Goal: Task Accomplishment & Management: Manage account settings

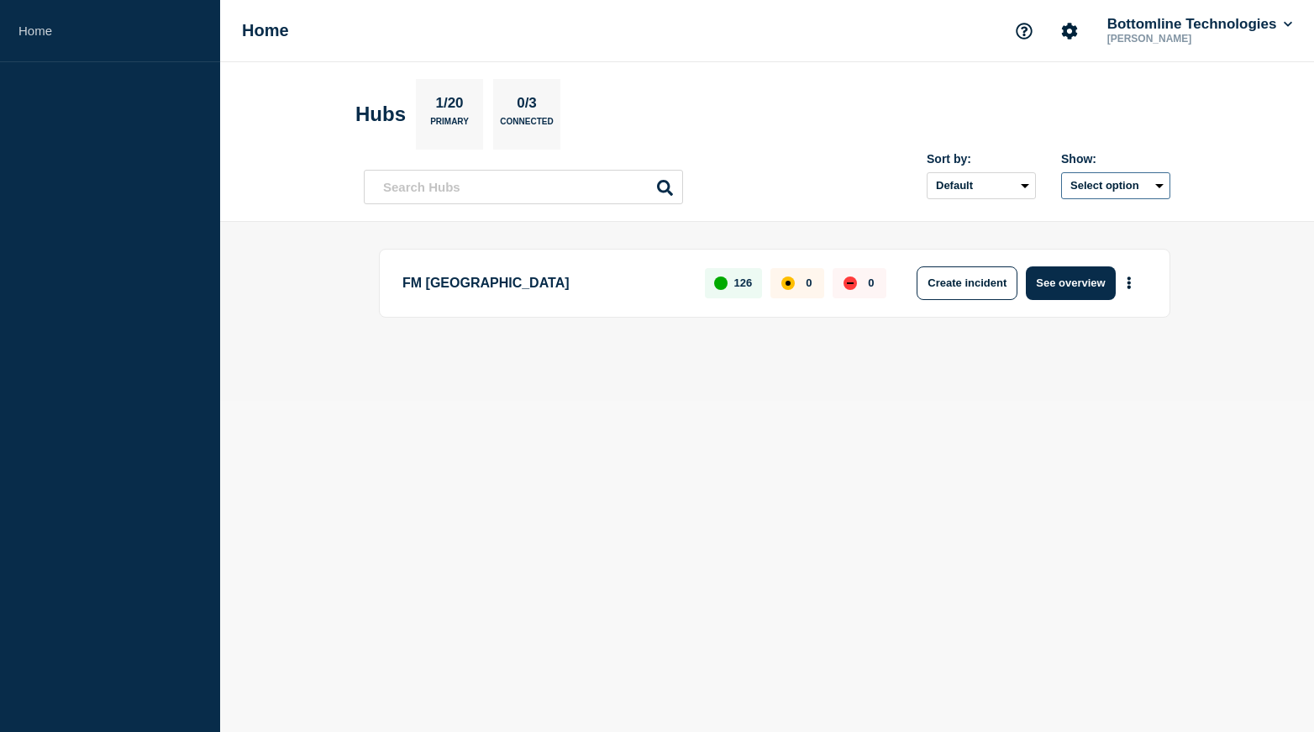
click at [1093, 187] on button "Select option" at bounding box center [1115, 185] width 109 height 27
click at [769, 68] on header "Hubs 1/20 Primary 0/3 Connected Sort by: Default Last added Last updated Most a…" at bounding box center [767, 142] width 1094 height 160
click at [1079, 281] on button "See overview" at bounding box center [1070, 283] width 89 height 34
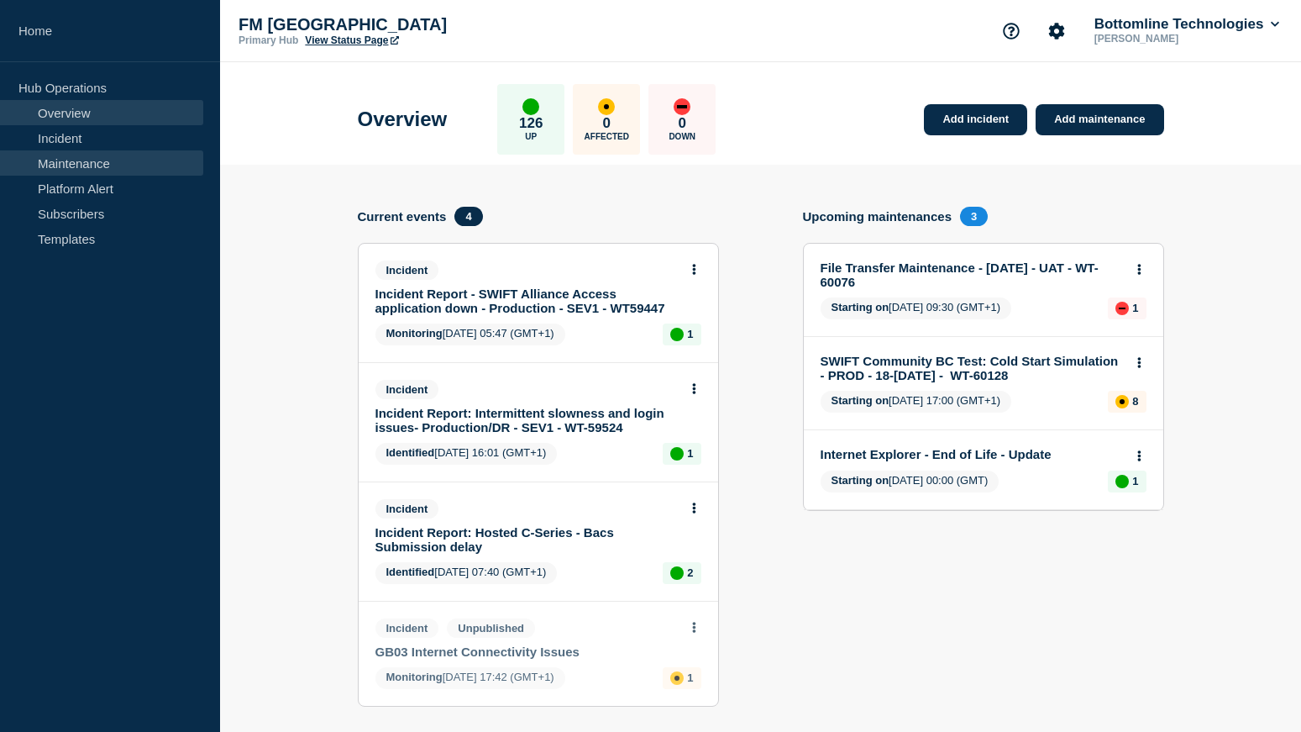
click at [55, 165] on link "Maintenance" at bounding box center [101, 162] width 203 height 25
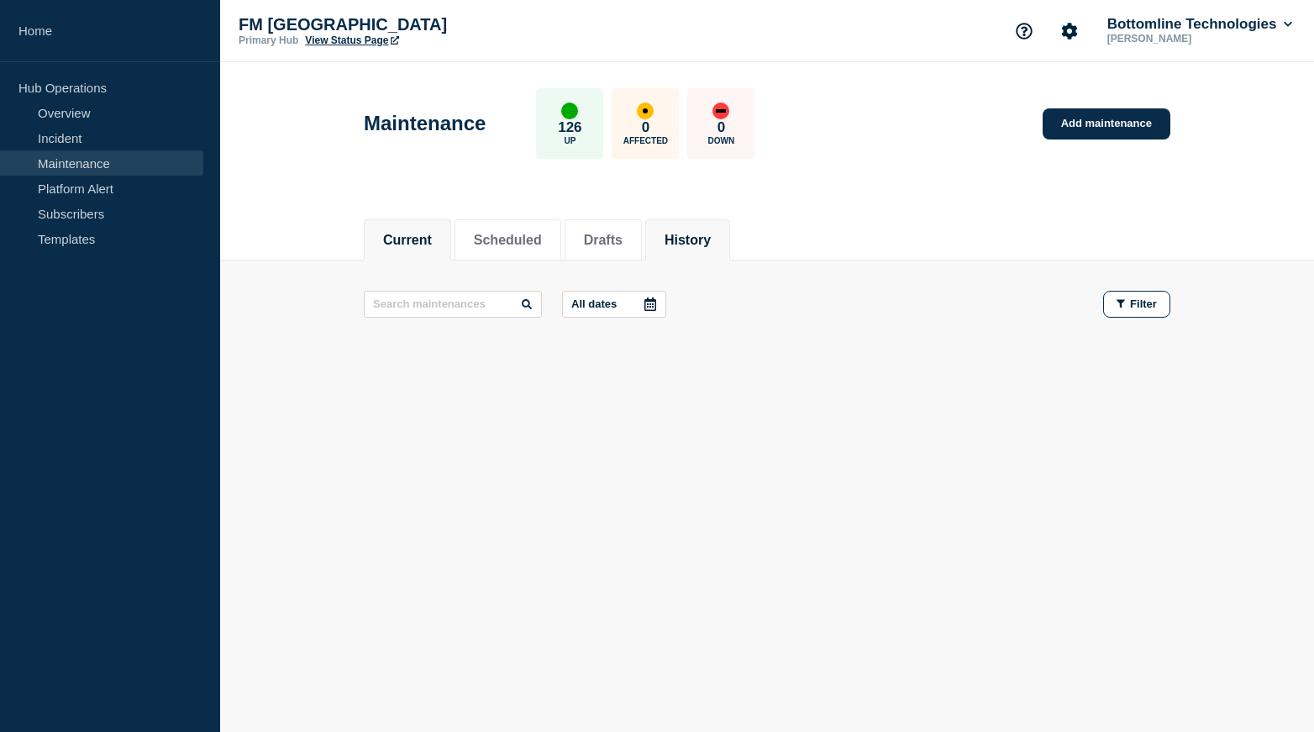
click at [711, 245] on button "History" at bounding box center [687, 240] width 46 height 15
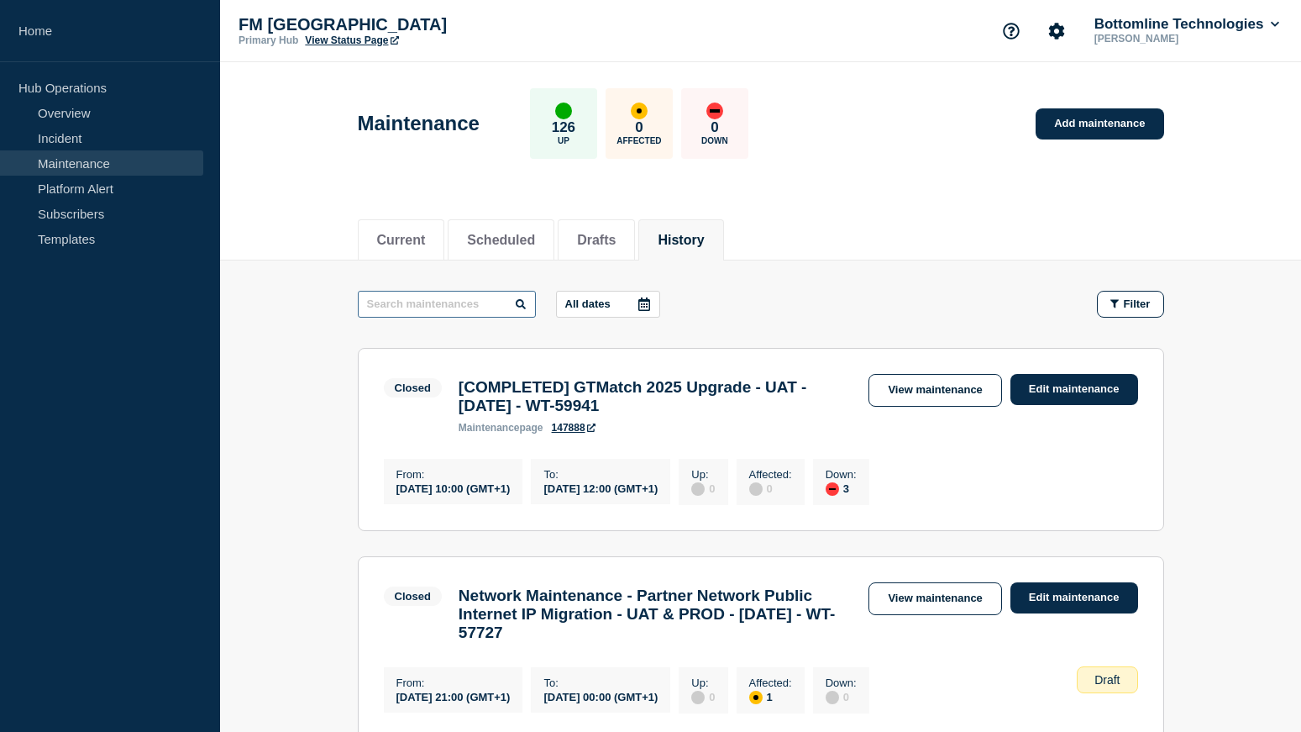
click at [479, 311] on input "text" at bounding box center [447, 304] width 178 height 27
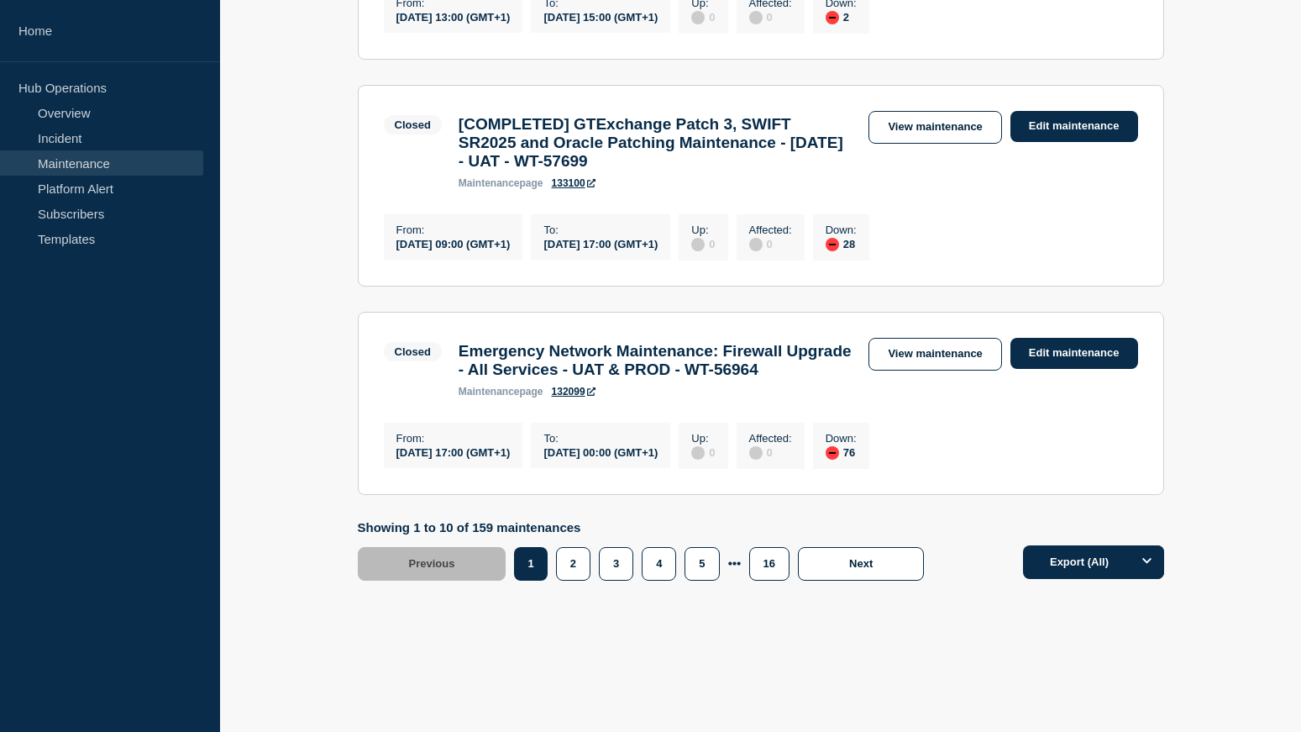
scroll to position [2193, 0]
click at [848, 560] on button "Next" at bounding box center [861, 564] width 126 height 34
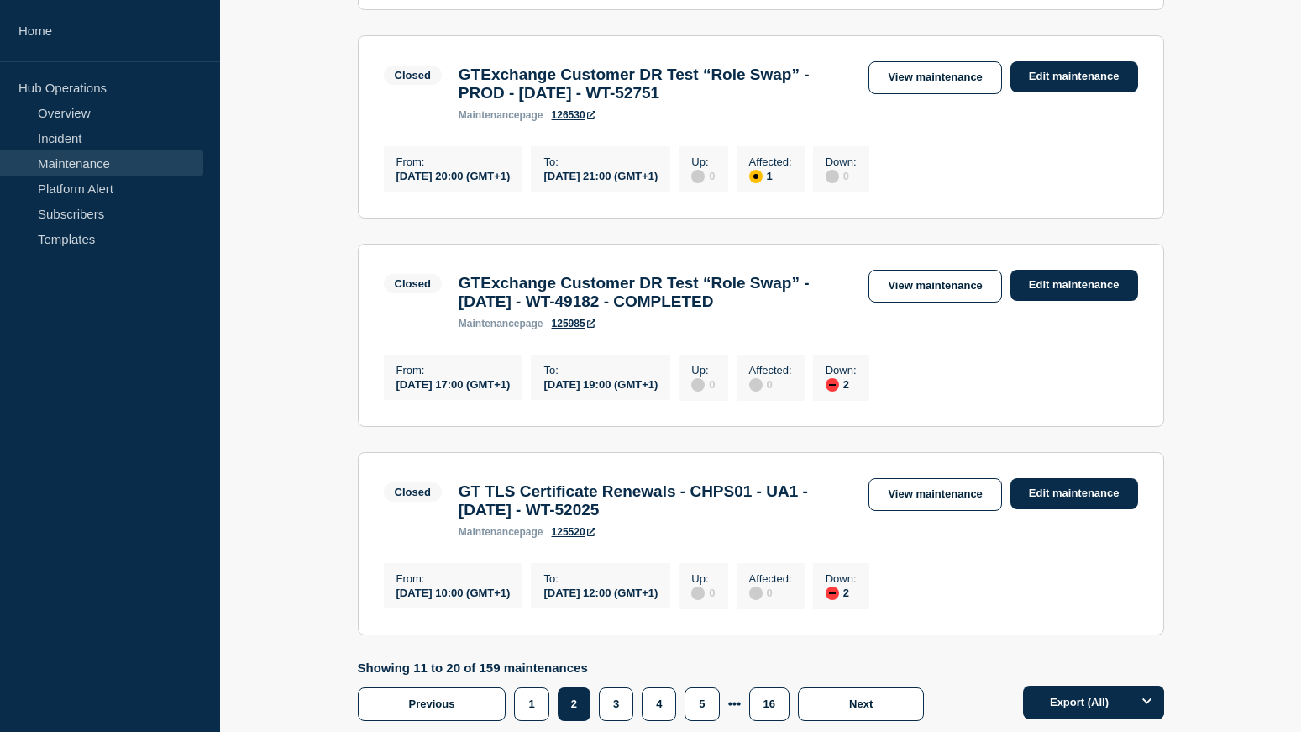
scroll to position [1973, 0]
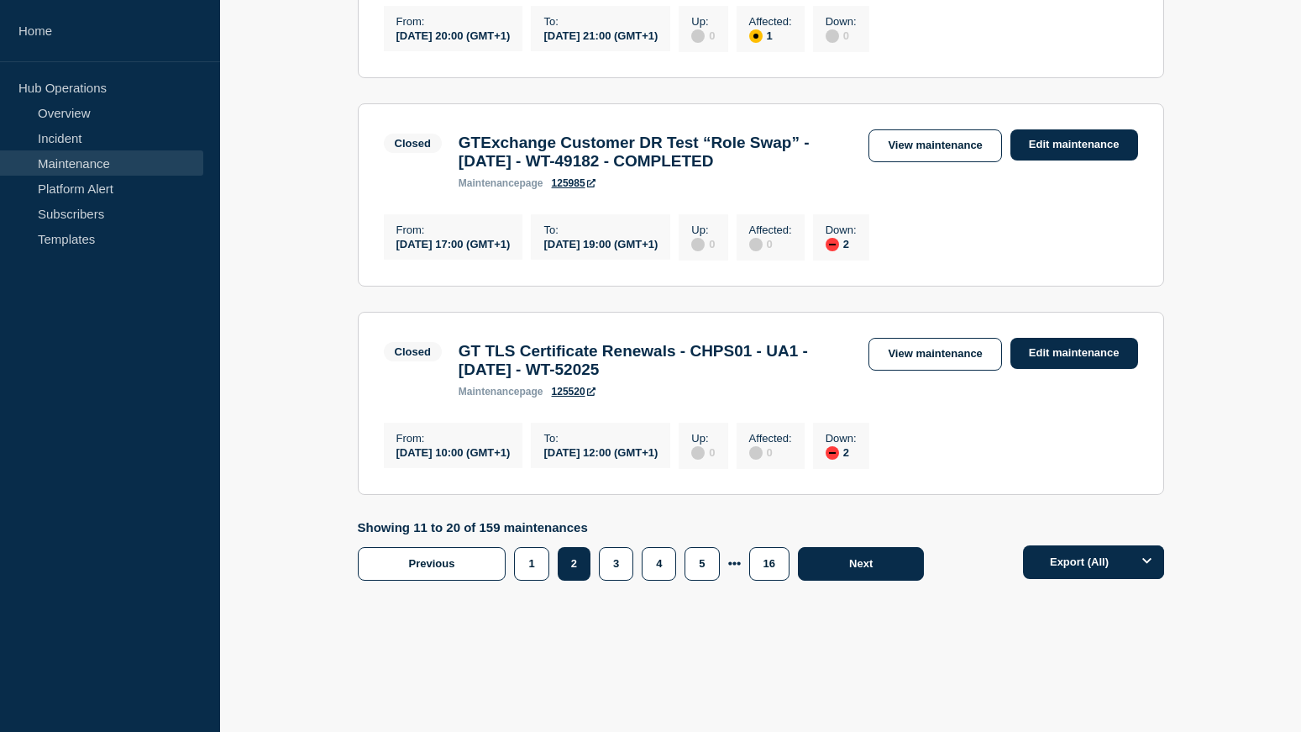
click at [831, 580] on button "Next" at bounding box center [861, 564] width 126 height 34
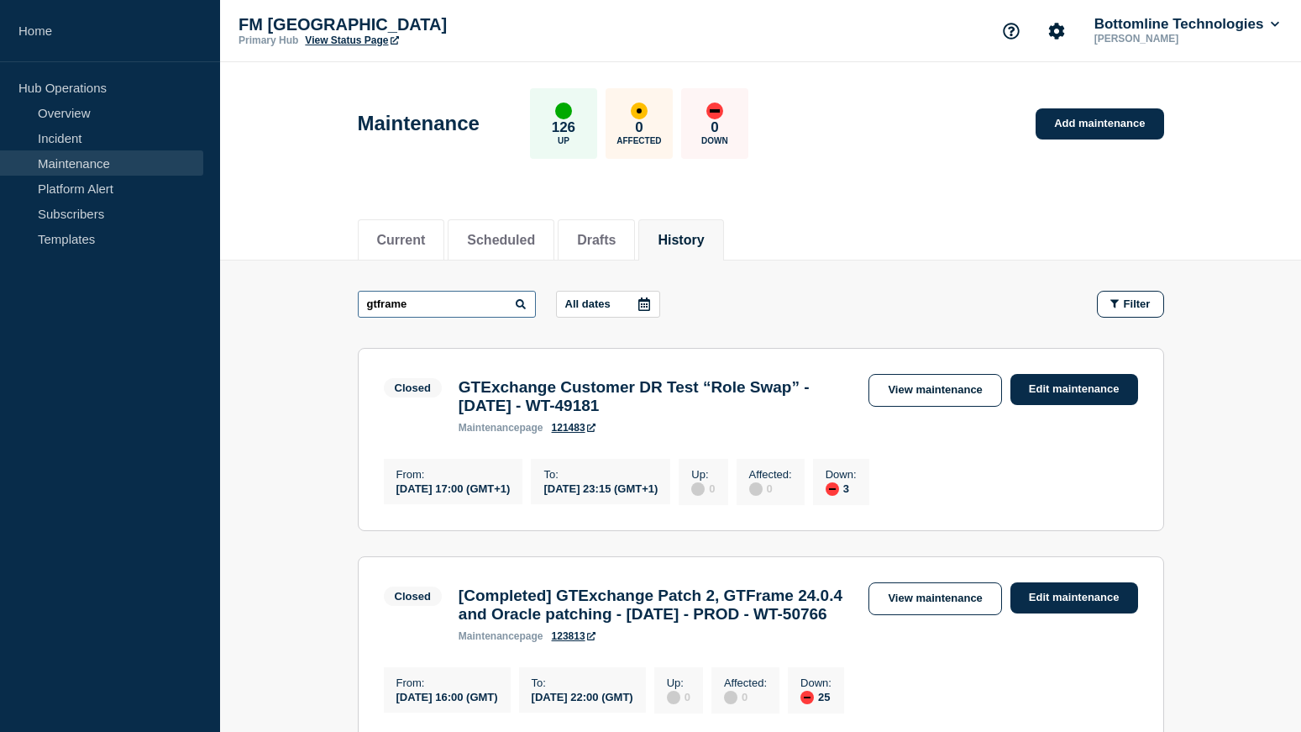
drag, startPoint x: 439, startPoint y: 302, endPoint x: 312, endPoint y: 322, distance: 128.3
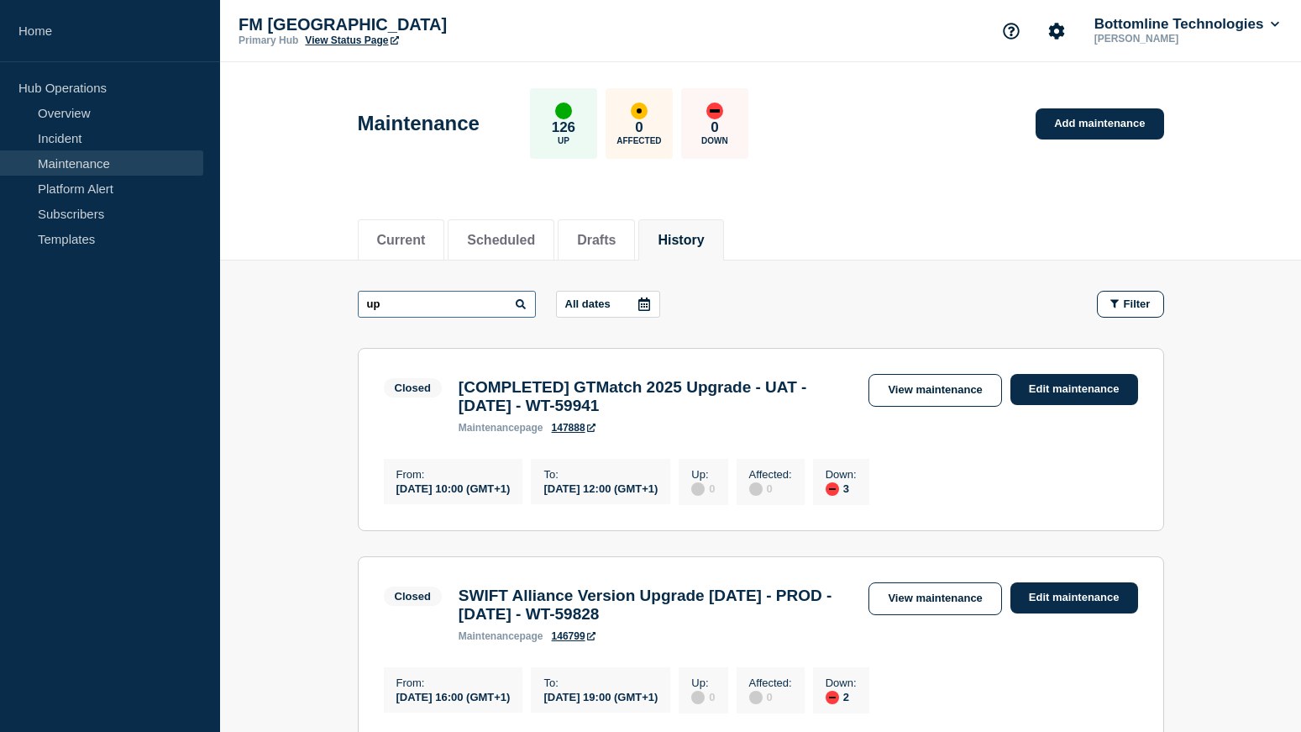
type input "u"
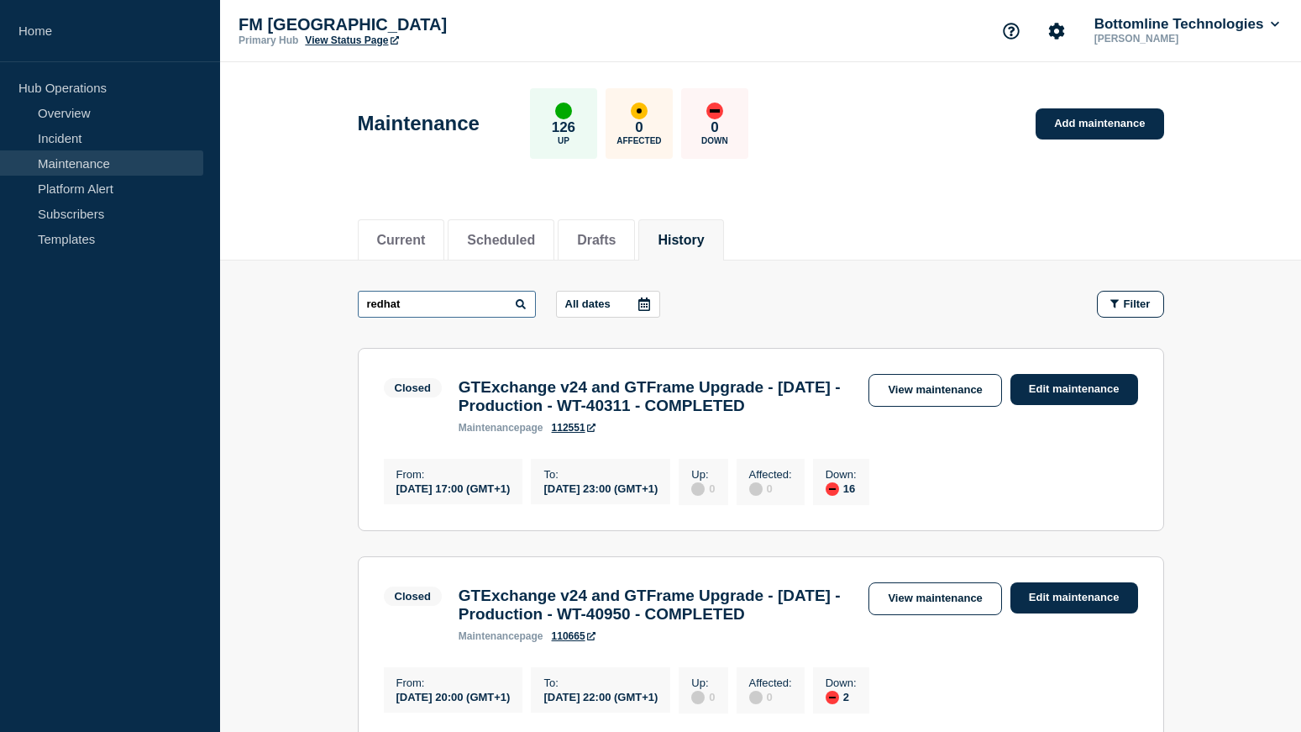
drag, startPoint x: 416, startPoint y: 300, endPoint x: 142, endPoint y: 279, distance: 274.6
type input "rhel"
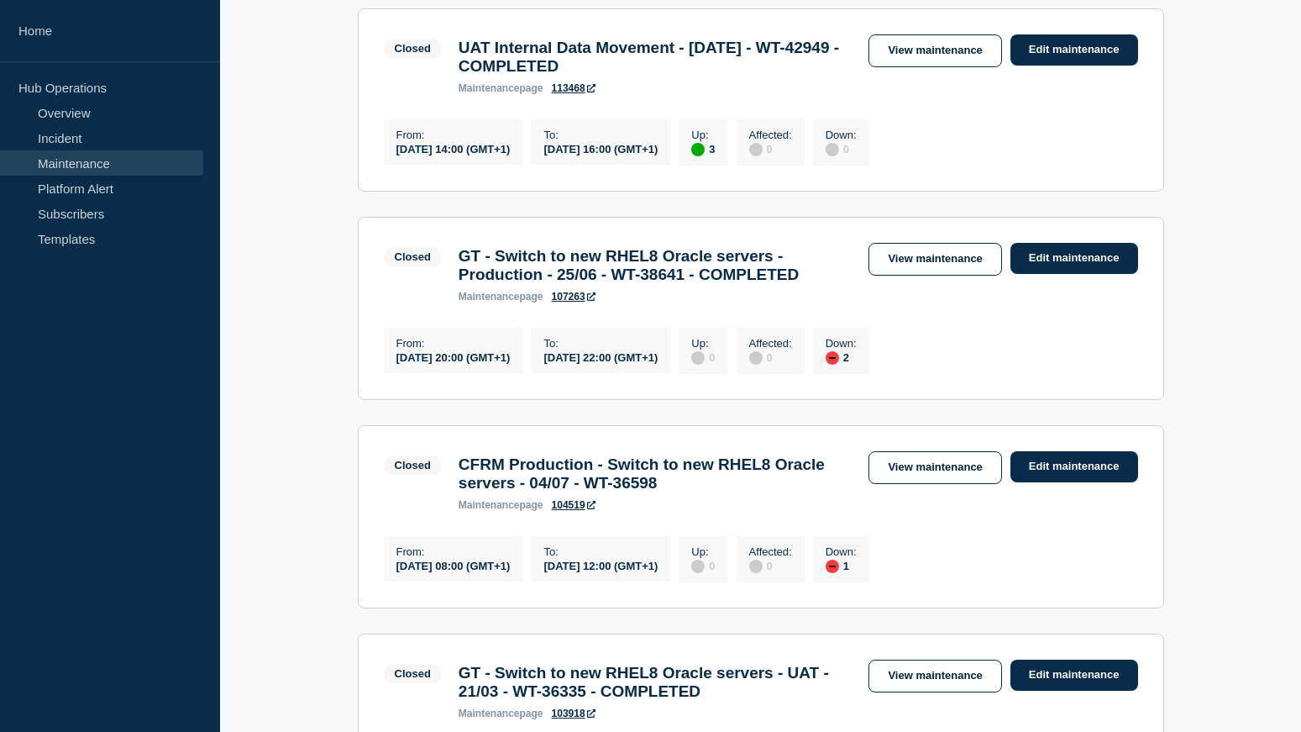
scroll to position [168, 0]
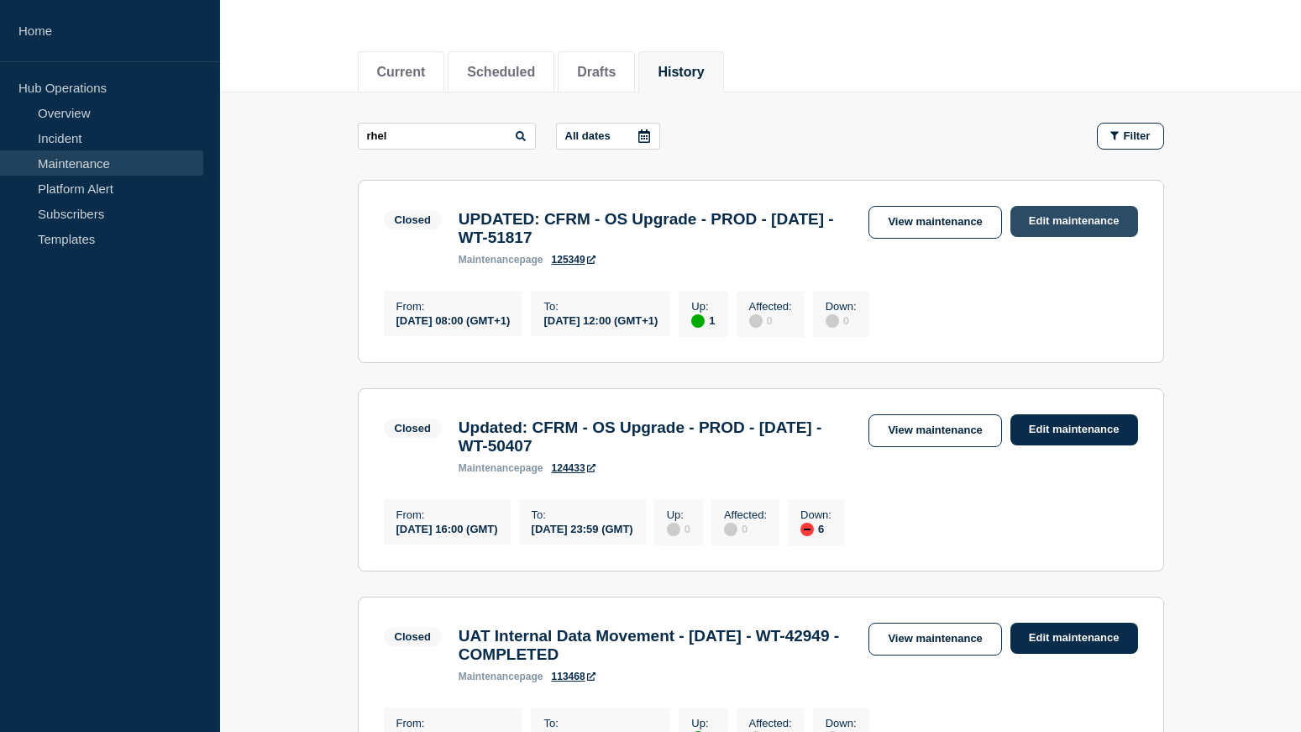
click at [1099, 220] on link "Edit maintenance" at bounding box center [1075, 221] width 128 height 31
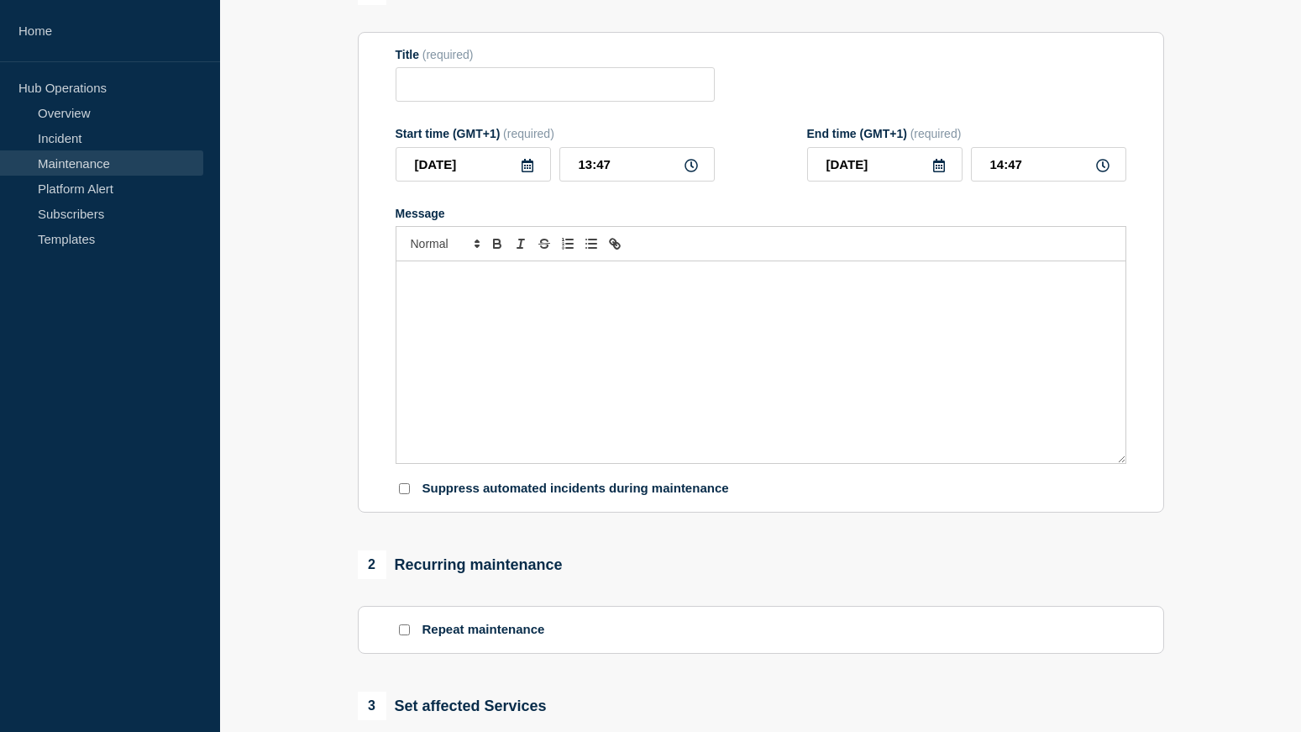
type input "UPDATED: CFRM - OS Upgrade - PROD - [DATE] - WT-51817"
type input "2025-04-06"
type input "08:00"
type input "2025-04-06"
type input "12:00"
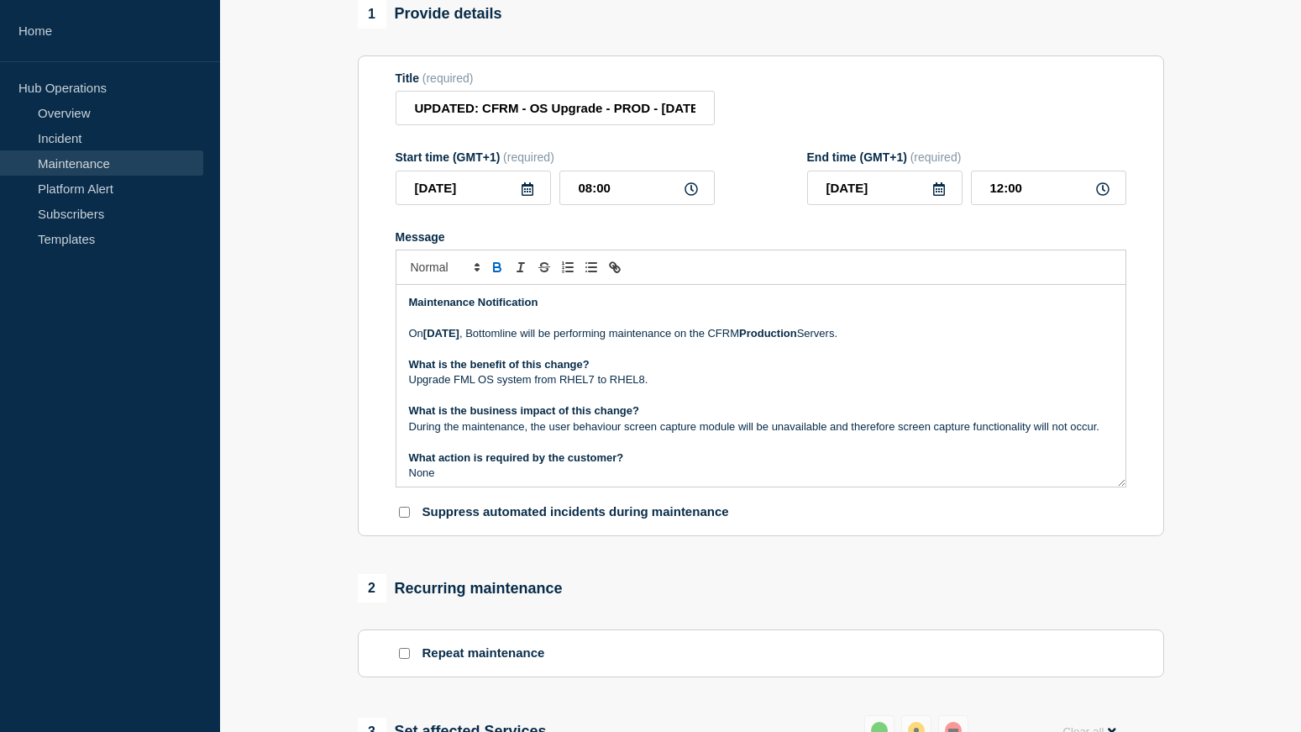
click at [727, 372] on p "What is the benefit of this change?" at bounding box center [761, 364] width 704 height 15
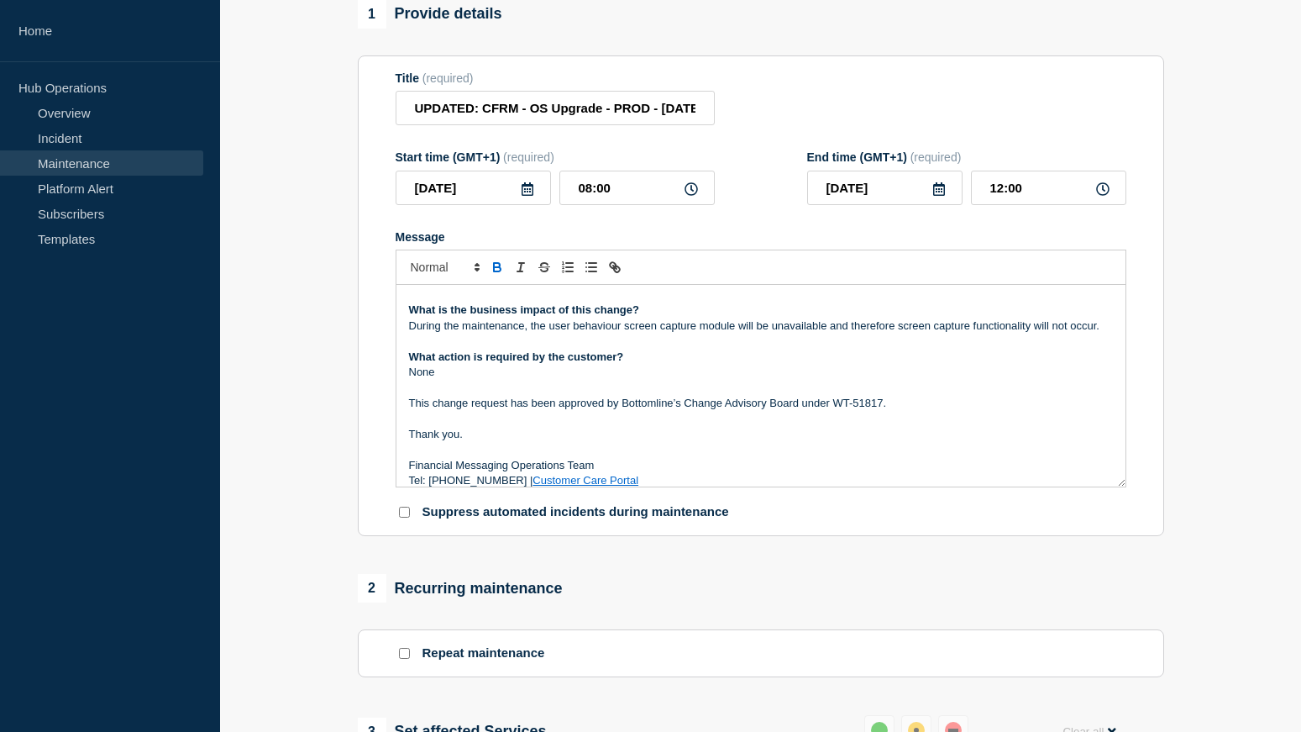
scroll to position [113, 0]
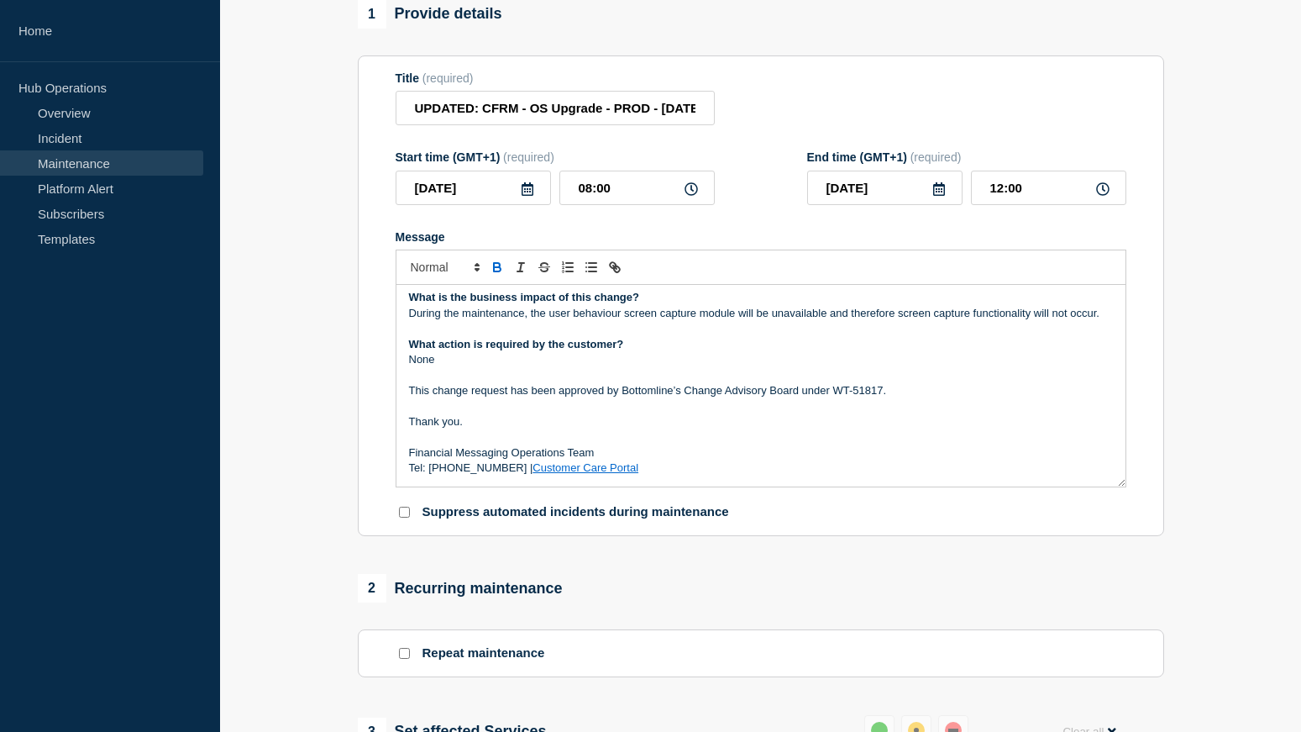
click at [739, 398] on p "This change request has been approved by Bottomline’s Change Advisory Board und…" at bounding box center [761, 390] width 704 height 15
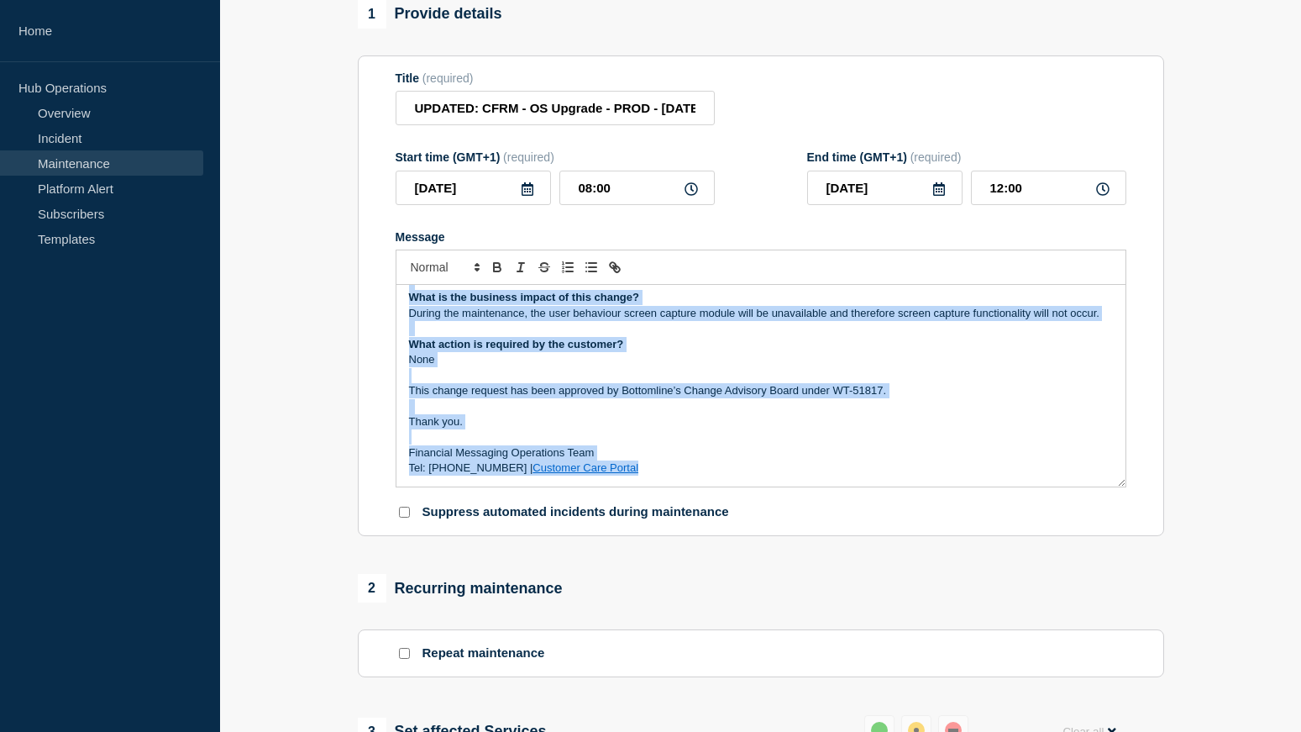
copy div "Maintenance Notification [DATE][DATE] , Bottomline will be performing maintenan…"
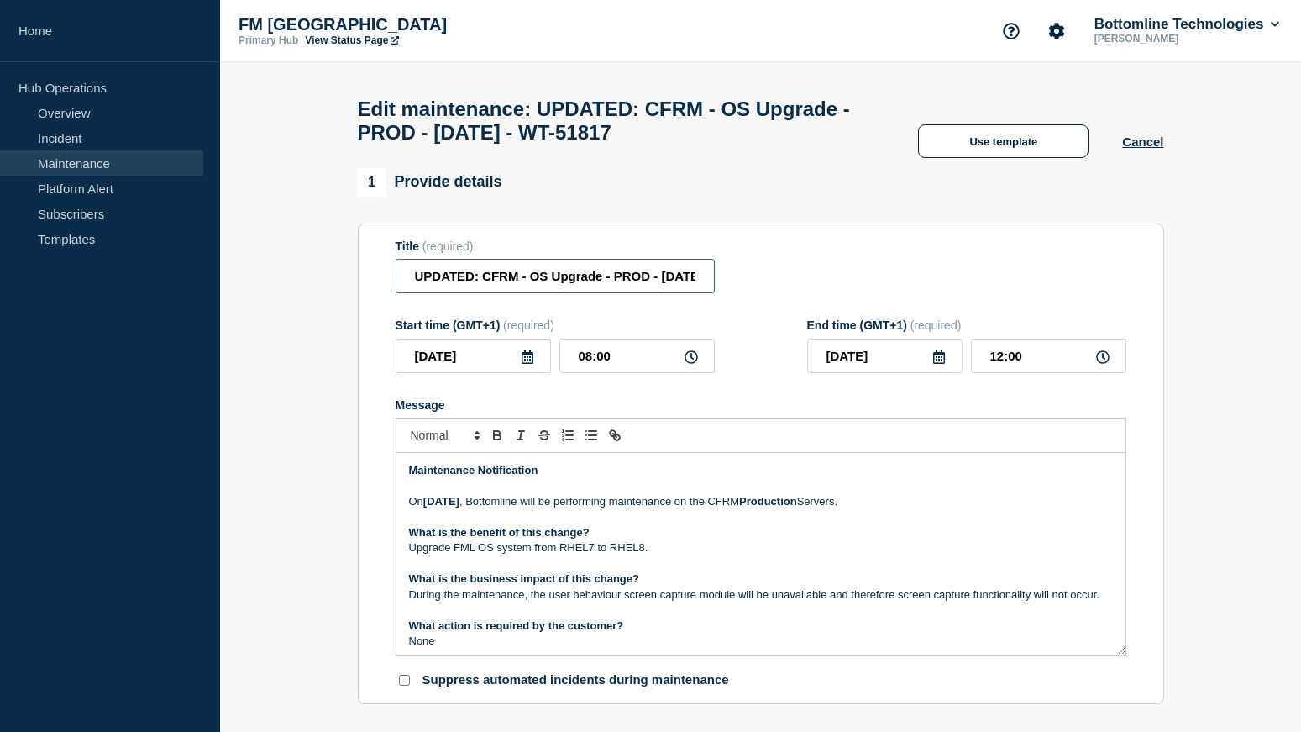
scroll to position [0, 111]
drag, startPoint x: 417, startPoint y: 290, endPoint x: 859, endPoint y: 296, distance: 442.7
click at [859, 294] on div "Title (required) UPDATED: CFRM - OS Upgrade - PROD - 06/APR/2025 - WT-51817" at bounding box center [761, 266] width 731 height 55
click at [686, 278] on input "UPDATED: CFRM - OS Upgrade - PROD - [DATE] - WT-51817" at bounding box center [555, 276] width 319 height 34
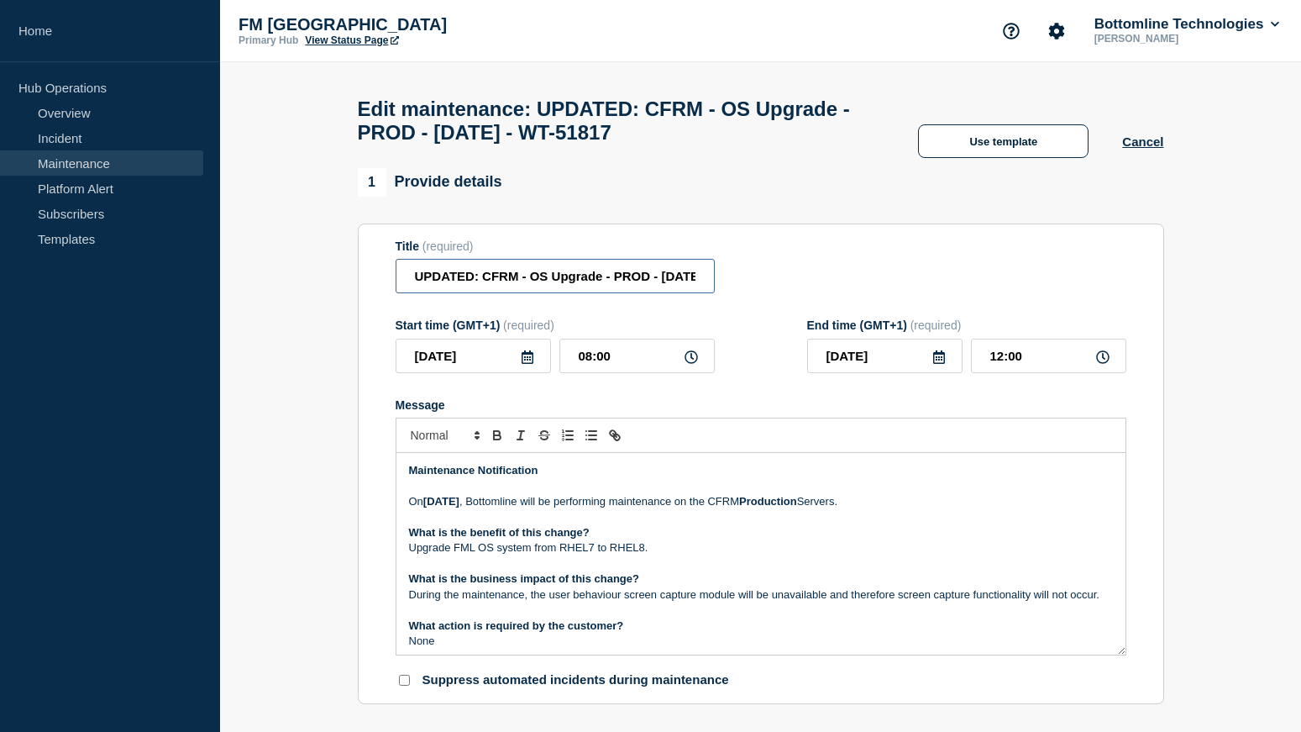
scroll to position [0, 111]
drag, startPoint x: 682, startPoint y: 278, endPoint x: 780, endPoint y: 281, distance: 97.5
click at [780, 281] on div "Title (required) UPDATED: CFRM - OS Upgrade - PROD - 06/APR/2025 - WT-51817" at bounding box center [761, 266] width 731 height 55
click at [679, 279] on input "UPDATED: CFRM - OS Upgrade - PROD - [DATE] - WT-51817" at bounding box center [555, 276] width 319 height 34
drag, startPoint x: 639, startPoint y: 288, endPoint x: 750, endPoint y: 278, distance: 111.3
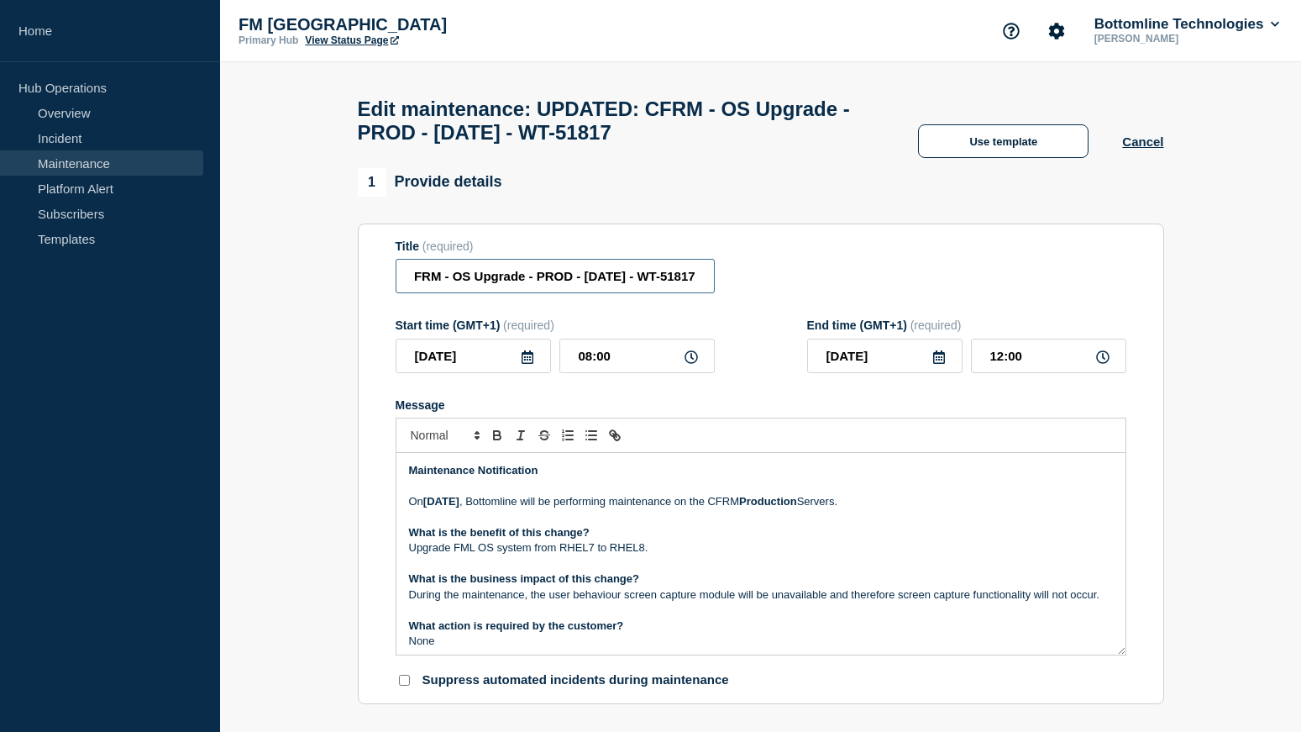
click at [736, 284] on div "Title (required) UPDATED: CFRM - OS Upgrade - PROD - 06/APR/2025 - WT-51817" at bounding box center [761, 266] width 731 height 55
paste input "60280"
type input "UPDATED: CFRM - OS Upgrade - PROD - 06/APR/2025 - WT-60280"
click at [528, 373] on input "2025-04-06" at bounding box center [473, 356] width 155 height 34
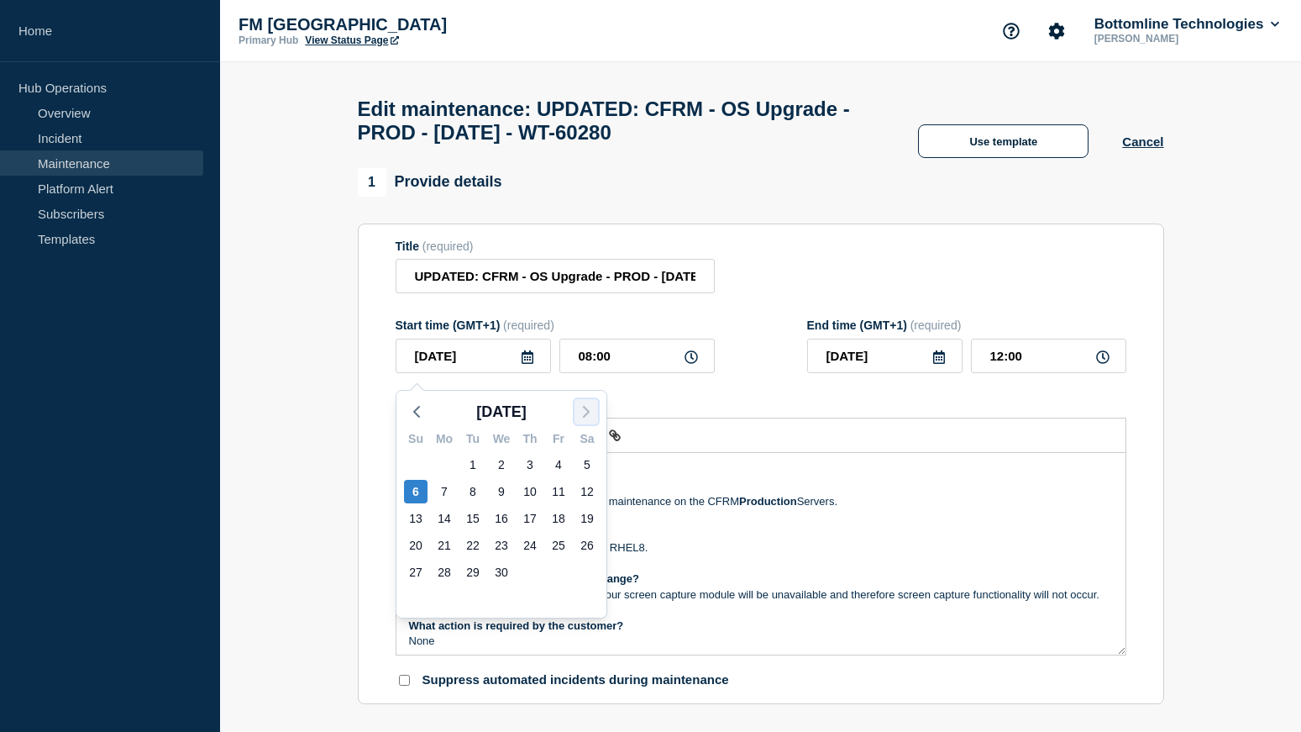
click at [583, 404] on icon "button" at bounding box center [586, 412] width 20 height 20
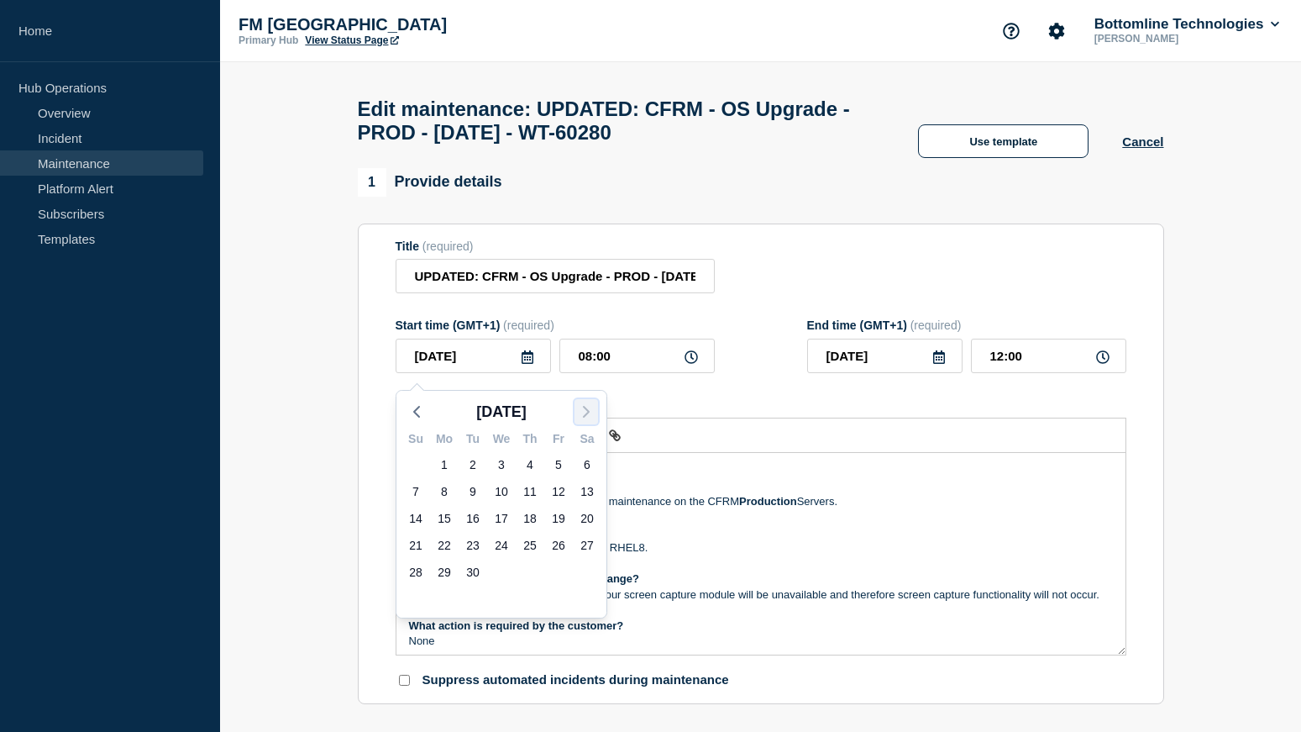
click at [583, 404] on icon "button" at bounding box center [586, 412] width 20 height 20
click at [587, 517] on div "18" at bounding box center [587, 519] width 24 height 24
type input "[DATE]"
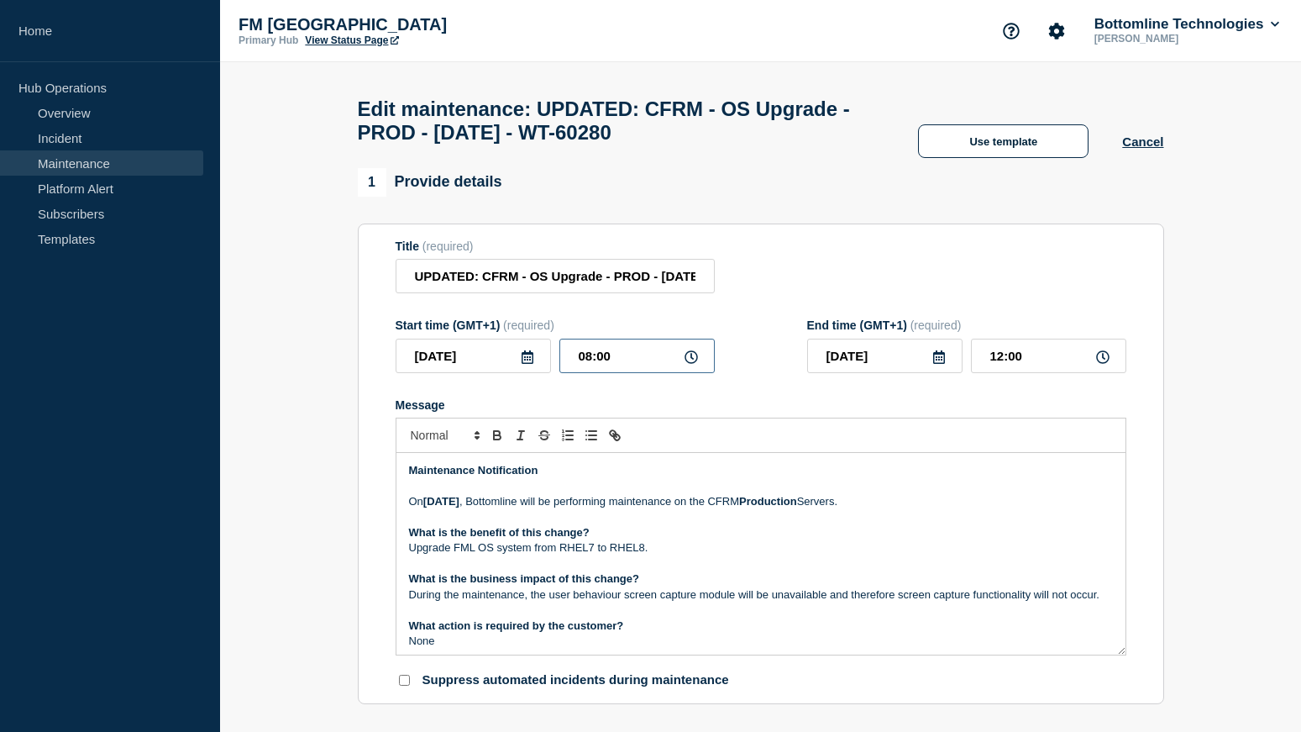
click at [584, 369] on input "08:00" at bounding box center [636, 356] width 155 height 34
click at [700, 367] on input "08:00" at bounding box center [636, 356] width 155 height 34
click at [691, 364] on icon at bounding box center [691, 356] width 13 height 13
drag, startPoint x: 591, startPoint y: 365, endPoint x: 583, endPoint y: 375, distance: 13.1
click at [589, 365] on input "08:00" at bounding box center [636, 356] width 155 height 34
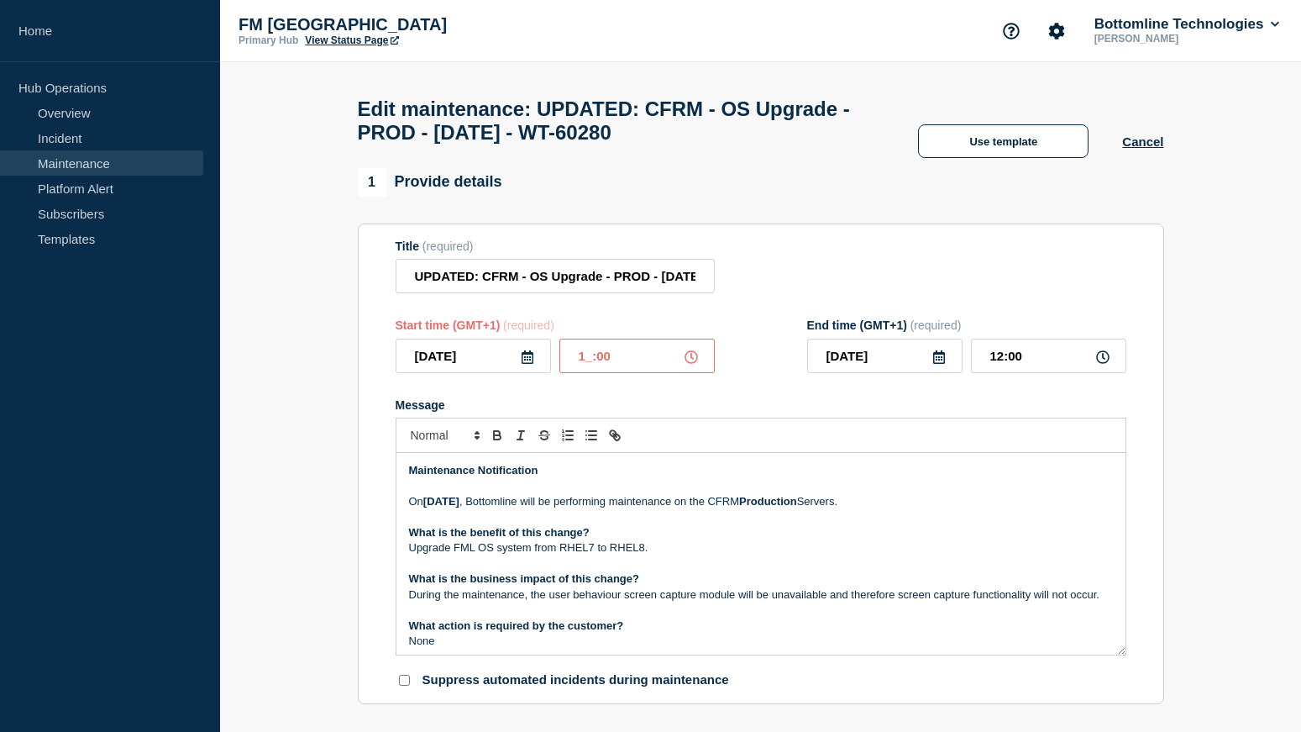
type input "17:00"
click at [1004, 368] on input "21:00" at bounding box center [1048, 356] width 155 height 34
type input "23:00"
click at [714, 549] on p "Upgrade FML OS system from RHEL7 to RHEL8." at bounding box center [761, 547] width 704 height 15
drag, startPoint x: 428, startPoint y: 510, endPoint x: 468, endPoint y: 510, distance: 39.5
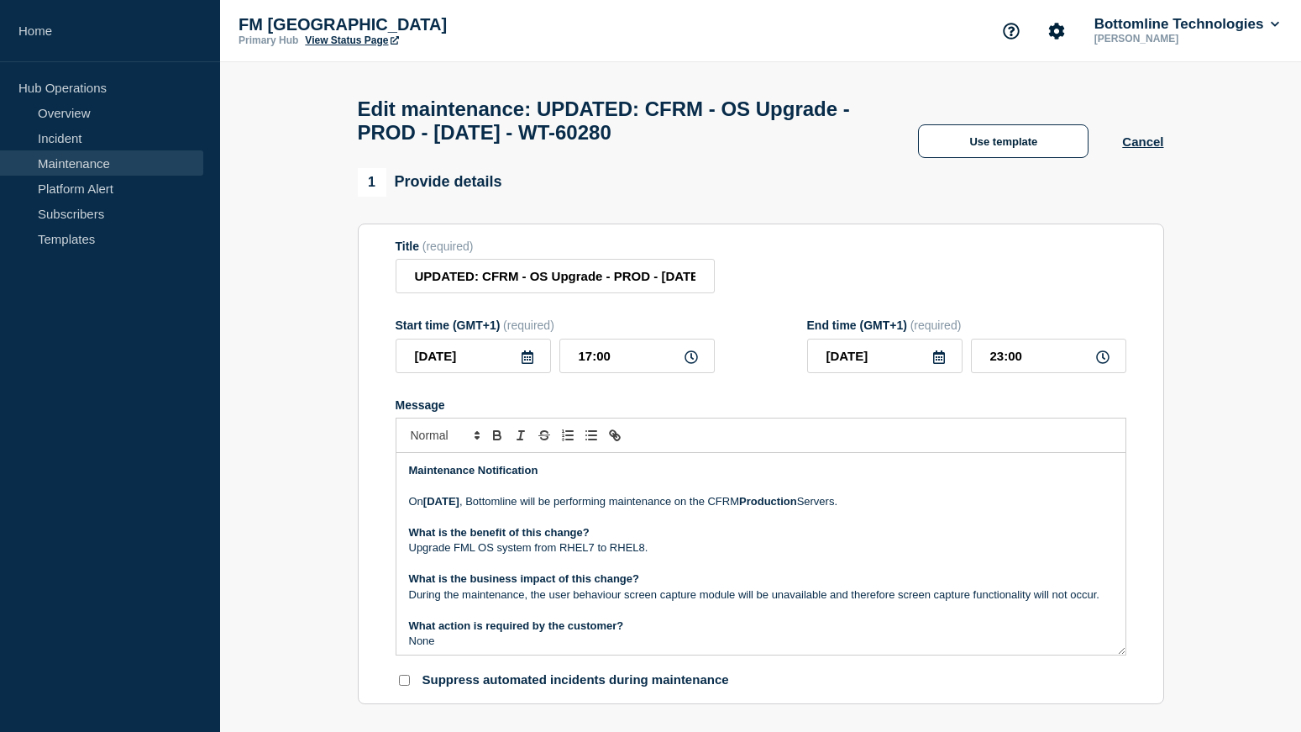
click at [468, 509] on p "On Sunday 6th of April , Bottomline will be performing maintenance on the CFRM …" at bounding box center [761, 501] width 704 height 15
click at [456, 507] on strong "[DATE]" at bounding box center [441, 501] width 36 height 13
drag, startPoint x: 430, startPoint y: 510, endPoint x: 527, endPoint y: 505, distance: 96.7
click at [527, 505] on p "On Sunday 6th of April , Bottomline will be performing maintenance on the CFRM …" at bounding box center [761, 501] width 704 height 15
drag, startPoint x: 795, startPoint y: 507, endPoint x: 819, endPoint y: 504, distance: 23.8
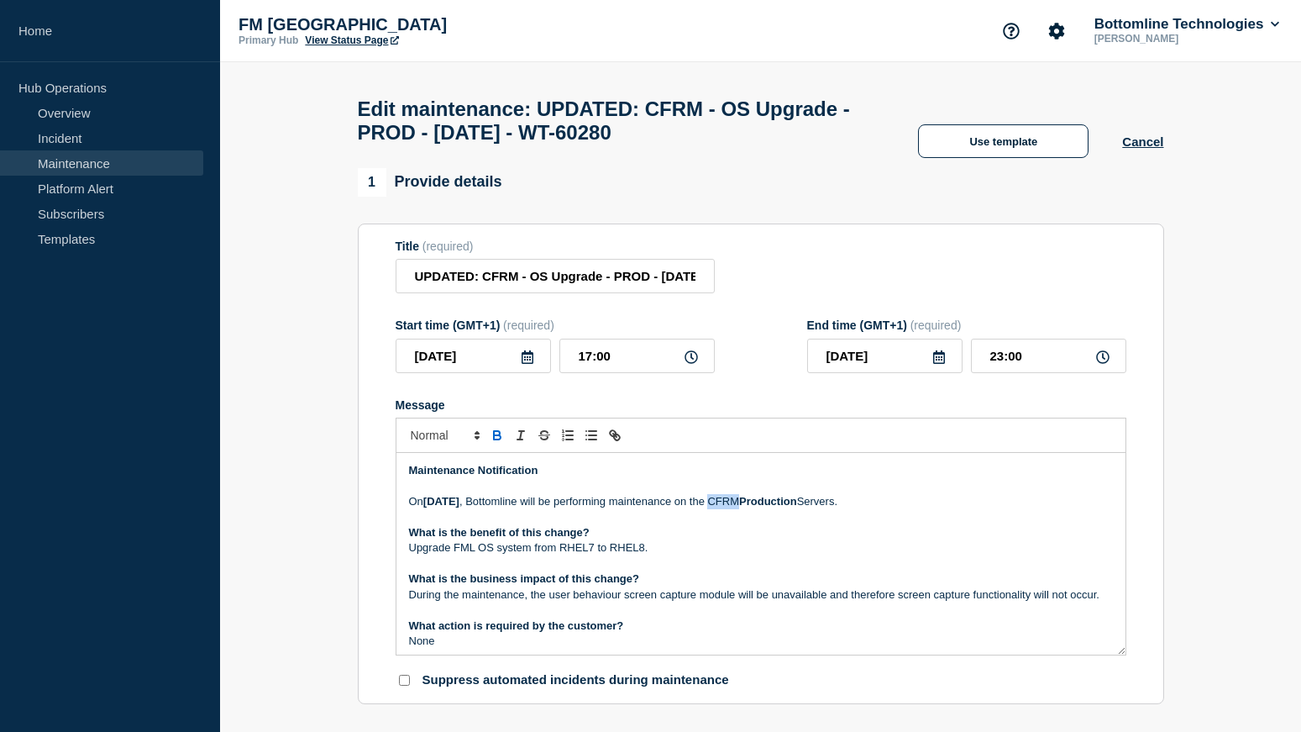
click at [819, 504] on p "On Saturday 18th October , Bottomline will be performing maintenance on the CFR…" at bounding box center [761, 501] width 704 height 15
drag, startPoint x: 603, startPoint y: 601, endPoint x: 582, endPoint y: 596, distance: 21.6
click at [582, 596] on p "During the maintenance, the user behaviour screen capture module will be unavai…" at bounding box center [761, 594] width 704 height 15
click at [582, 598] on p "During the maintenance, the user behaviour screen capture module will be unavai…" at bounding box center [761, 594] width 704 height 15
click at [583, 602] on p "During the maintenance, the user behaviour screen capture module will be unavai…" at bounding box center [761, 594] width 704 height 15
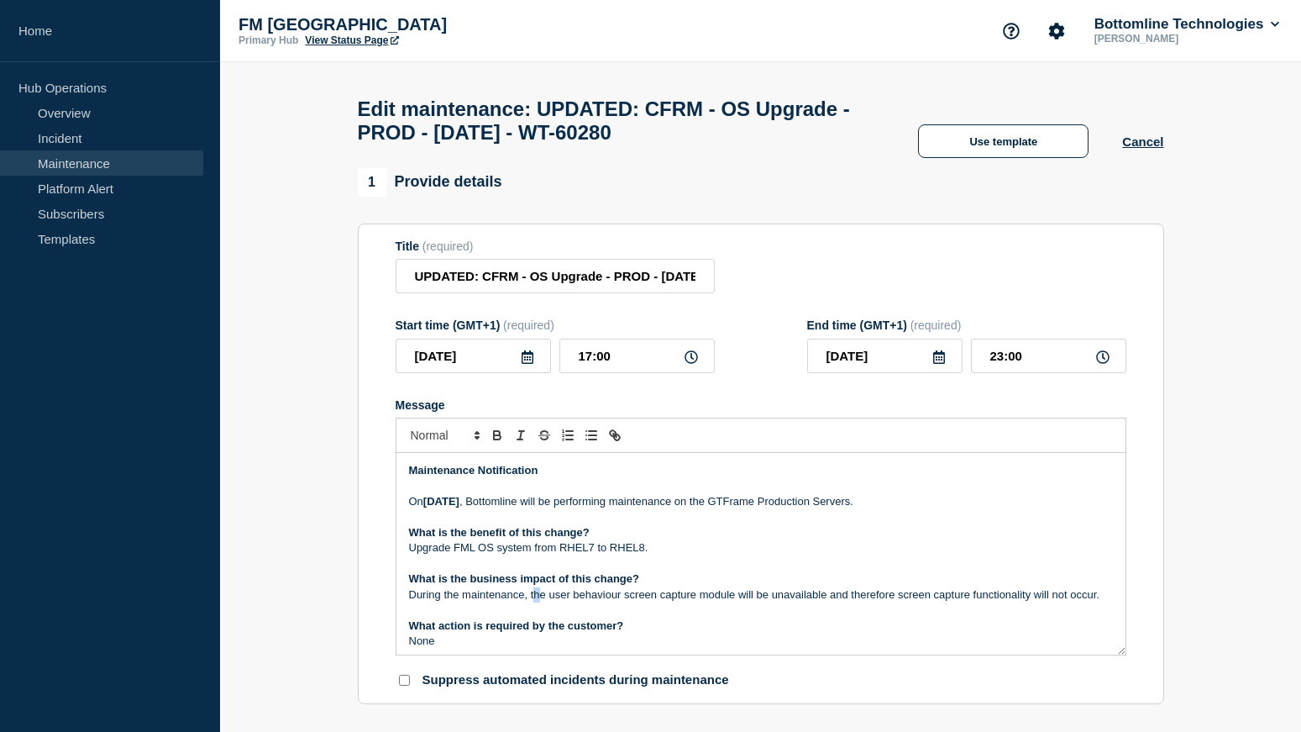
drag, startPoint x: 583, startPoint y: 603, endPoint x: 536, endPoint y: 605, distance: 47.1
click at [536, 602] on p "During the maintenance, the user behaviour screen capture module will be unavai…" at bounding box center [761, 594] width 704 height 15
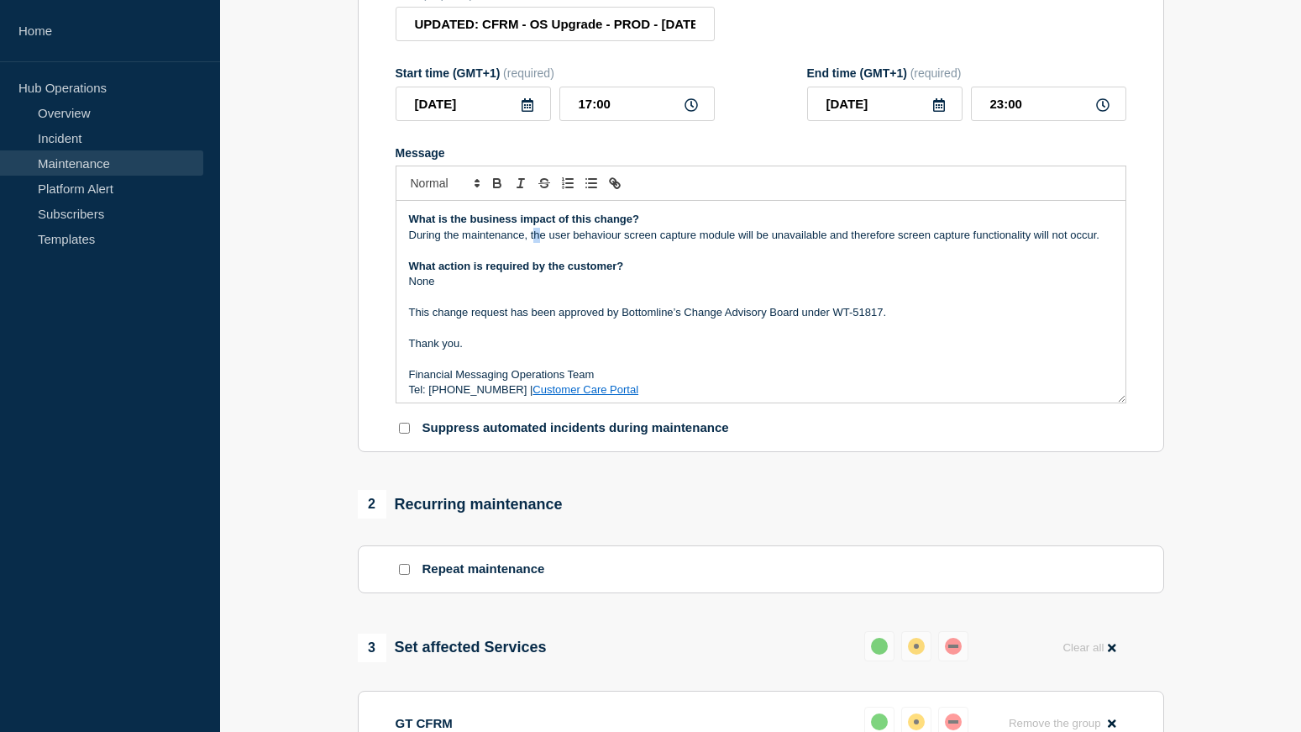
scroll to position [113, 0]
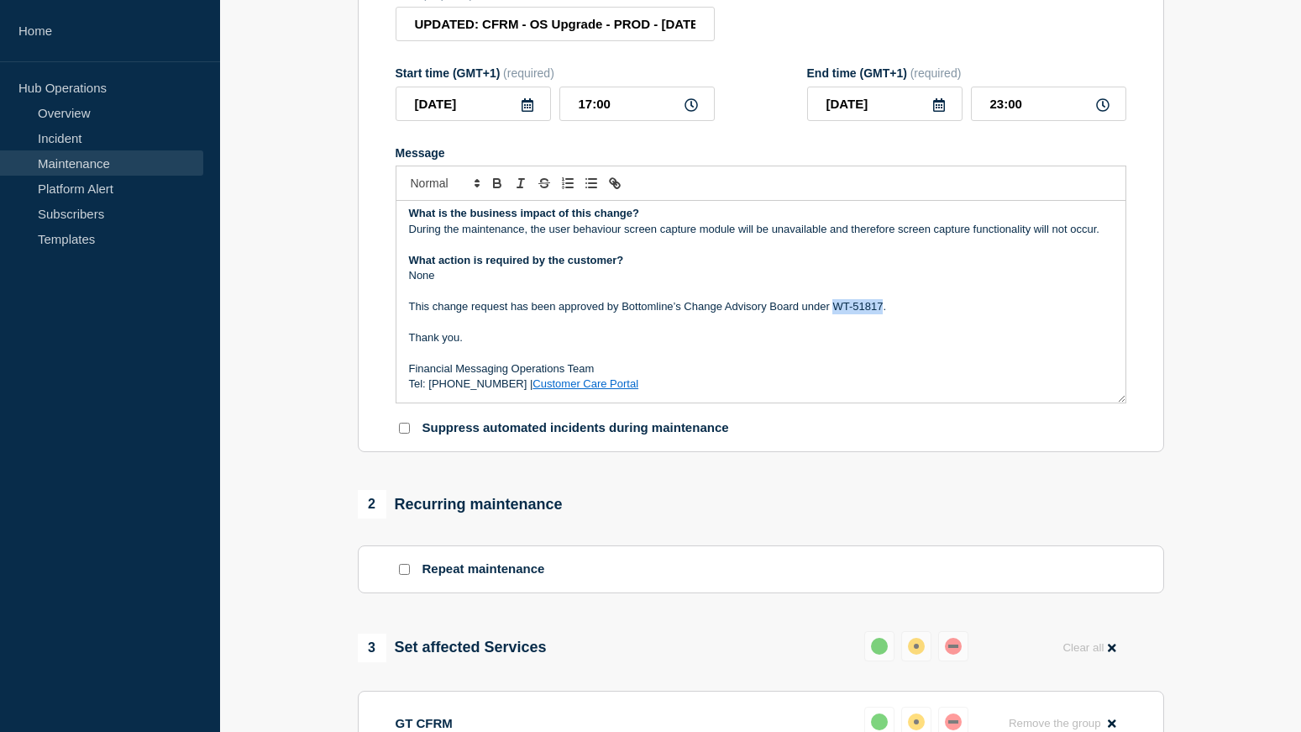
drag, startPoint x: 832, startPoint y: 310, endPoint x: 884, endPoint y: 312, distance: 51.3
click at [884, 312] on p "This change request has been approved by Bottomline’s Change Advisory Board und…" at bounding box center [761, 306] width 704 height 15
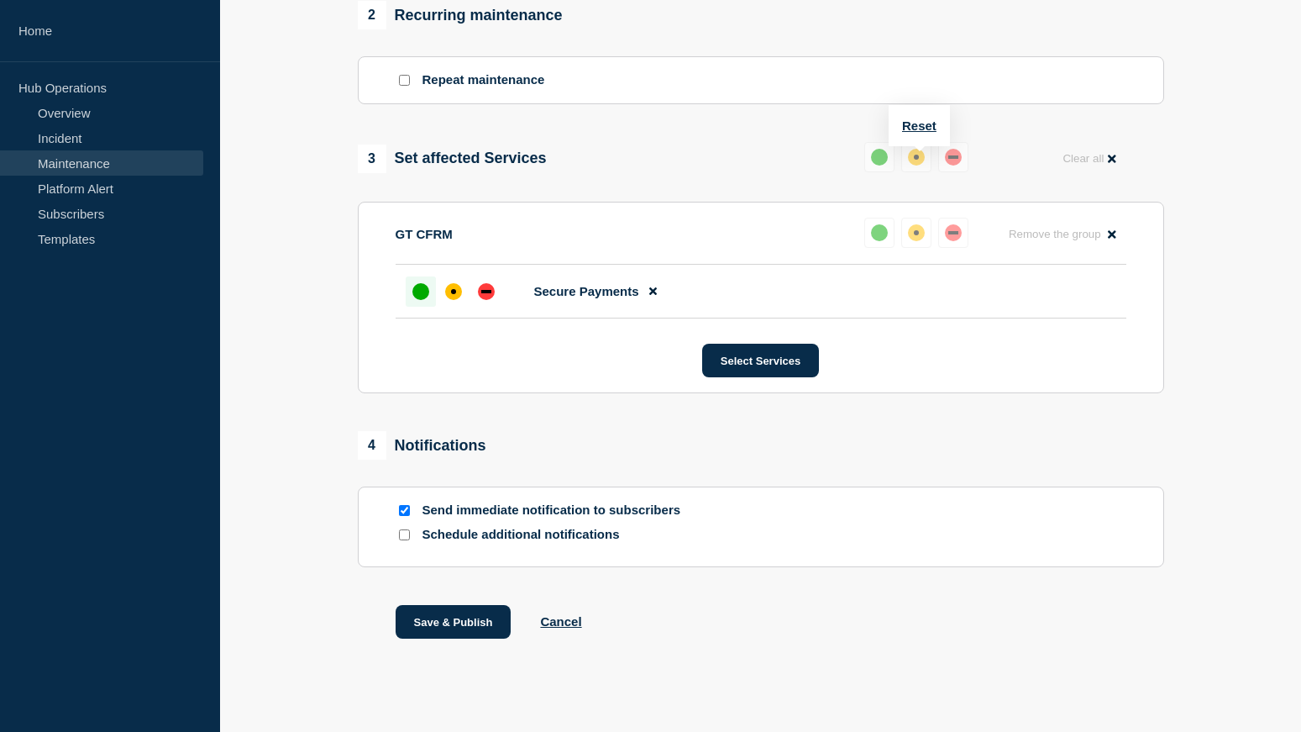
scroll to position [765, 0]
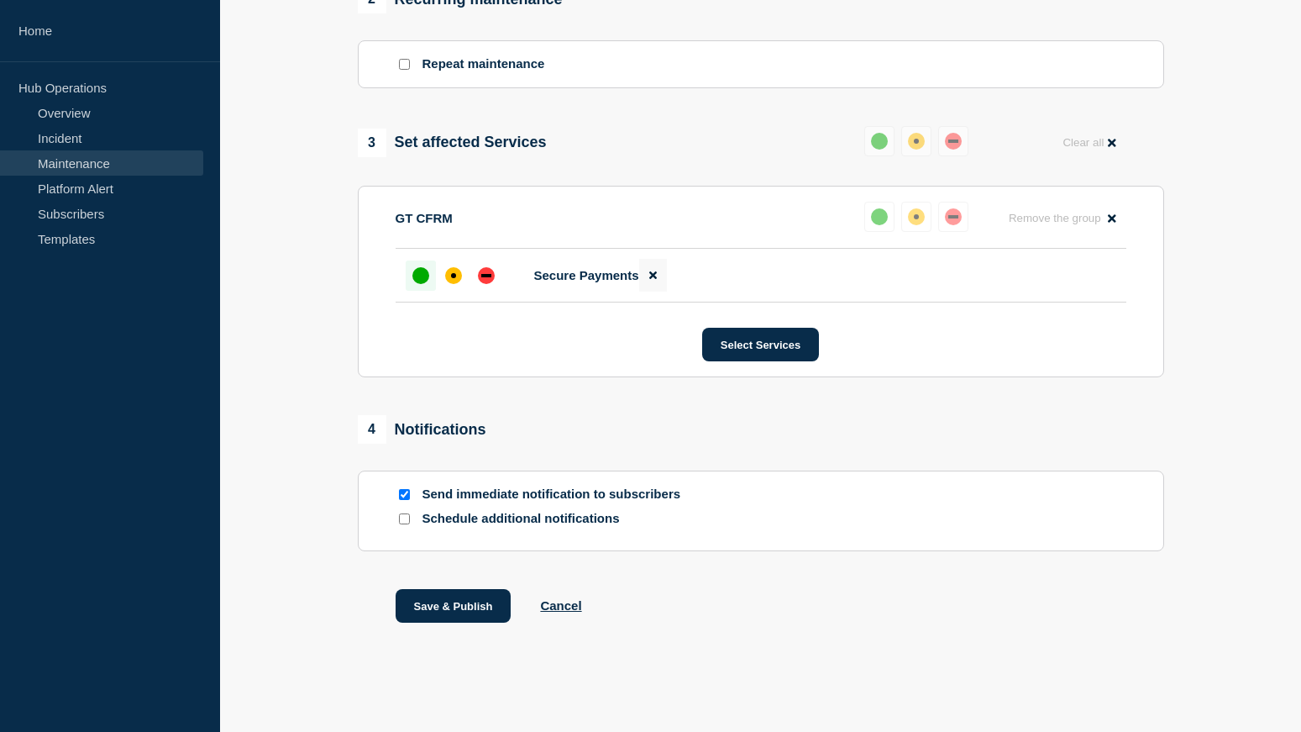
click at [654, 273] on icon at bounding box center [653, 275] width 8 height 11
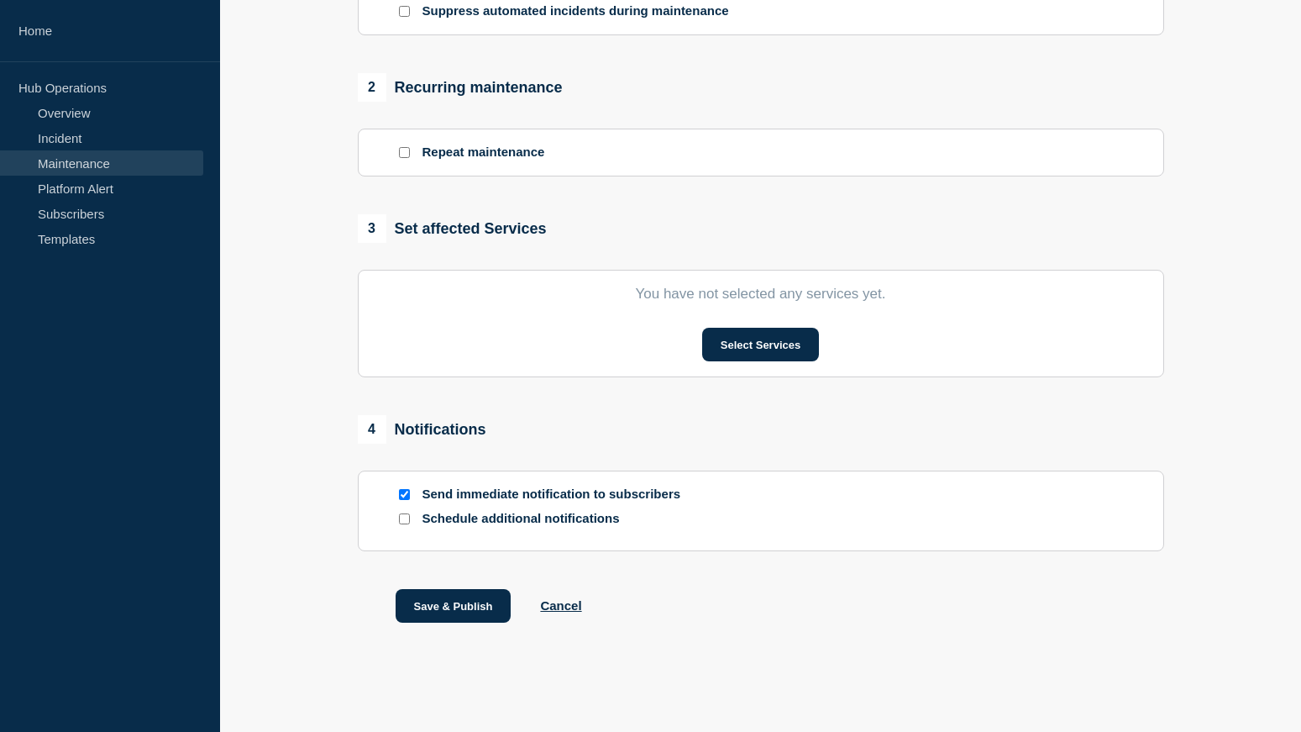
scroll to position [677, 0]
click at [732, 347] on button "Select Services" at bounding box center [760, 345] width 117 height 34
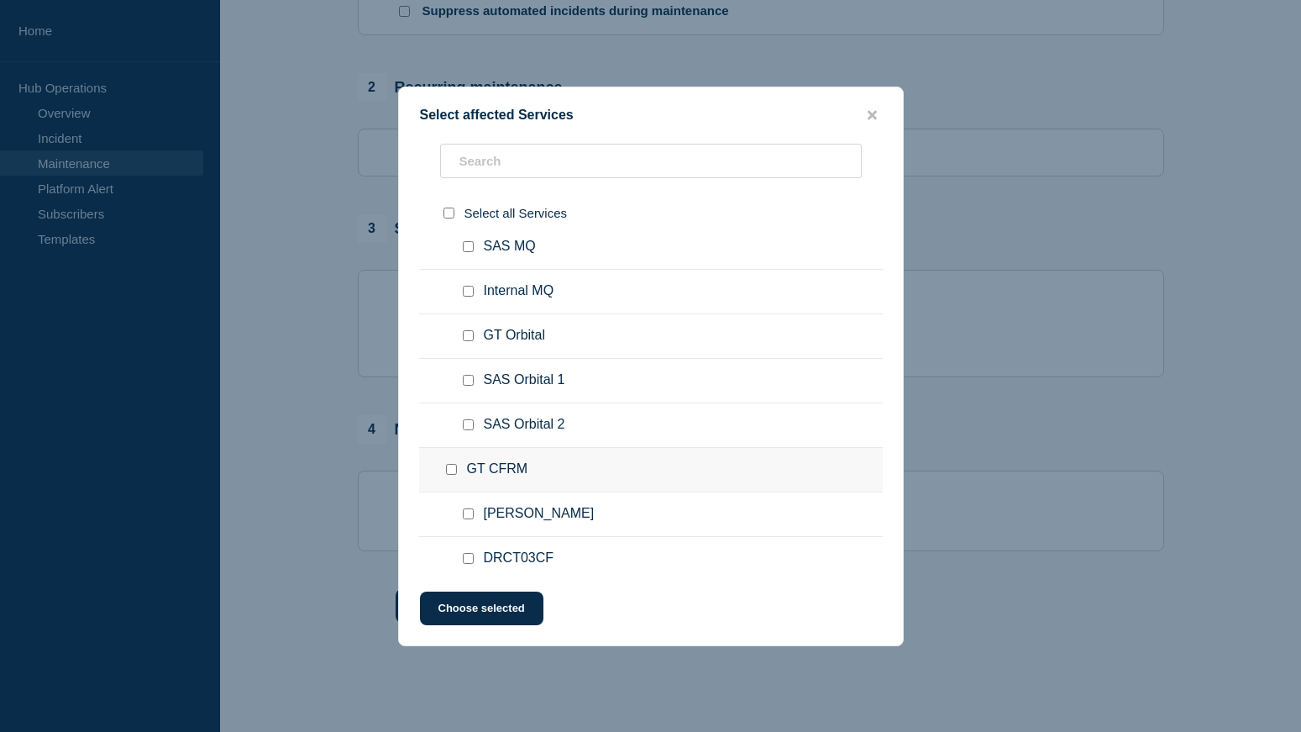
scroll to position [1344, 0]
click at [532, 151] on input "text" at bounding box center [651, 161] width 422 height 34
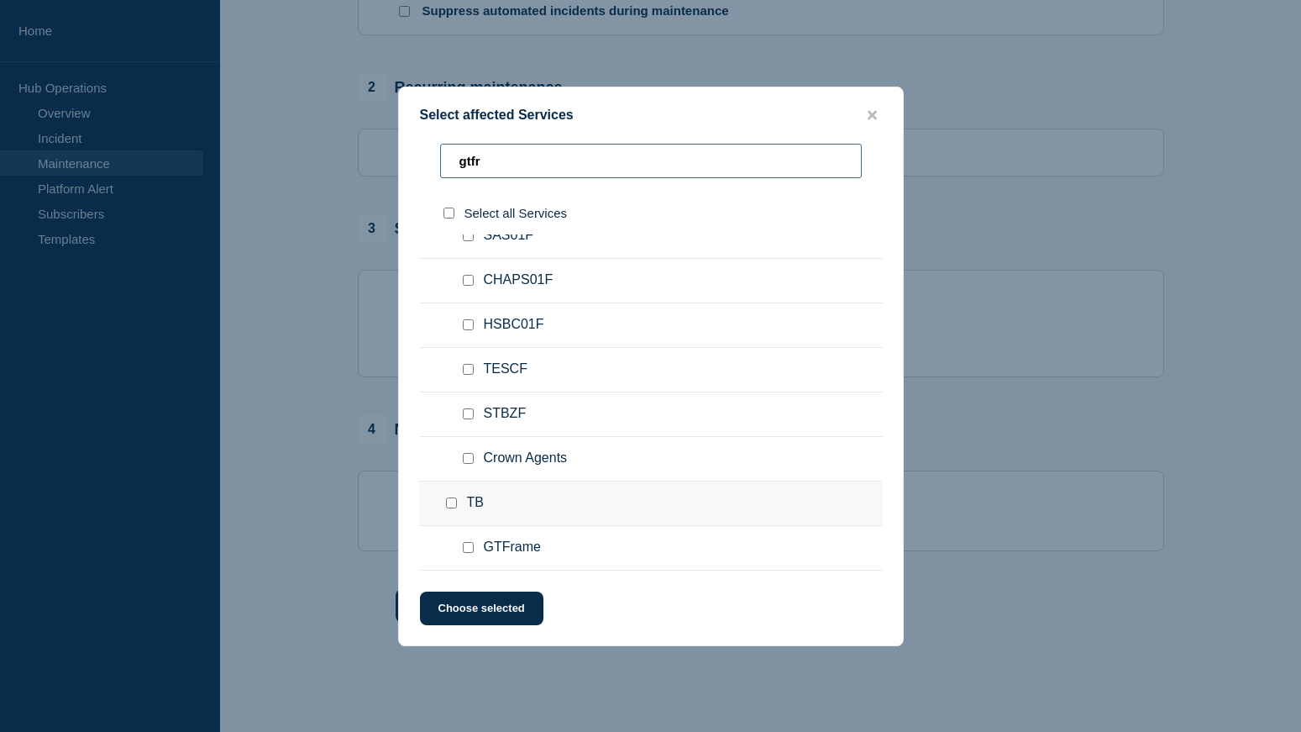
type input "gtfr"
click at [456, 504] on input "TB checkbox" at bounding box center [451, 502] width 11 height 11
checkbox input "true"
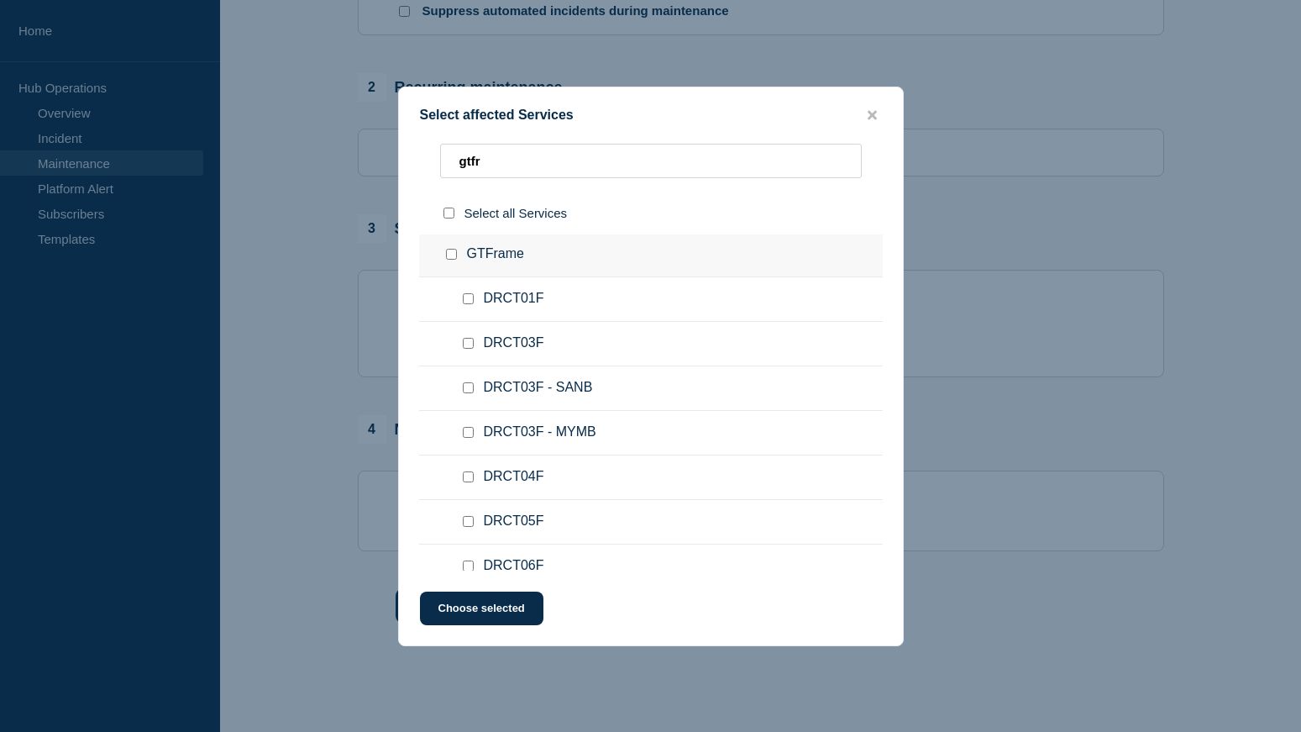
scroll to position [0, 0]
click at [451, 261] on input "GTFrame checkbox" at bounding box center [451, 256] width 11 height 11
checkbox input "true"
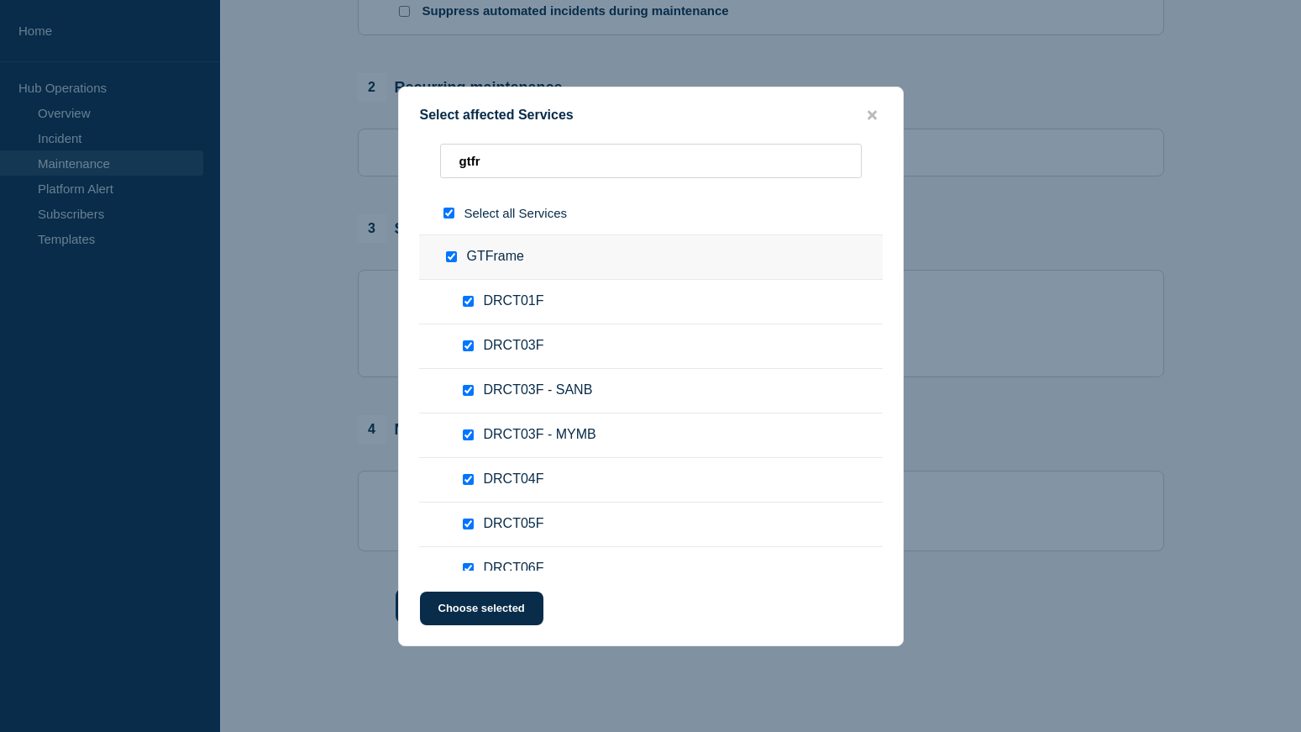
checkbox input "true"
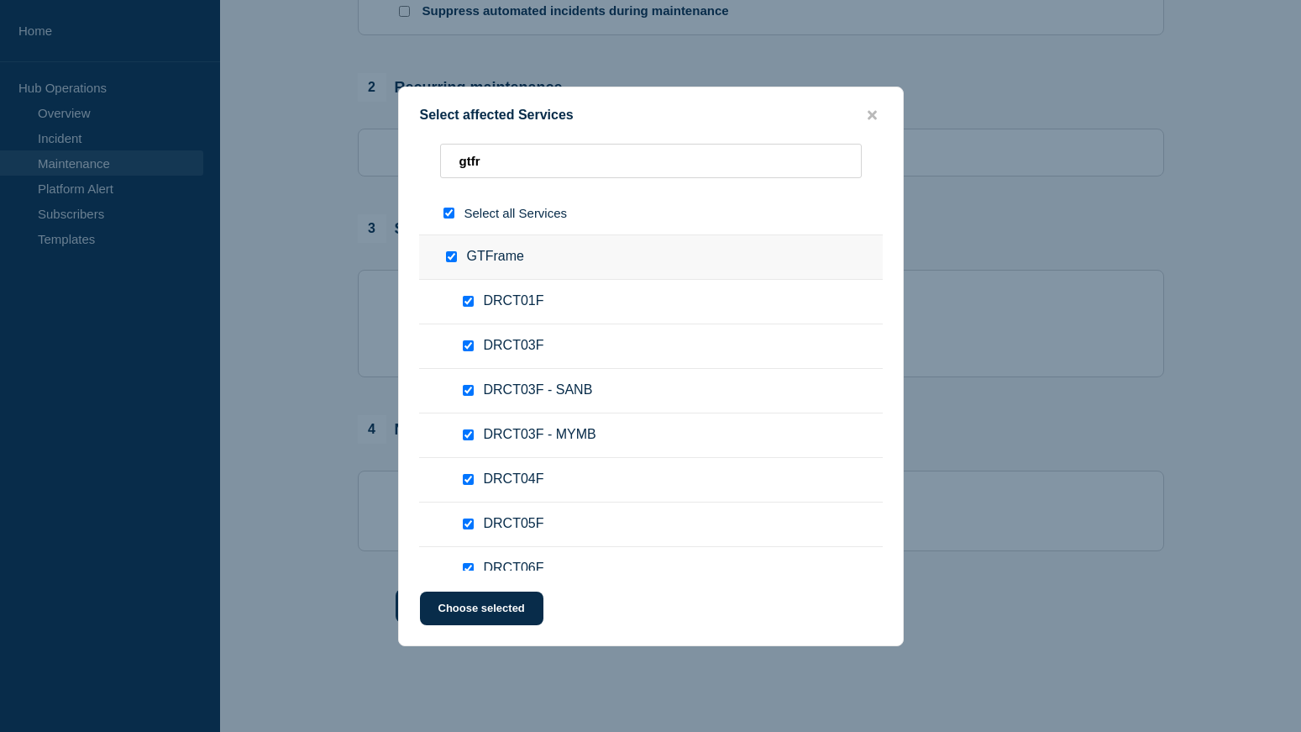
checkbox input "true"
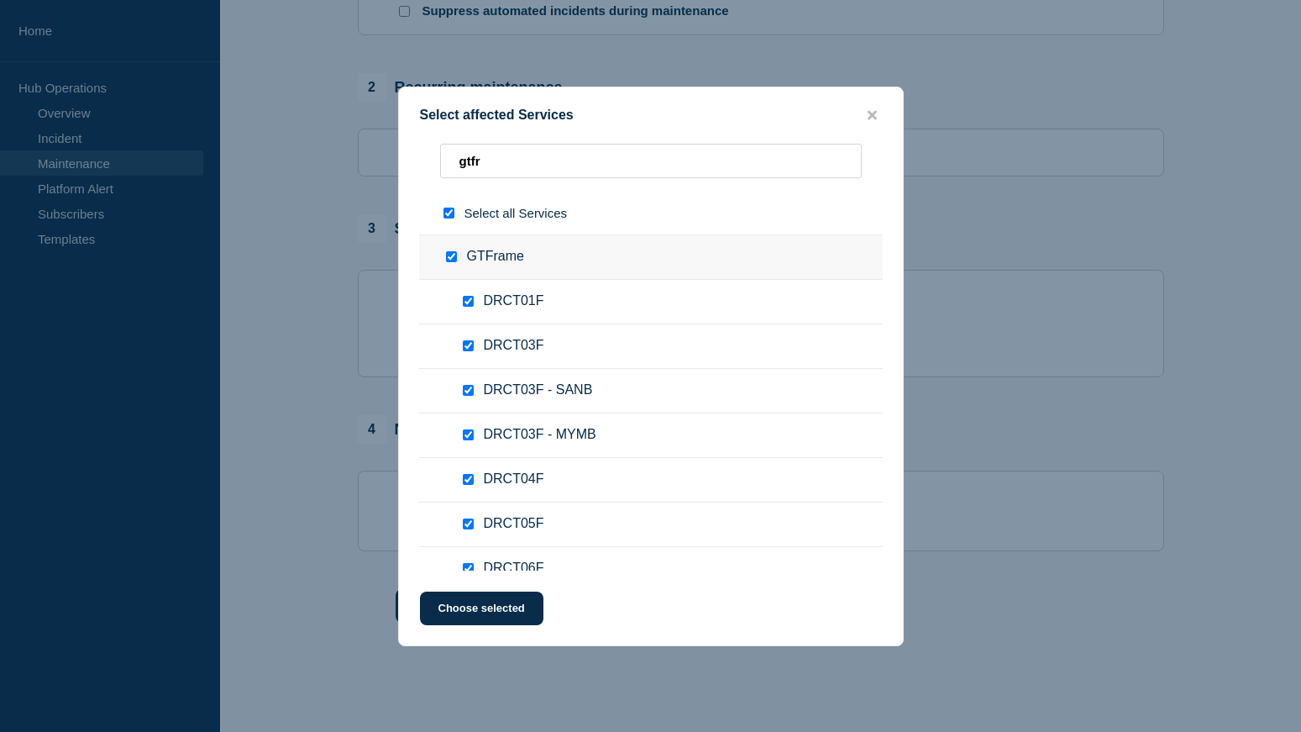
checkbox input "true"
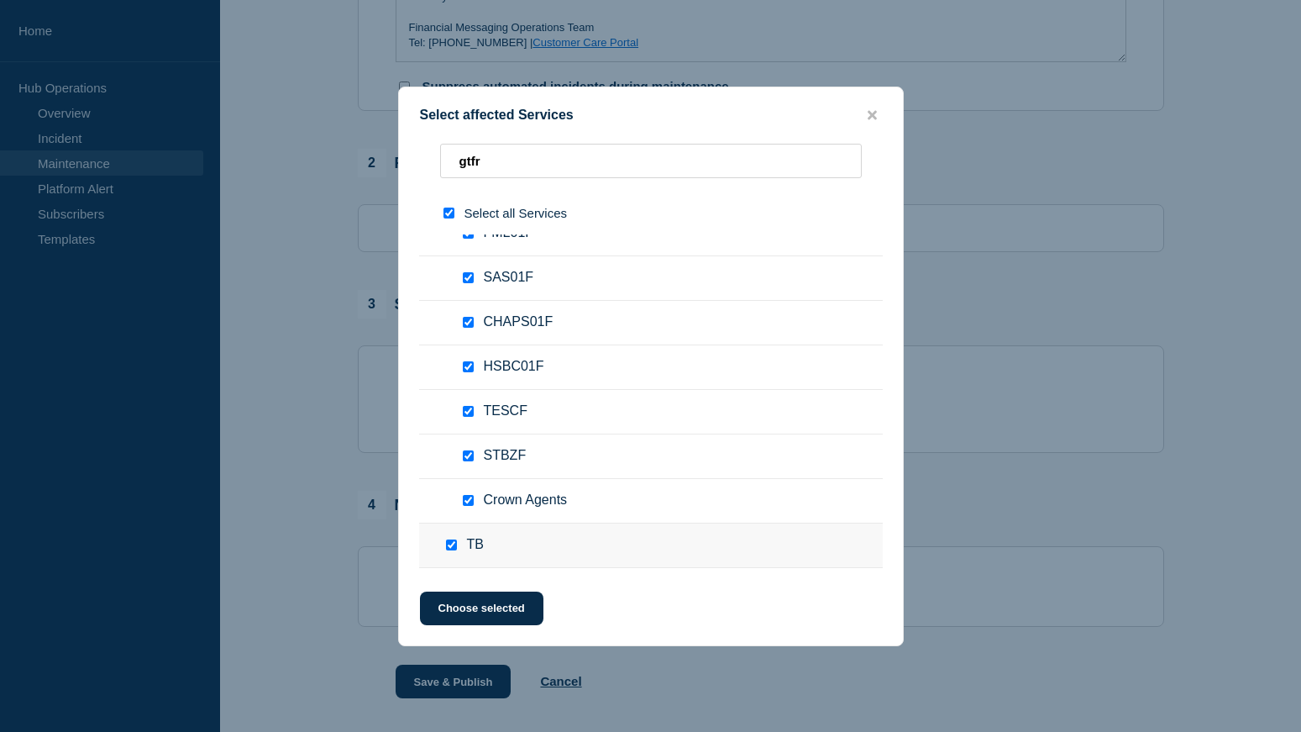
scroll to position [422, 0]
click at [450, 502] on input "TB checkbox" at bounding box center [451, 502] width 11 height 11
checkbox input "false"
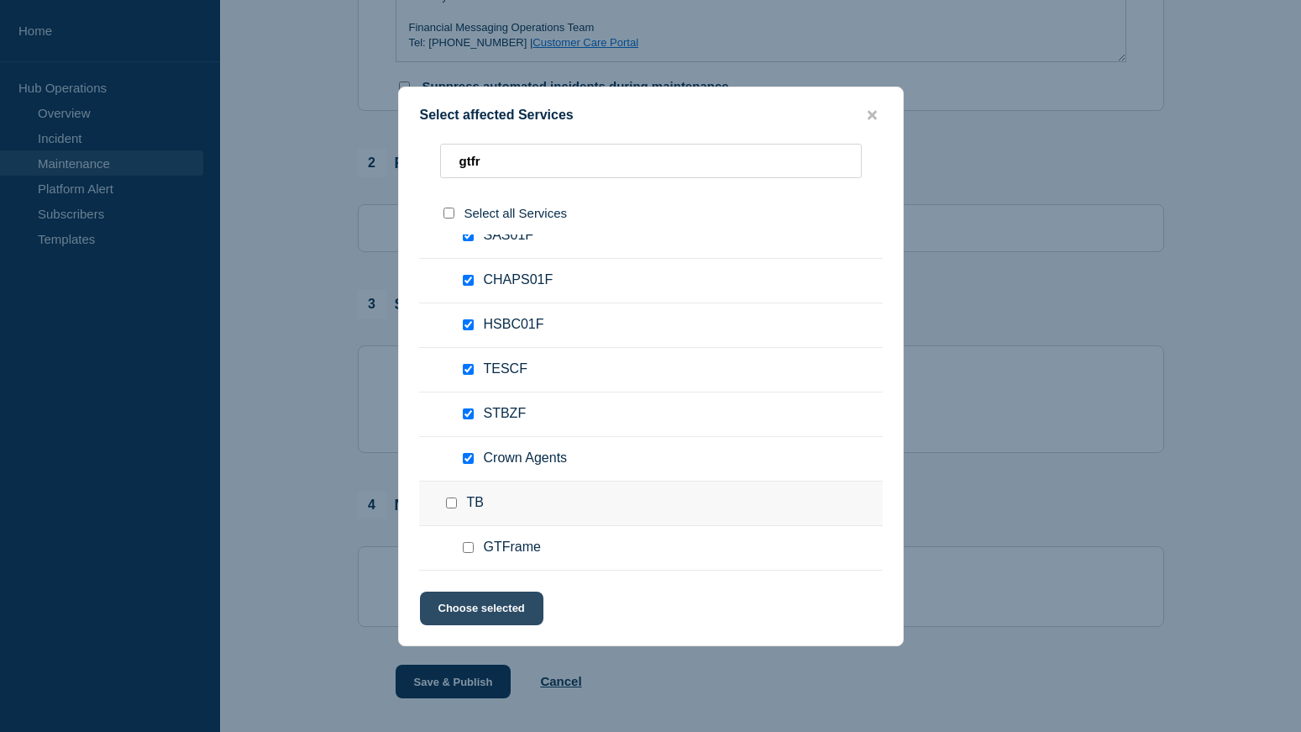
click at [488, 611] on button "Choose selected" at bounding box center [481, 608] width 123 height 34
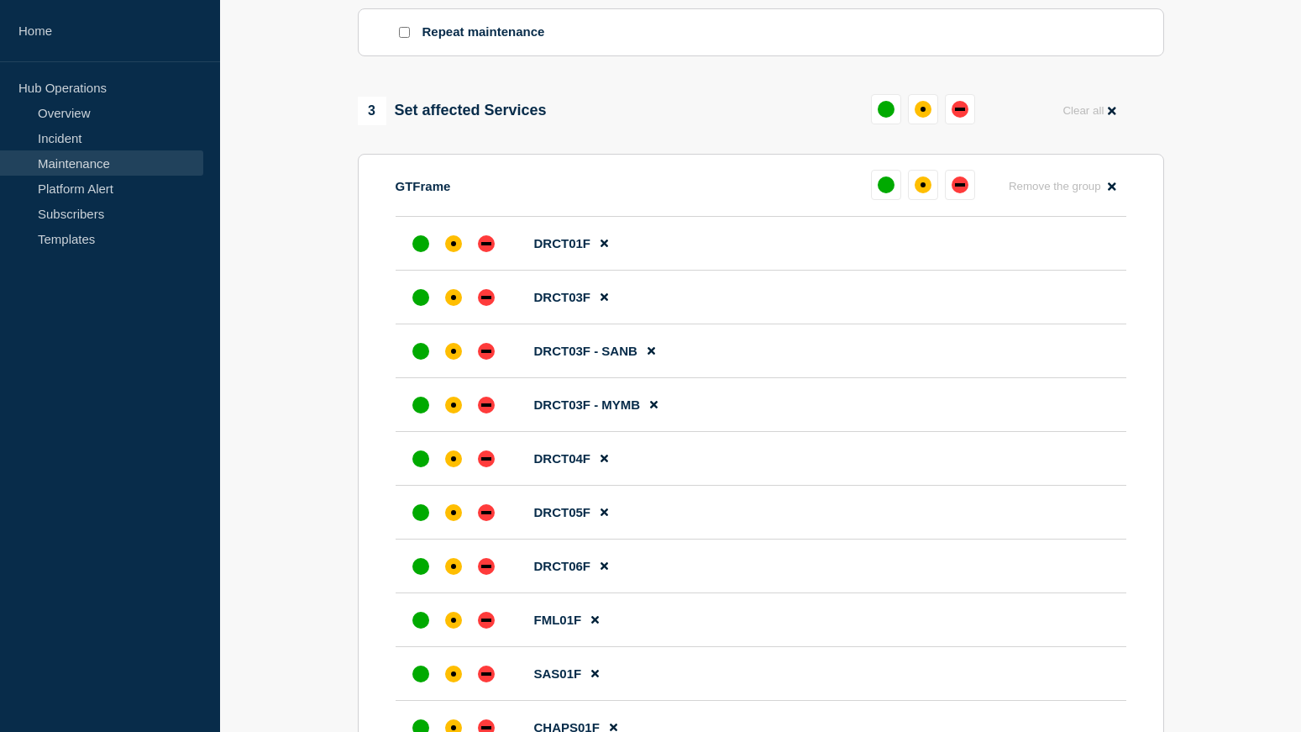
scroll to position [761, 0]
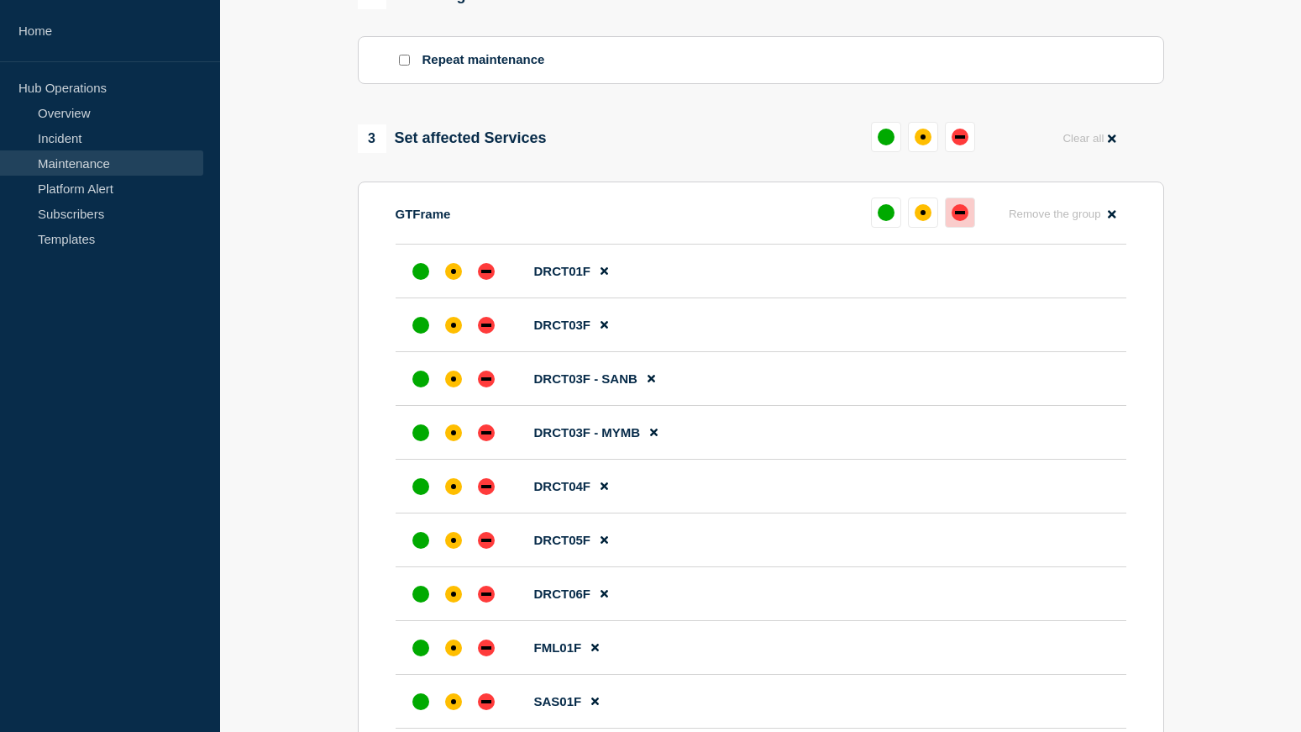
click at [962, 228] on button at bounding box center [960, 212] width 30 height 30
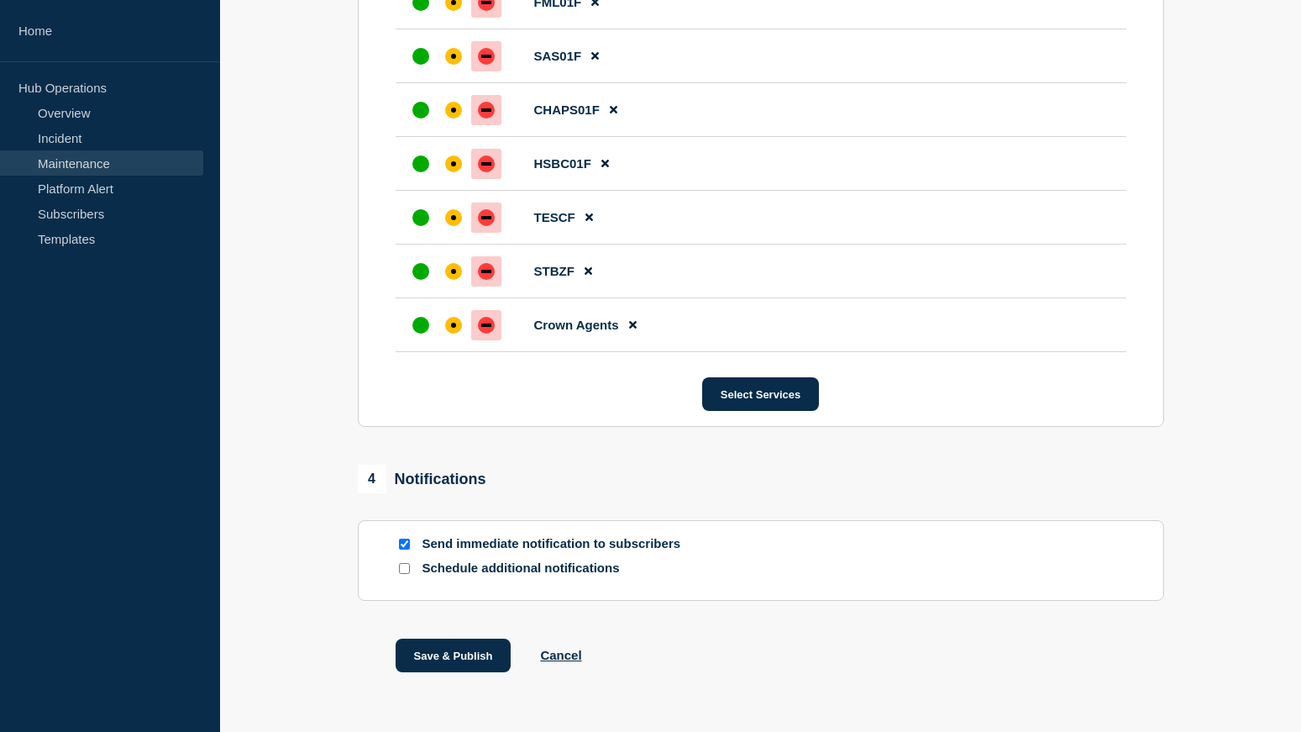
scroll to position [1464, 0]
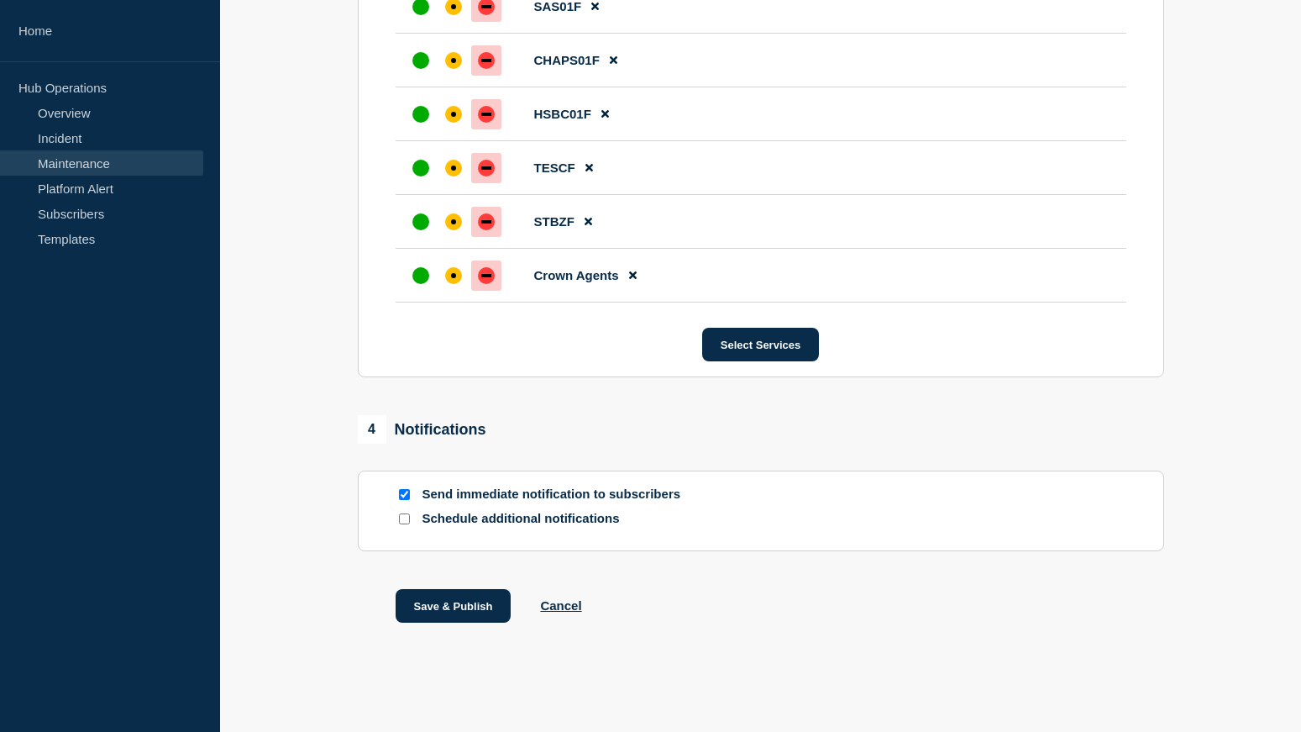
click at [610, 495] on p "Send immediate notification to subscribers" at bounding box center [557, 494] width 269 height 16
click at [402, 493] on input "Send immediate notification to subscribers" at bounding box center [404, 494] width 11 height 11
checkbox input "false"
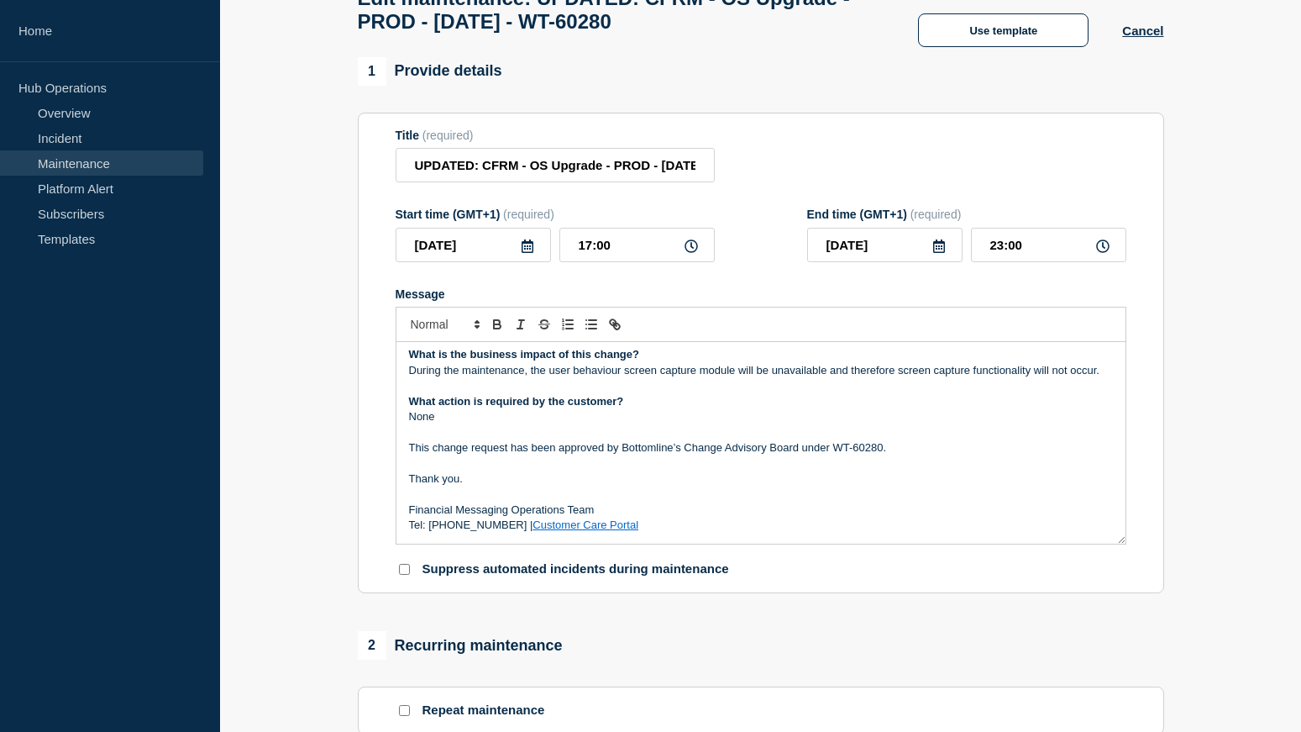
scroll to position [0, 0]
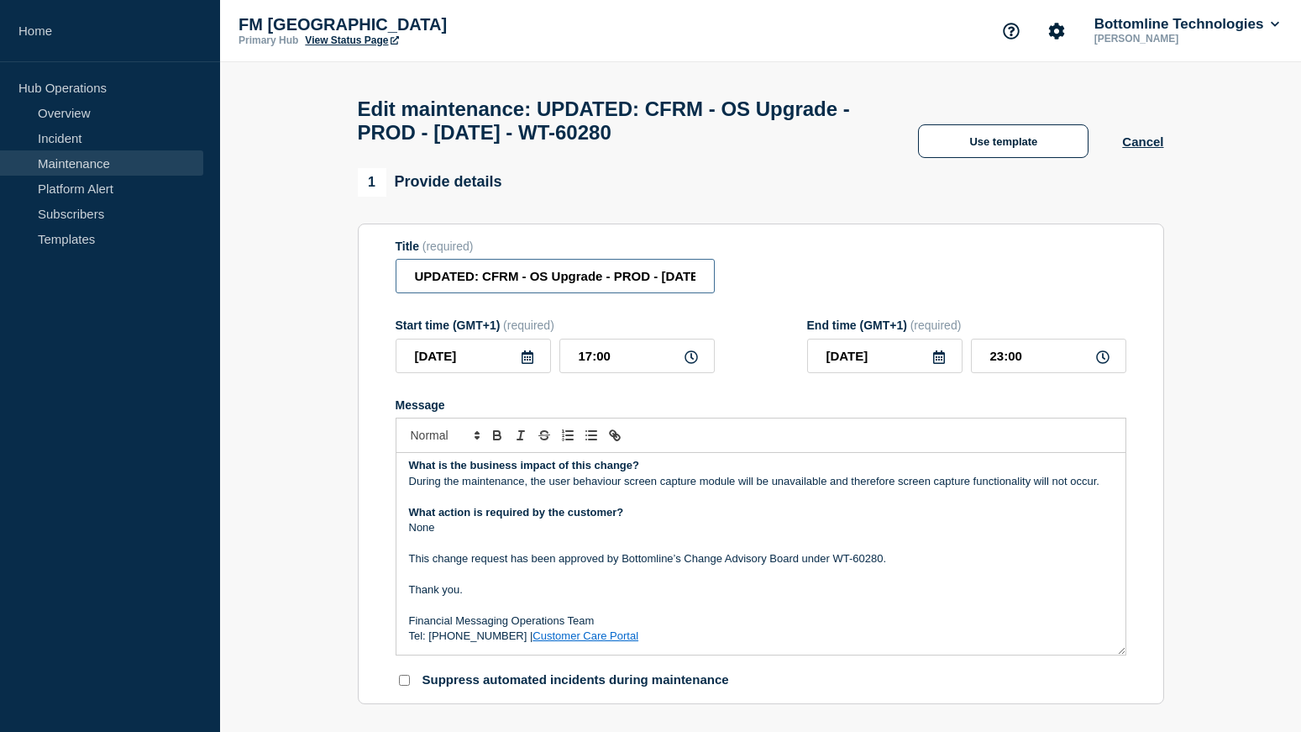
click at [514, 279] on input "UPDATED: CFRM - OS Upgrade - PROD - 06/APR/2025 - WT-60280" at bounding box center [555, 276] width 319 height 34
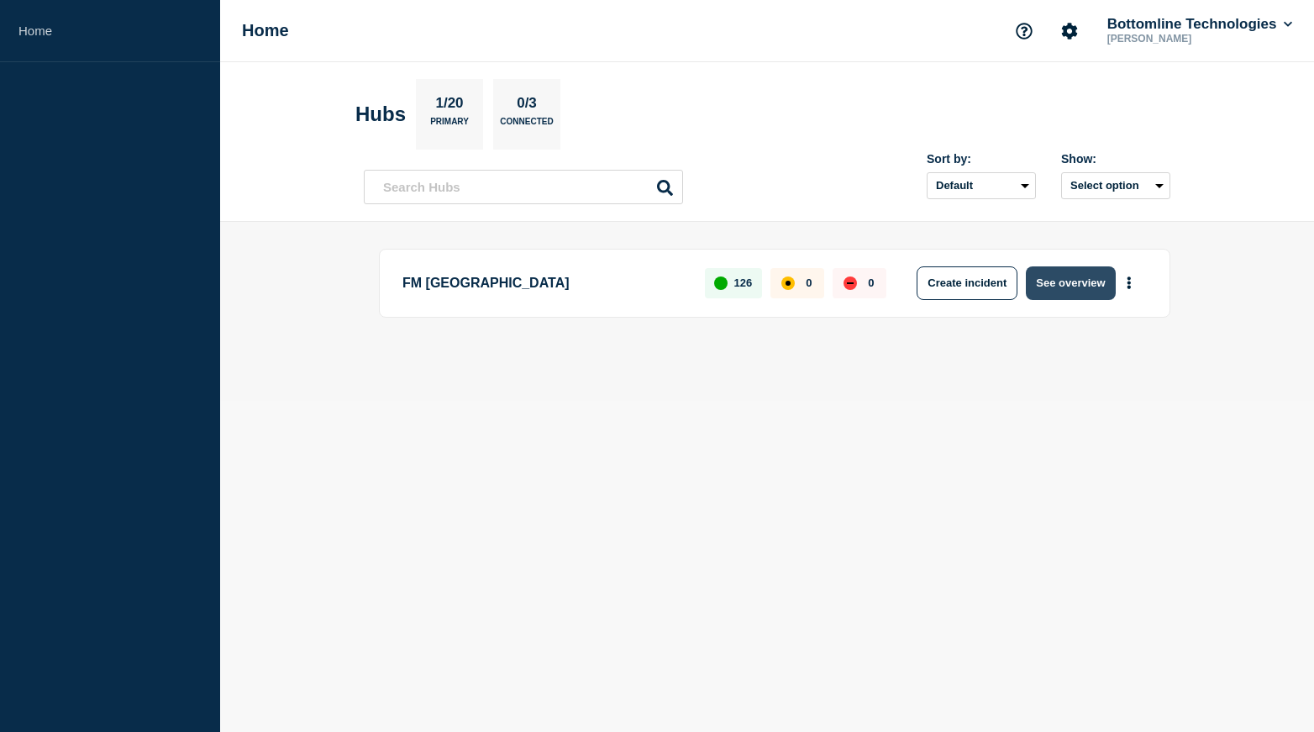
click at [1070, 281] on button "See overview" at bounding box center [1070, 283] width 89 height 34
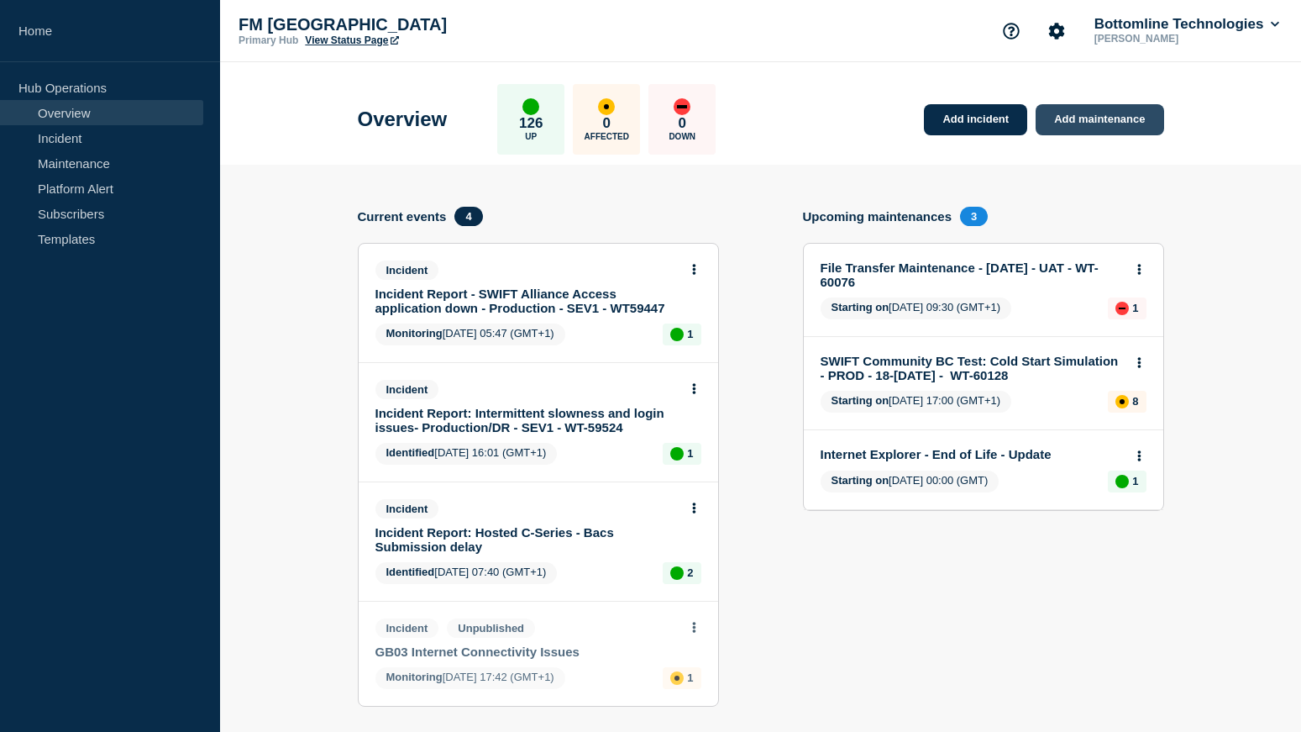
click at [1096, 126] on link "Add maintenance" at bounding box center [1100, 119] width 128 height 31
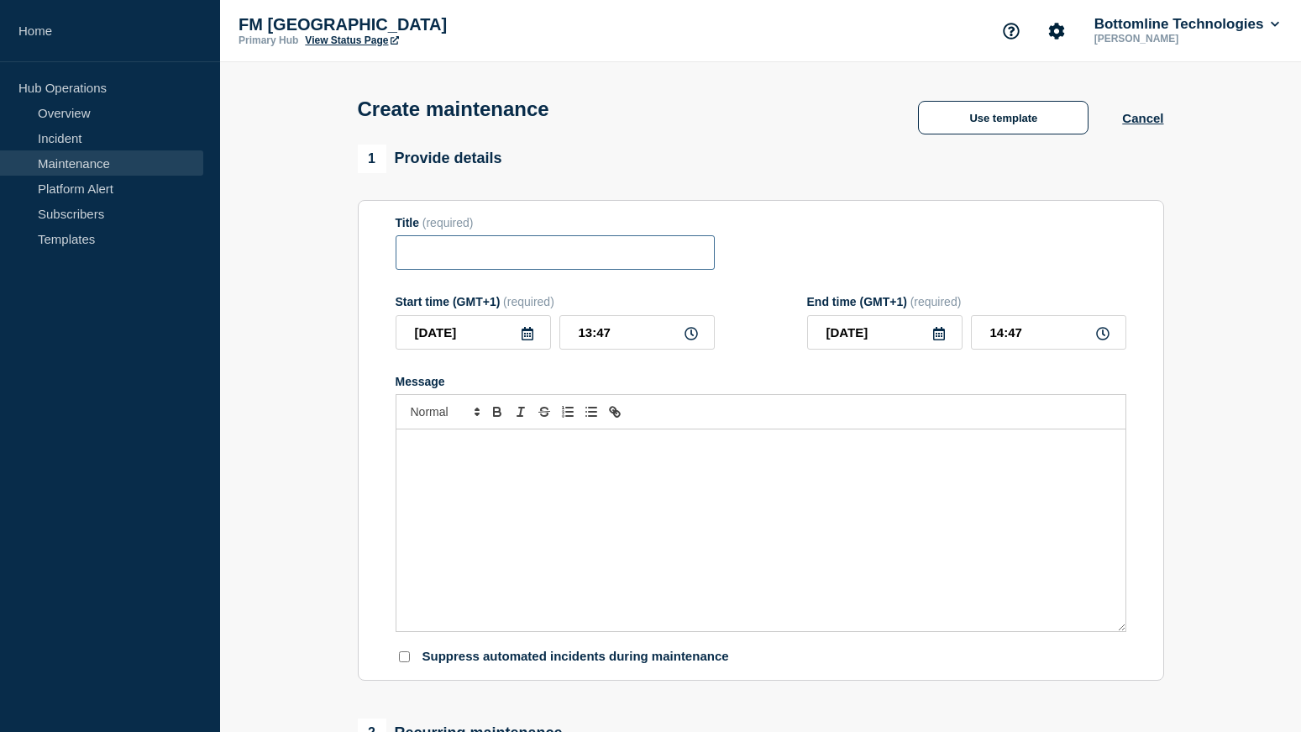
click at [470, 251] on input "Title" at bounding box center [555, 252] width 319 height 34
click at [483, 239] on input "Title" at bounding box center [555, 252] width 319 height 34
click at [541, 522] on div "Message" at bounding box center [760, 530] width 729 height 202
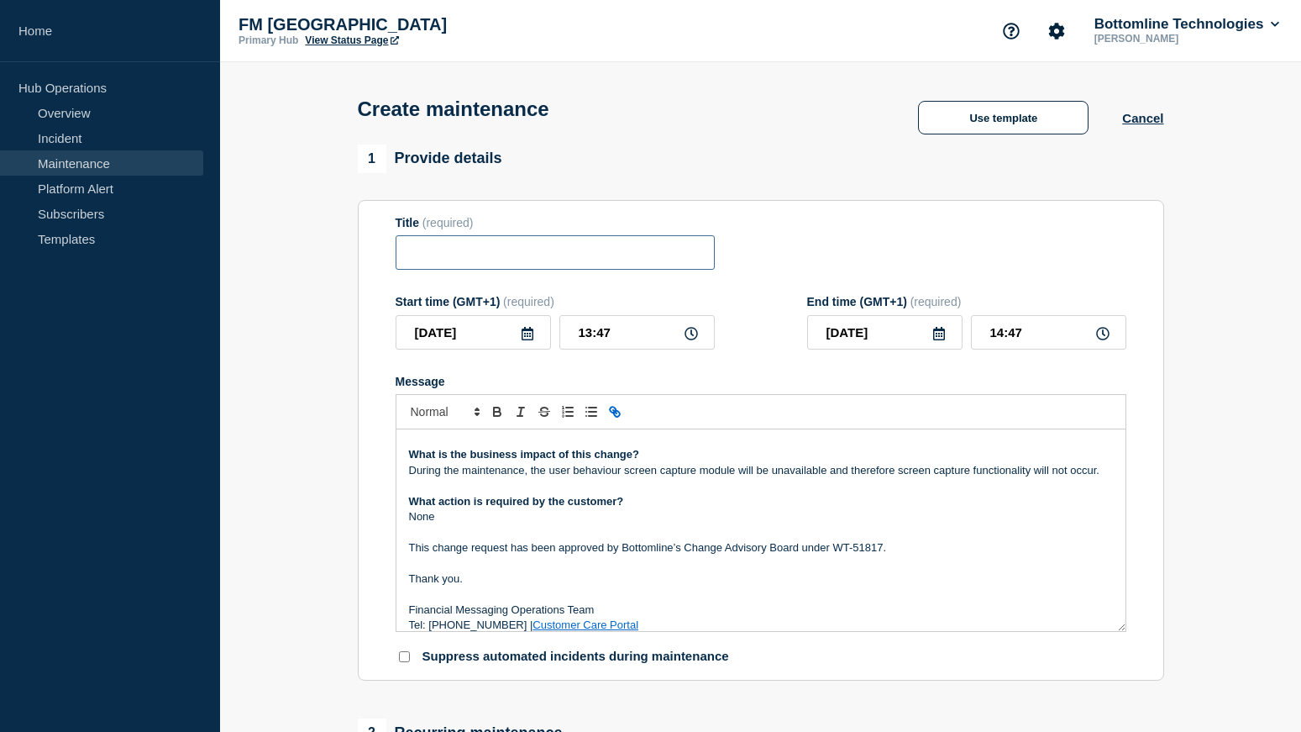
click at [528, 256] on input "Title" at bounding box center [555, 252] width 319 height 34
paste input "UPDATED: CFRM - OS Upgrade - PROD - [DATE] - WT-51817"
drag, startPoint x: 491, startPoint y: 261, endPoint x: 277, endPoint y: 242, distance: 214.2
click at [277, 242] on section "1 Provide details Title (required) UPDATED: CFRM - OS Upgrade - PROD - [DATE] -…" at bounding box center [760, 727] width 1081 height 1166
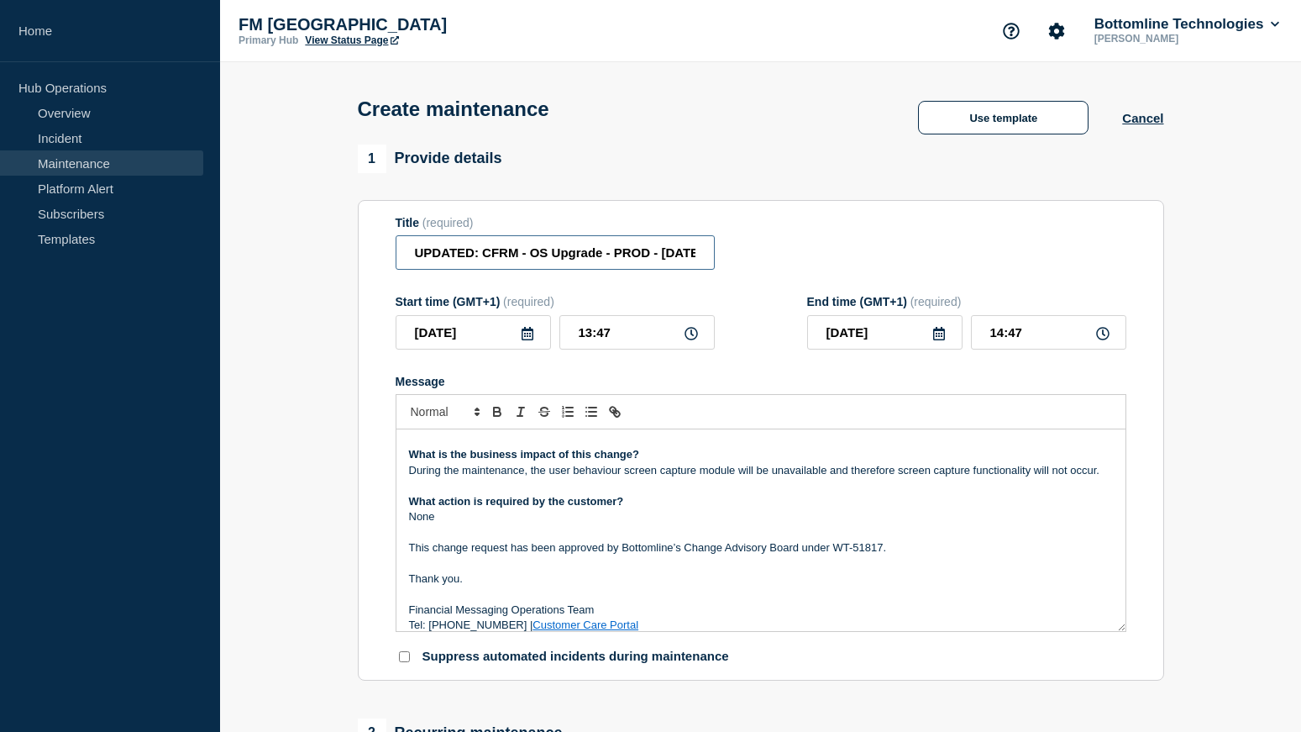
click at [491, 249] on input "UPDATED: CFRM - OS Upgrade - PROD - [DATE] - WT-51817" at bounding box center [555, 252] width 319 height 34
drag, startPoint x: 517, startPoint y: 253, endPoint x: 239, endPoint y: 218, distance: 281.1
click at [239, 218] on section "1 Provide details Title (required) UPDATED: CFRM - OS Upgrade - PROD - [DATE] -…" at bounding box center [760, 727] width 1081 height 1166
click at [622, 259] on input "GTFrame - OS Upgrade - PROD - [DATE] - WT-51817" at bounding box center [555, 252] width 319 height 34
click at [655, 255] on input "GTFrame - OS Upgrade - PROD - [DATE] - WT-51817" at bounding box center [555, 252] width 319 height 34
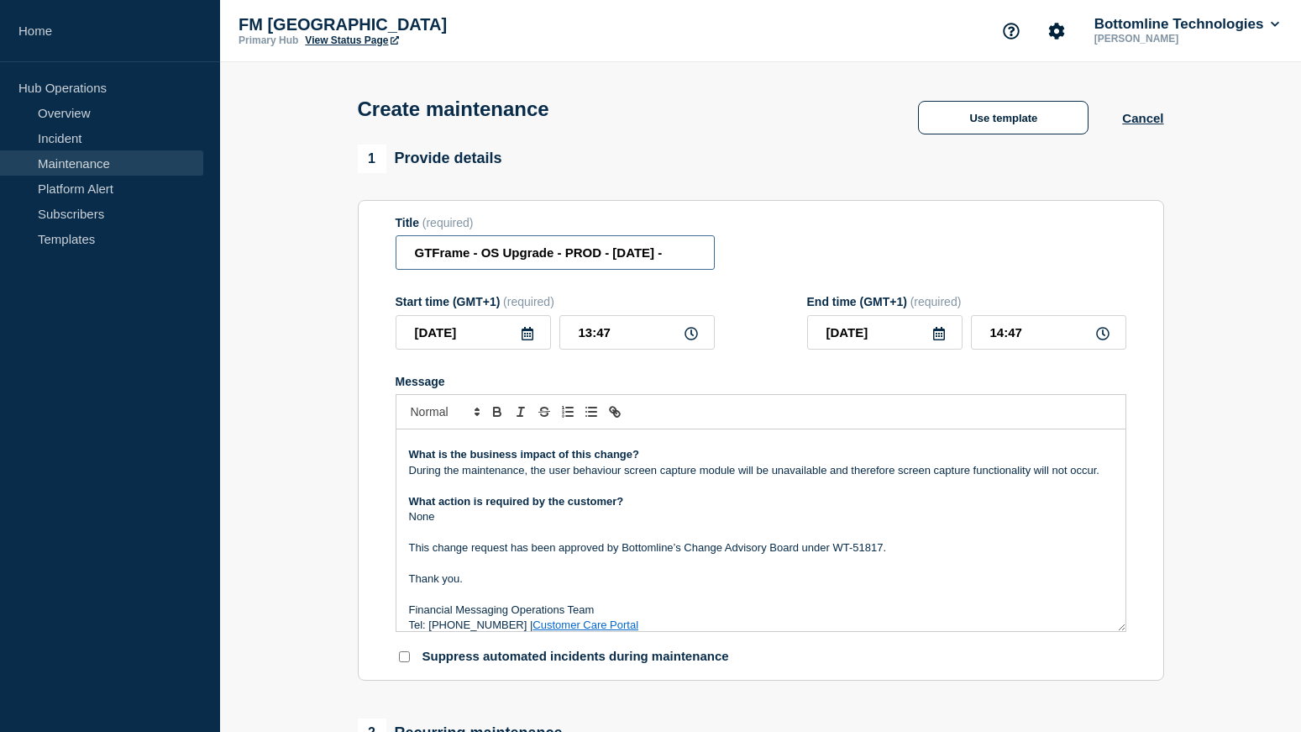
scroll to position [0, 4]
type input "GTFrame - OS Upgrade - PROD - [DATE] -"
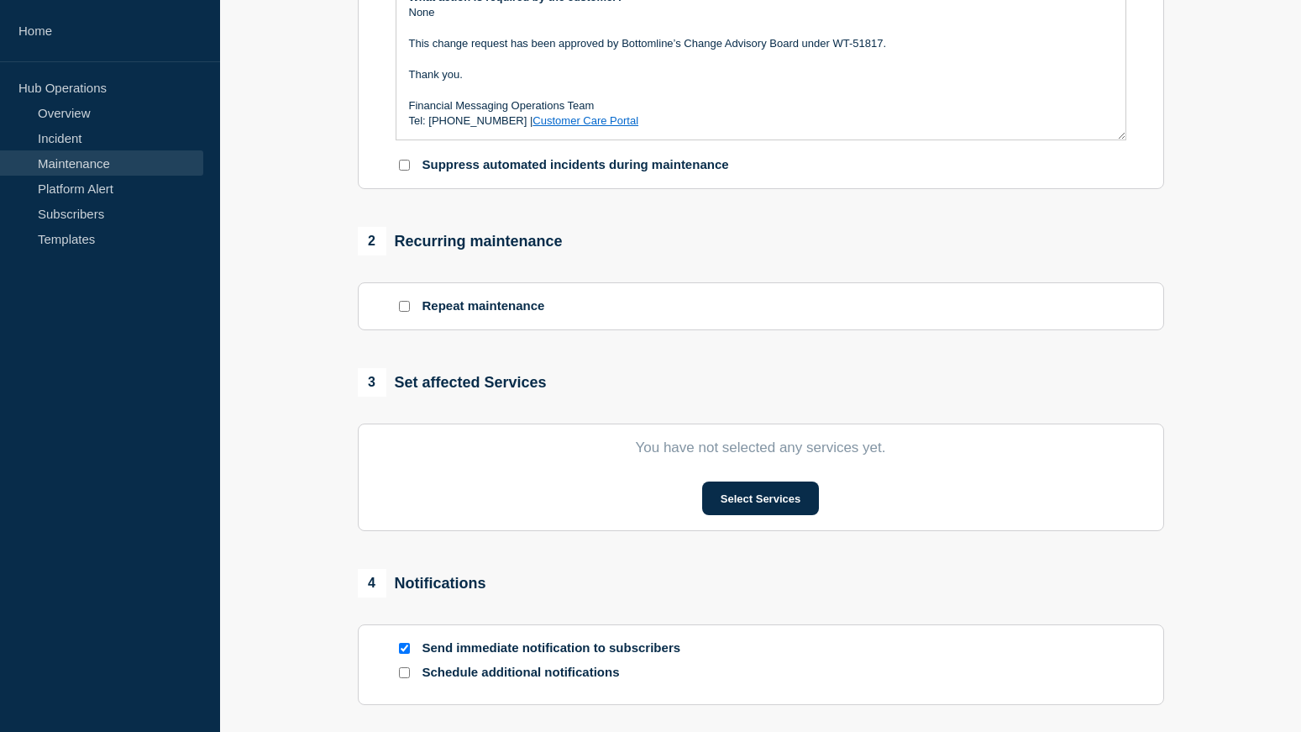
scroll to position [504, 0]
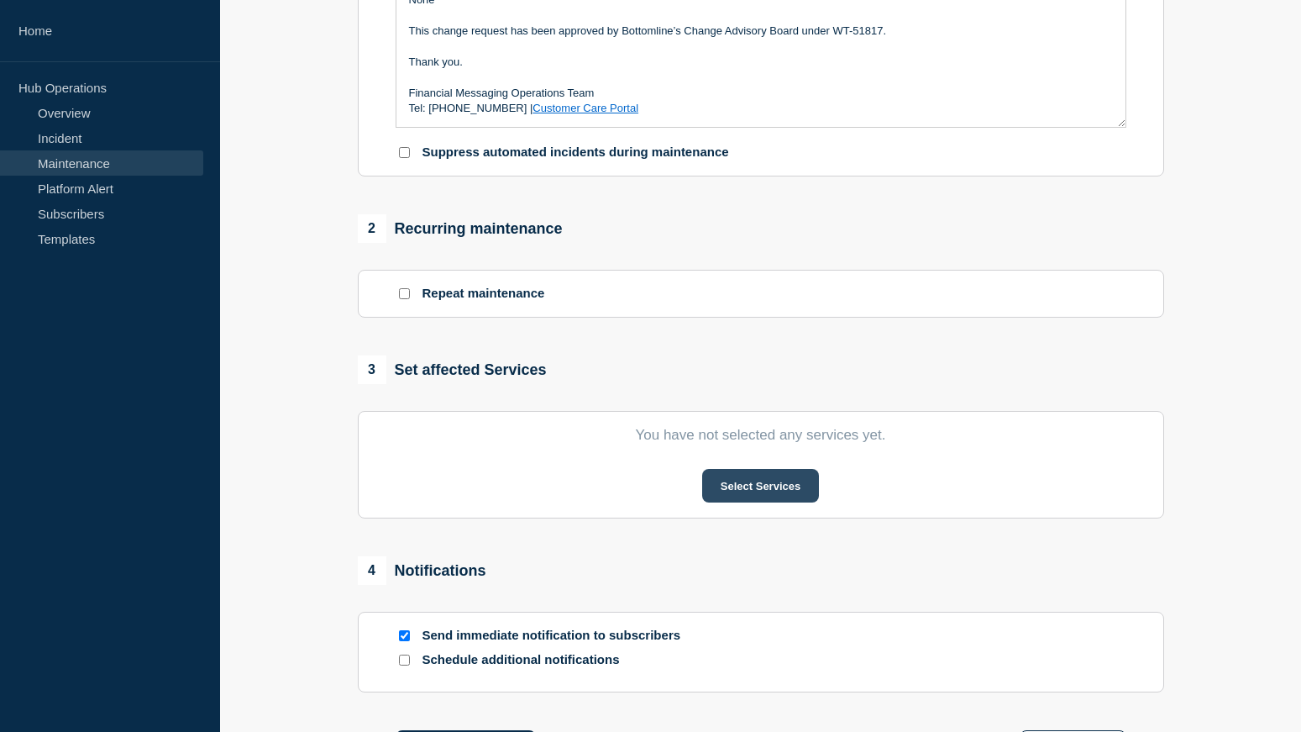
click at [768, 485] on button "Select Services" at bounding box center [760, 486] width 117 height 34
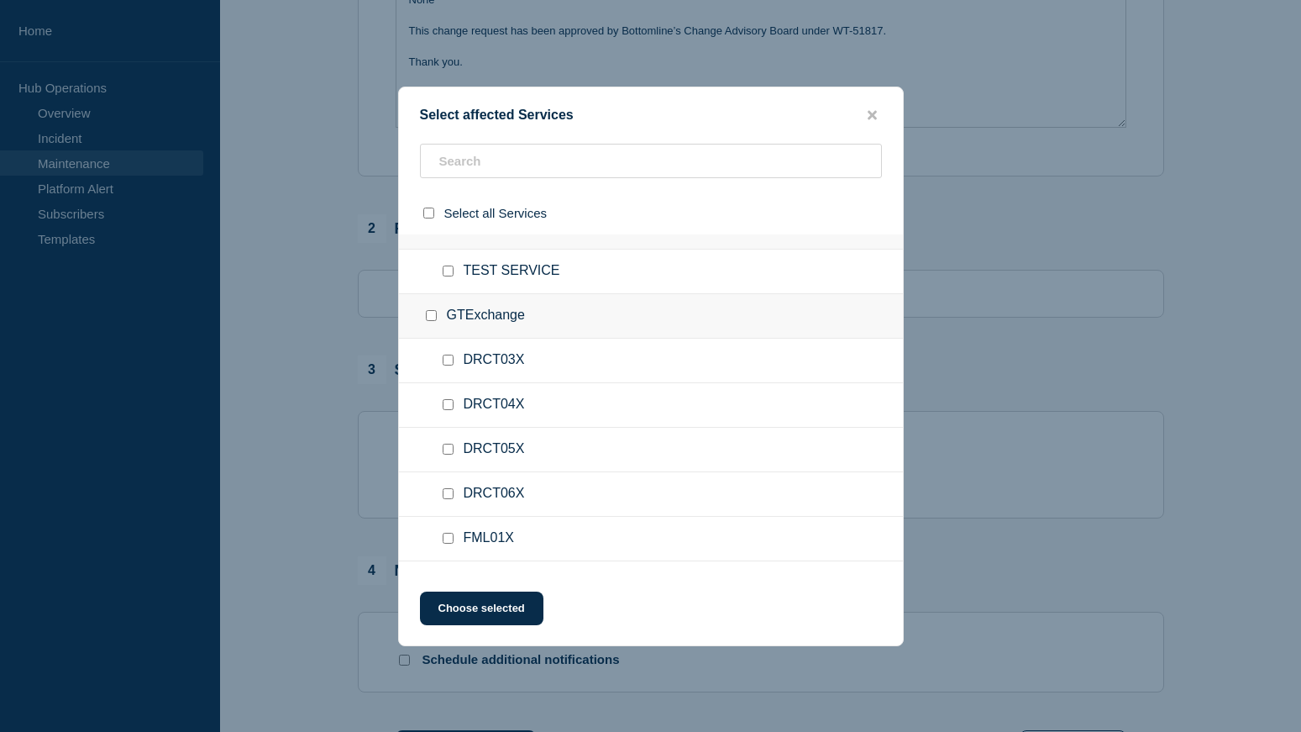
scroll to position [84, 0]
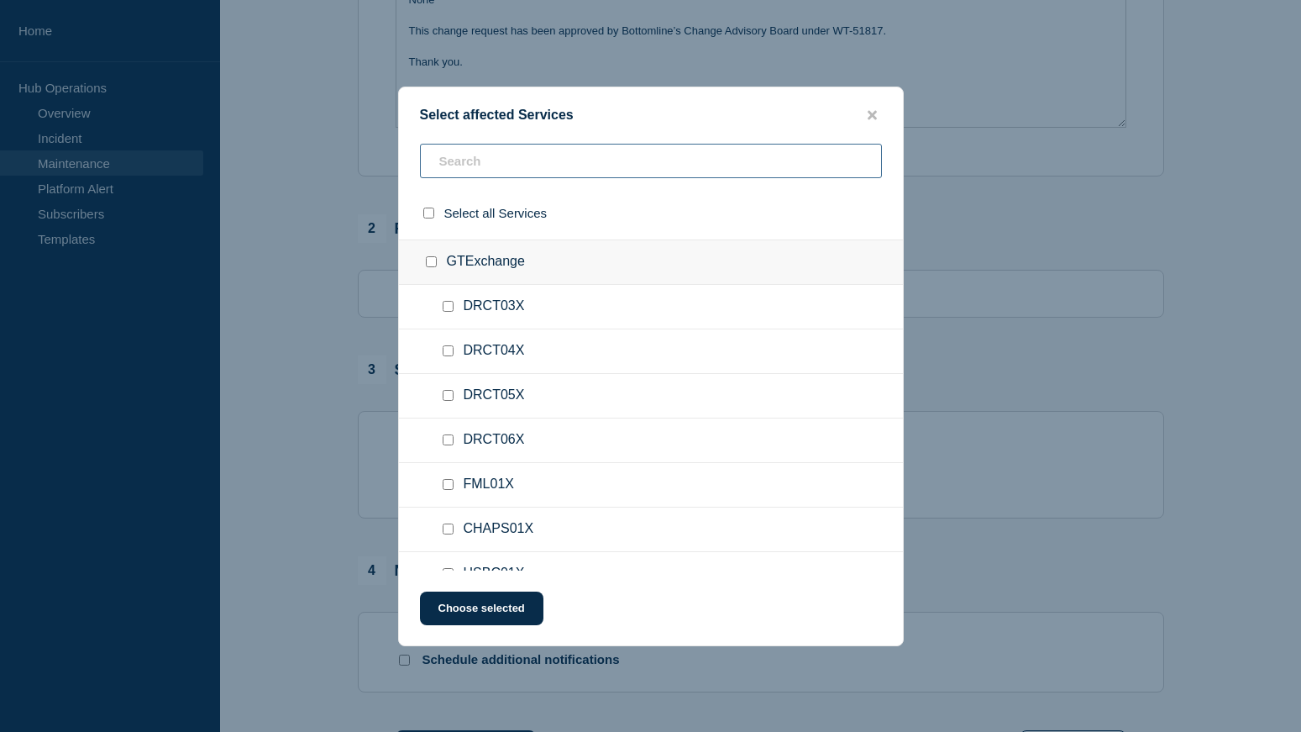
click at [545, 165] on input "text" at bounding box center [651, 161] width 462 height 34
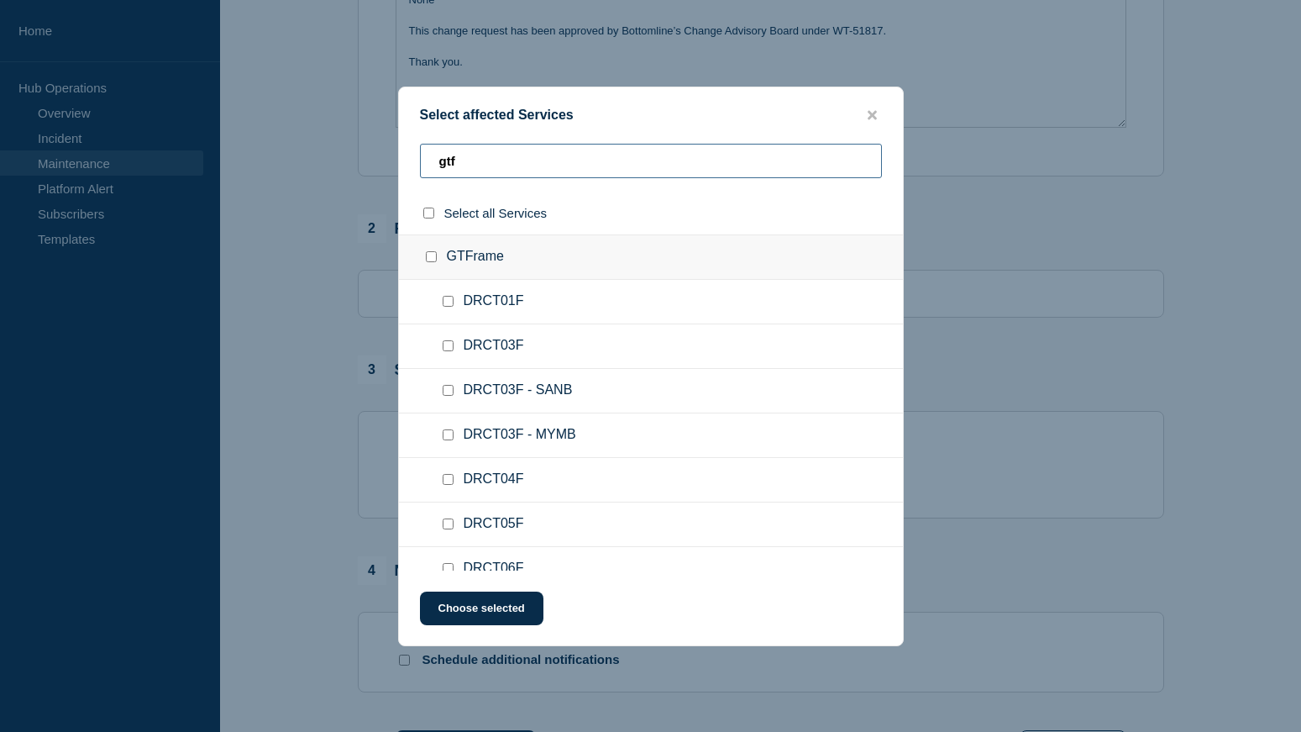
type input "gtf"
click at [432, 262] on input "GTFrame checkbox" at bounding box center [431, 256] width 11 height 11
checkbox input "true"
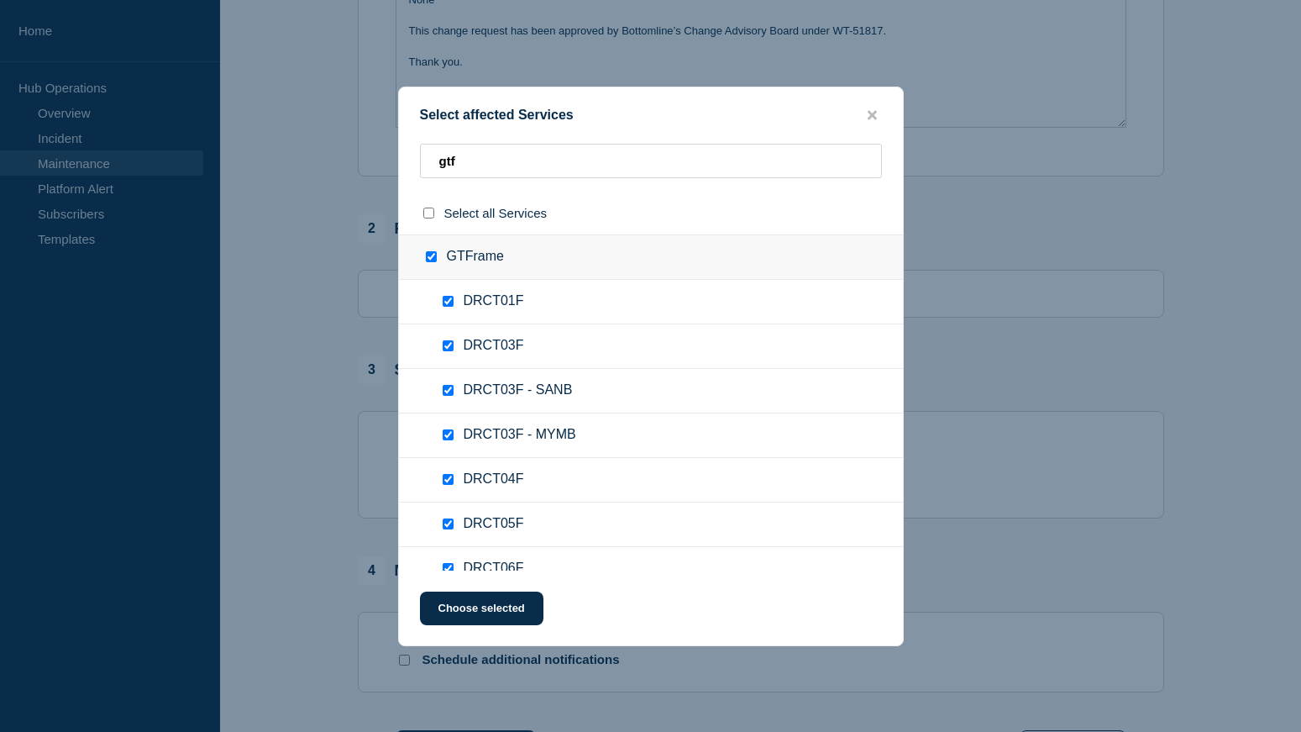
checkbox input "true"
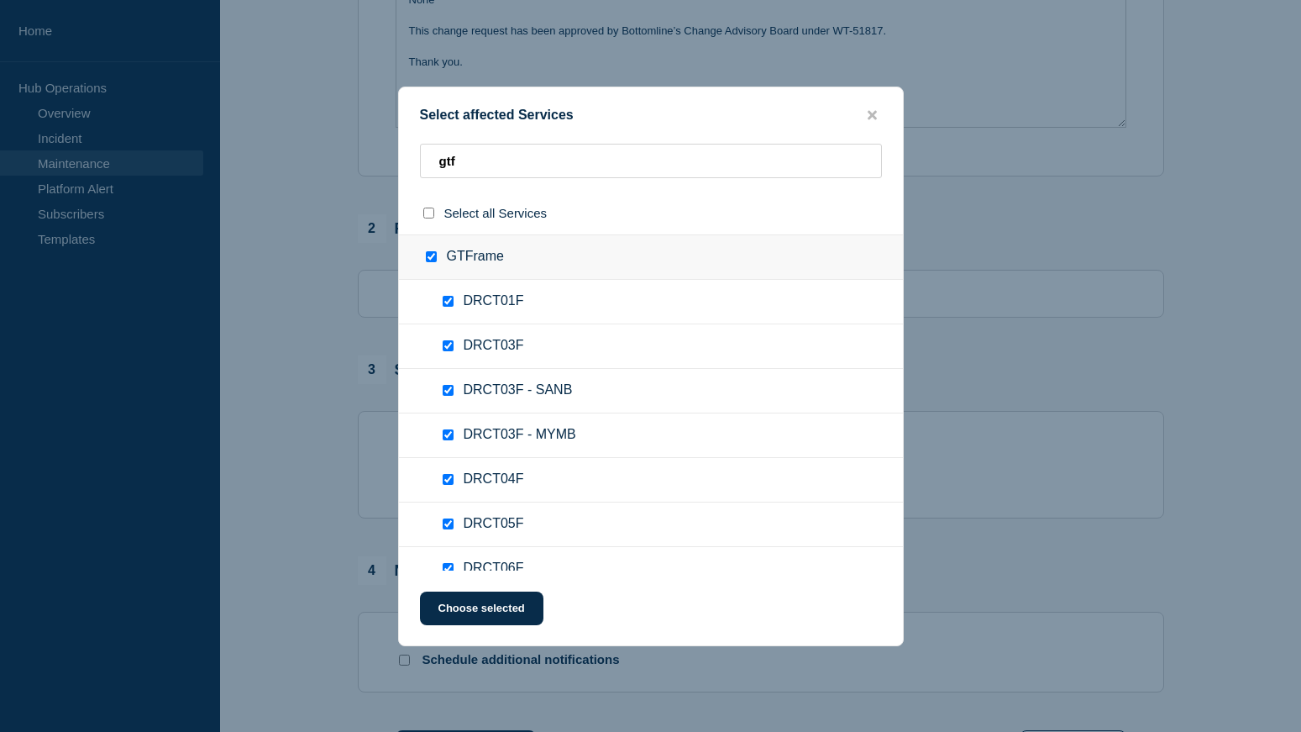
checkbox input "true"
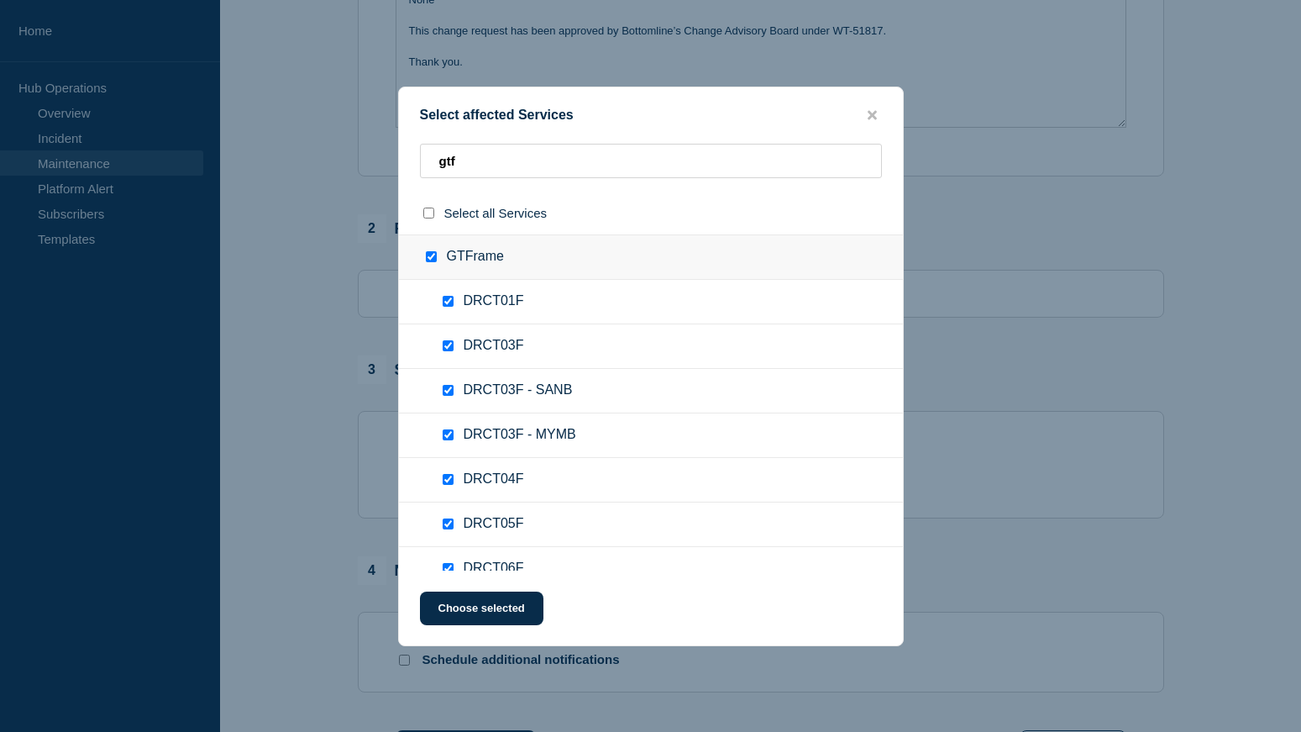
checkbox input "true"
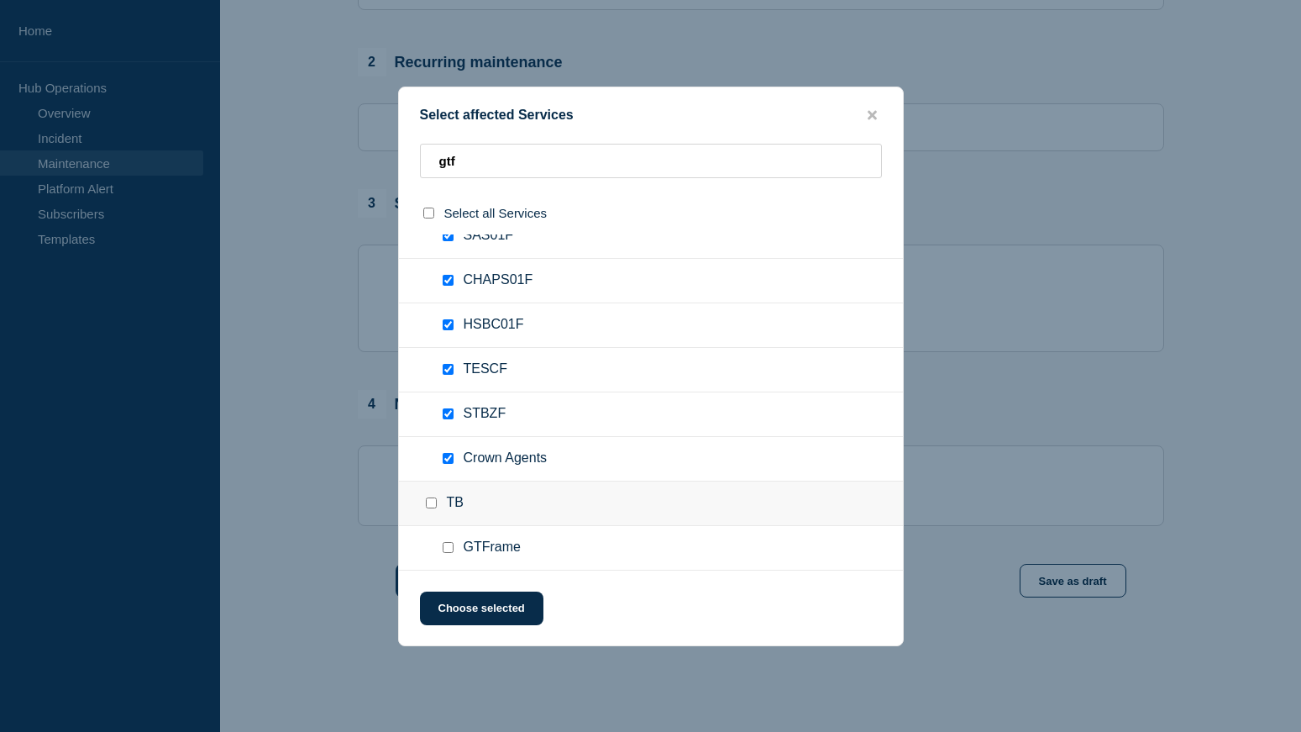
scroll to position [733, 0]
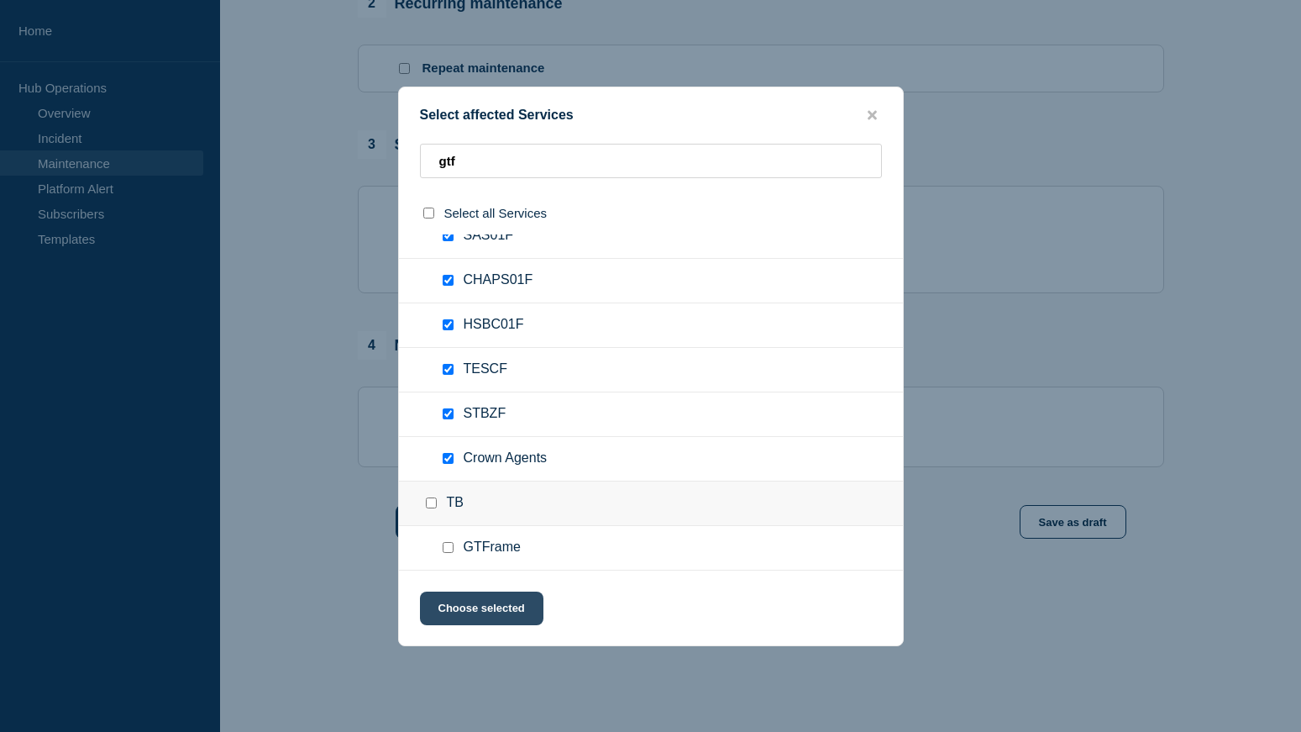
click at [463, 606] on button "Choose selected" at bounding box center [481, 608] width 123 height 34
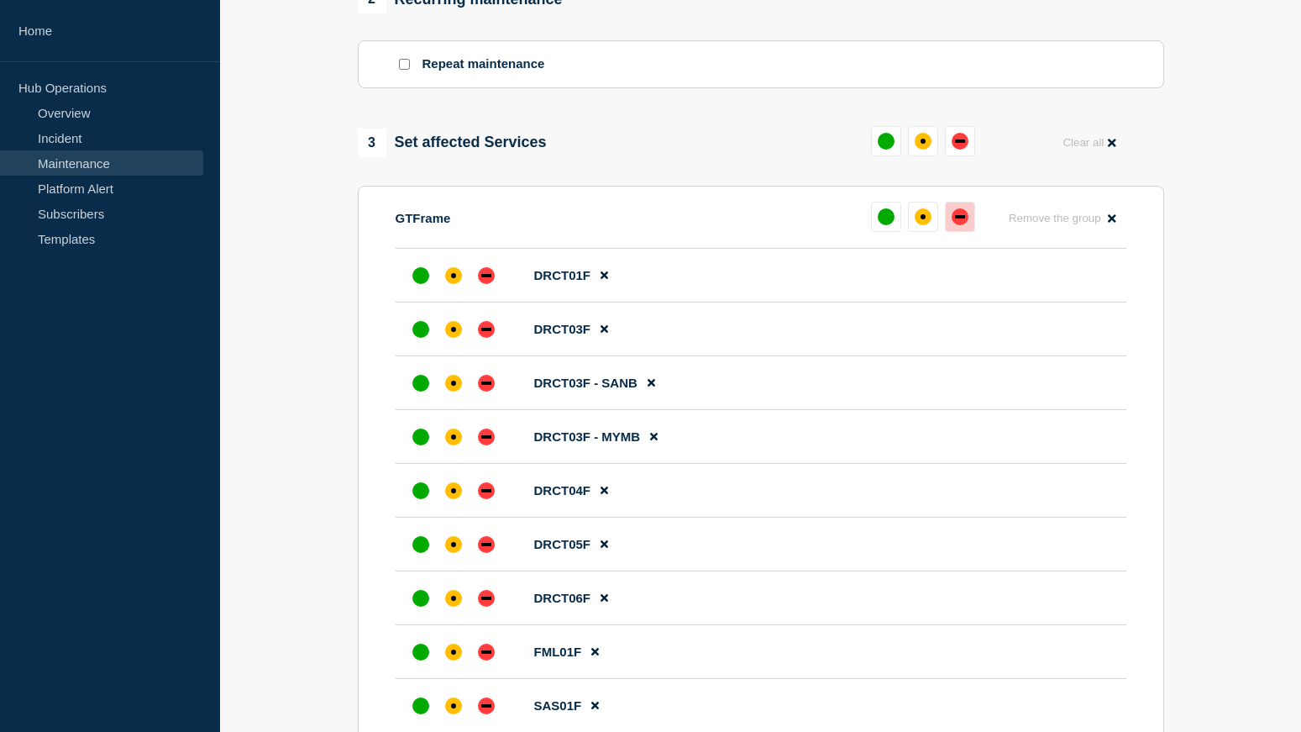
drag, startPoint x: 963, startPoint y: 226, endPoint x: 952, endPoint y: 236, distance: 14.9
click at [963, 225] on div "down" at bounding box center [960, 216] width 17 height 17
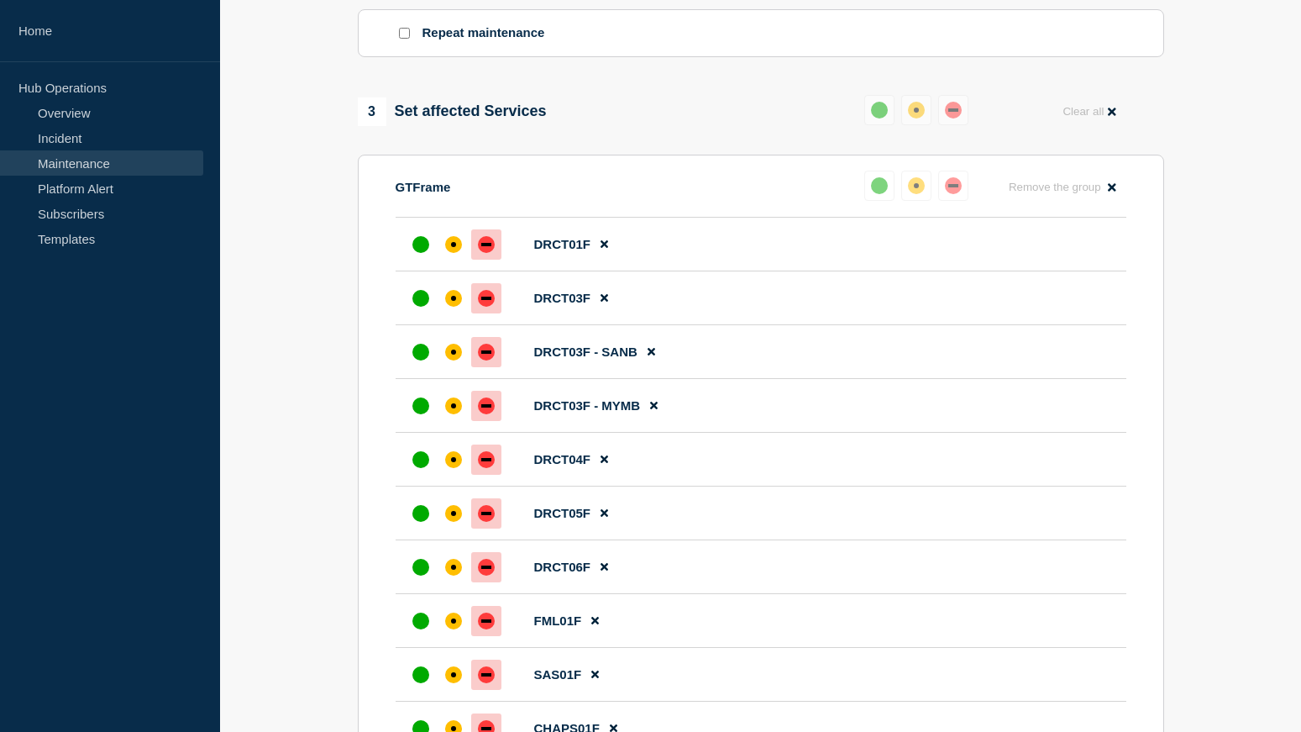
scroll to position [176, 0]
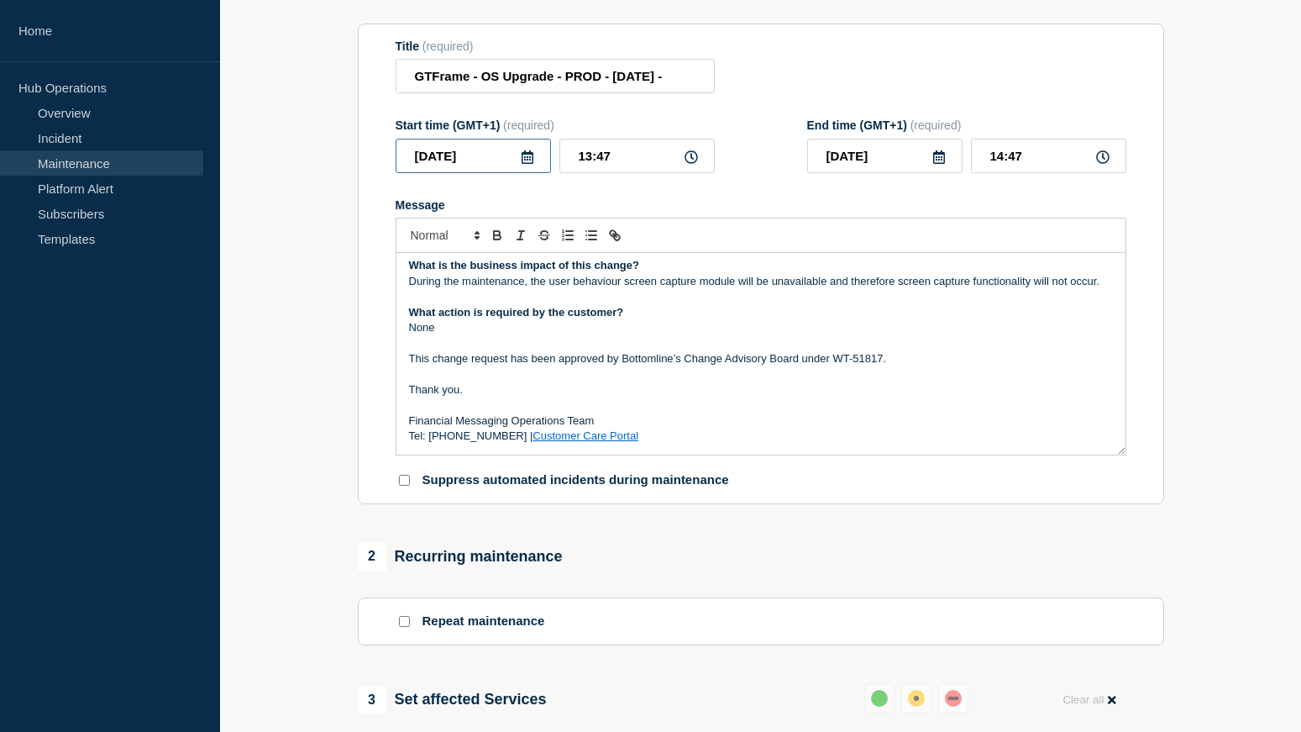
click at [472, 157] on input "[DATE]" at bounding box center [473, 156] width 155 height 34
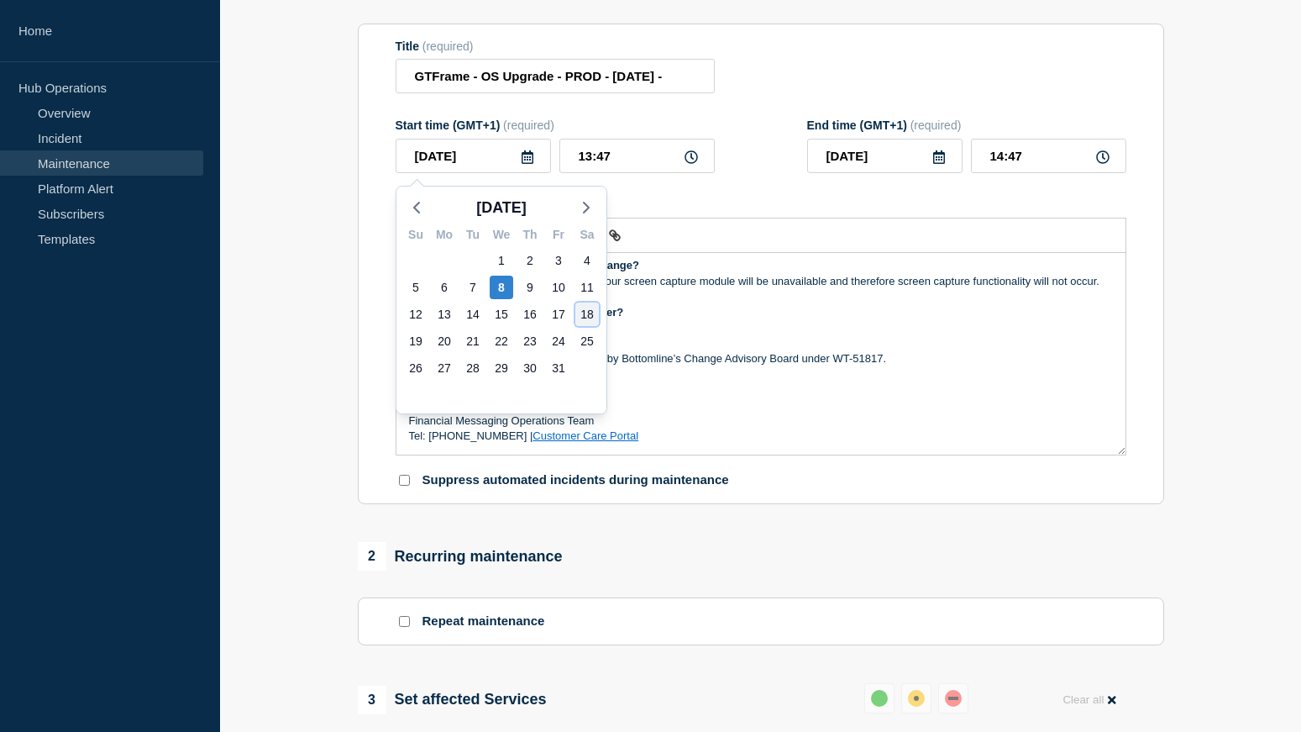
click at [580, 313] on div "18" at bounding box center [587, 314] width 24 height 24
type input "[DATE]"
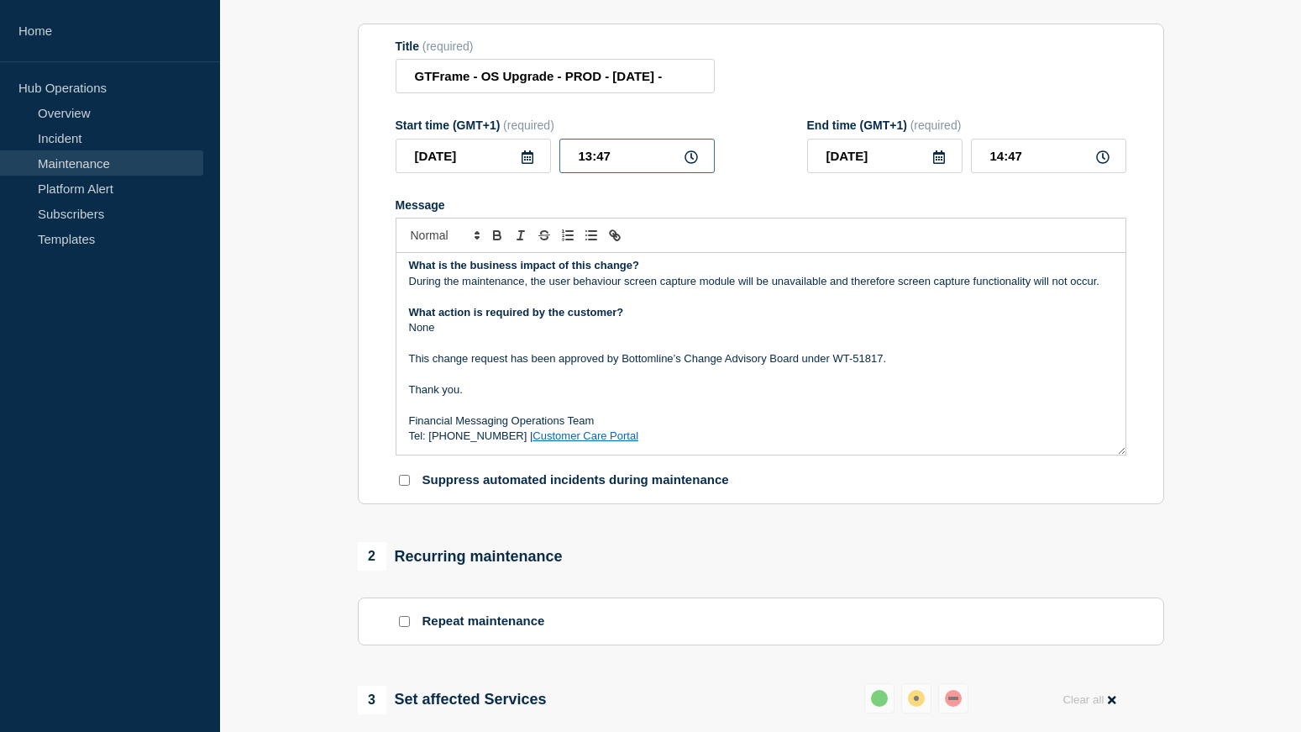
click at [579, 159] on input "13:47" at bounding box center [636, 156] width 155 height 34
type input "17:00"
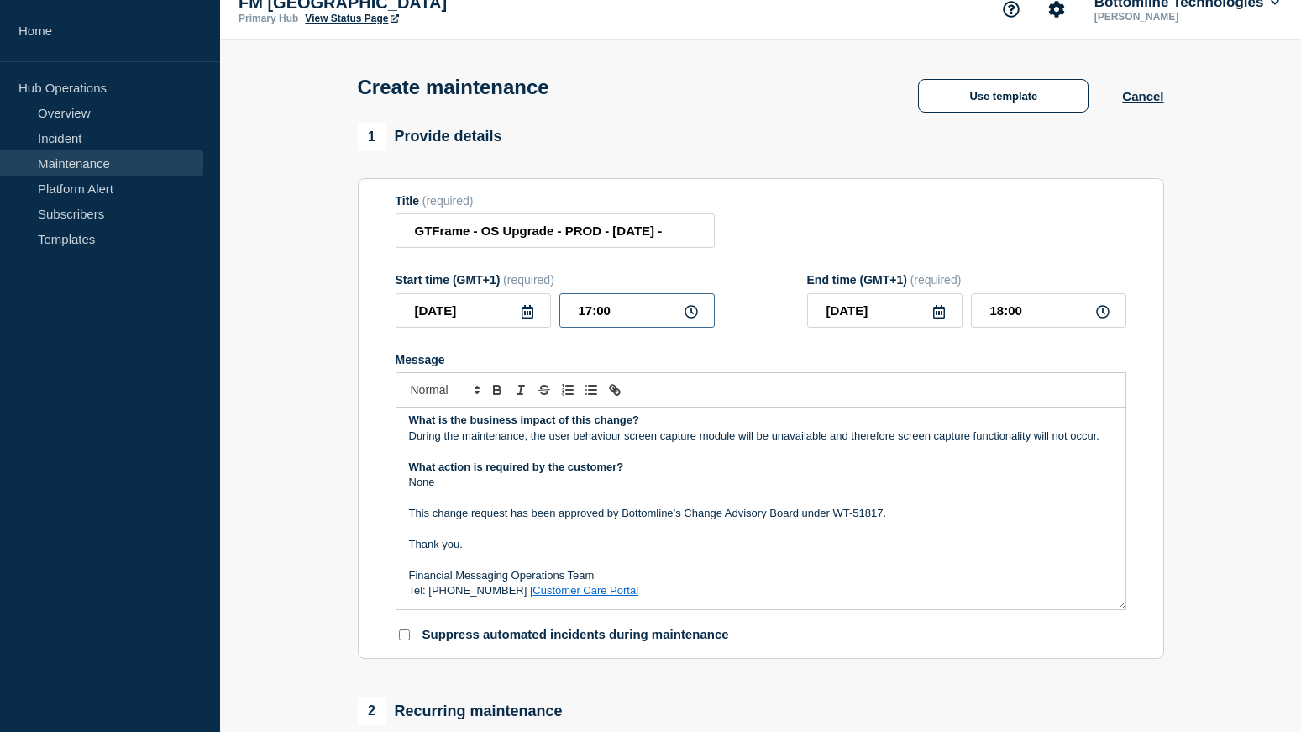
scroll to position [0, 0]
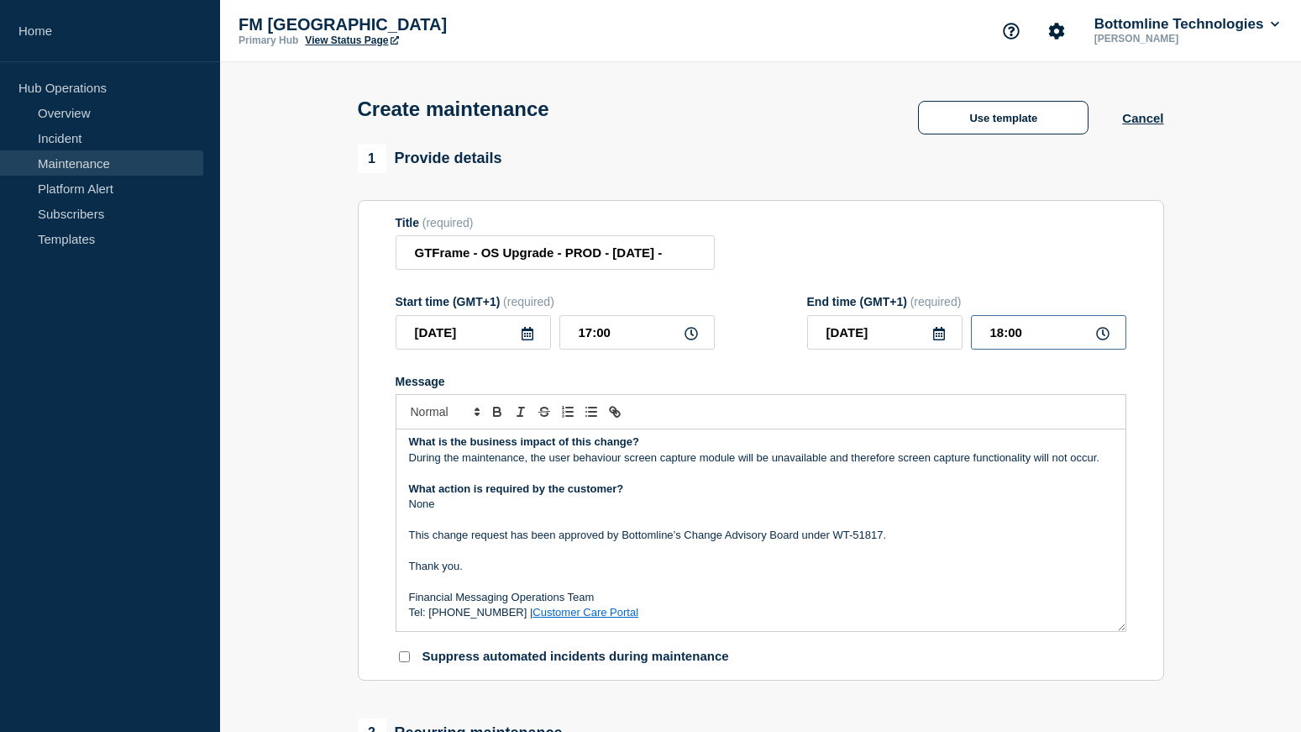
click at [995, 338] on input "18:00" at bounding box center [1048, 332] width 155 height 34
type input "23:00"
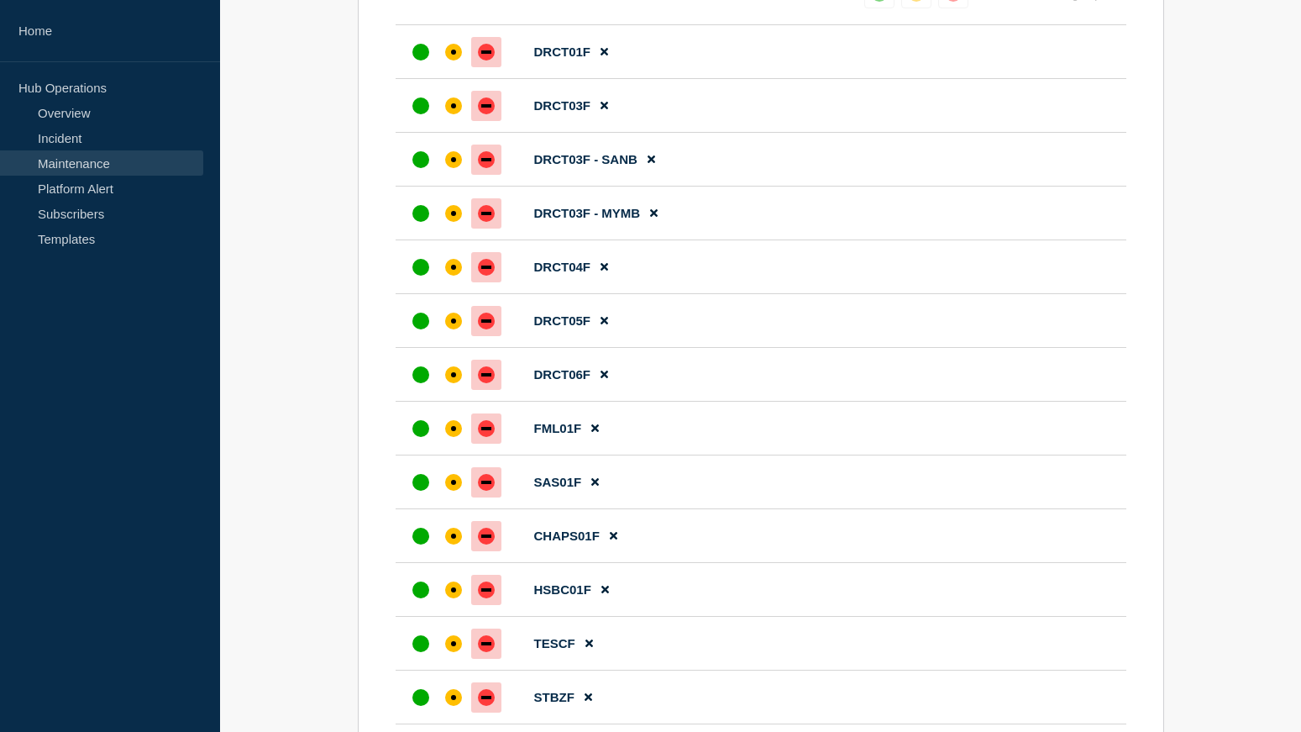
scroll to position [1260, 0]
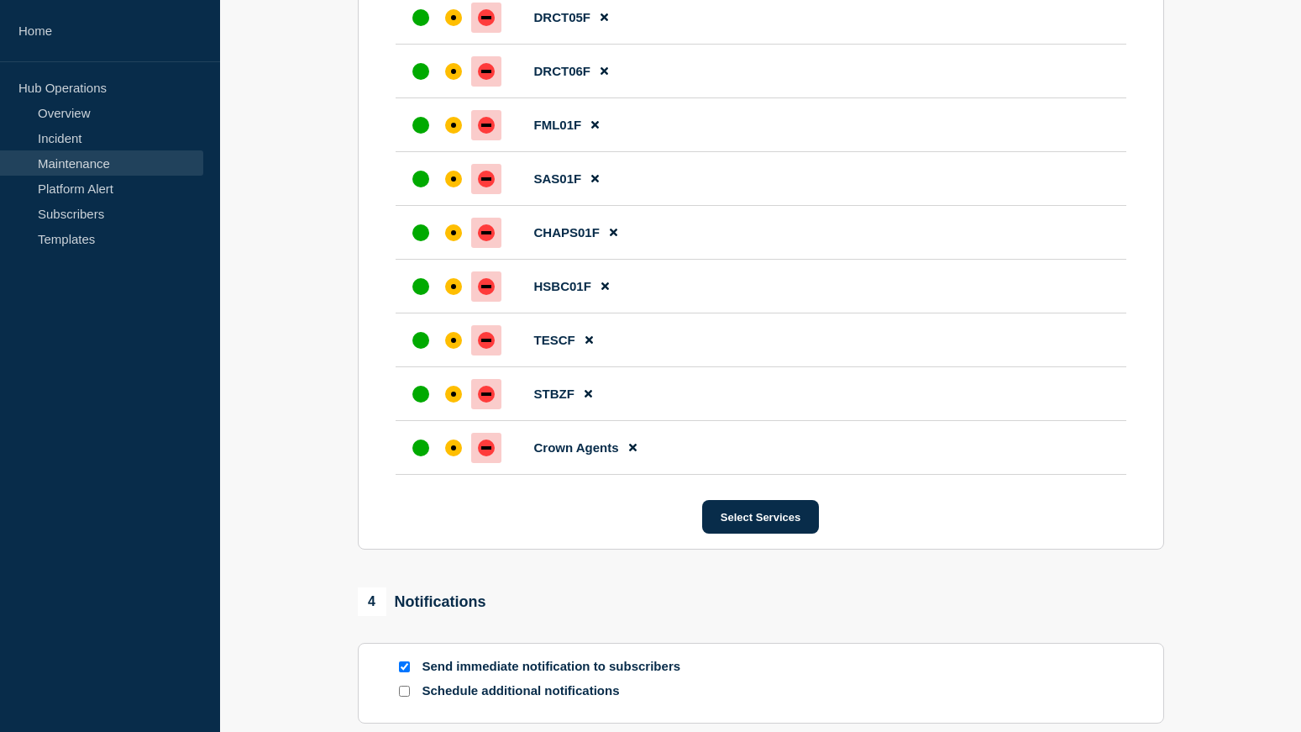
click at [399, 669] on input "Send immediate notification to subscribers" at bounding box center [404, 666] width 11 height 11
checkbox input "false"
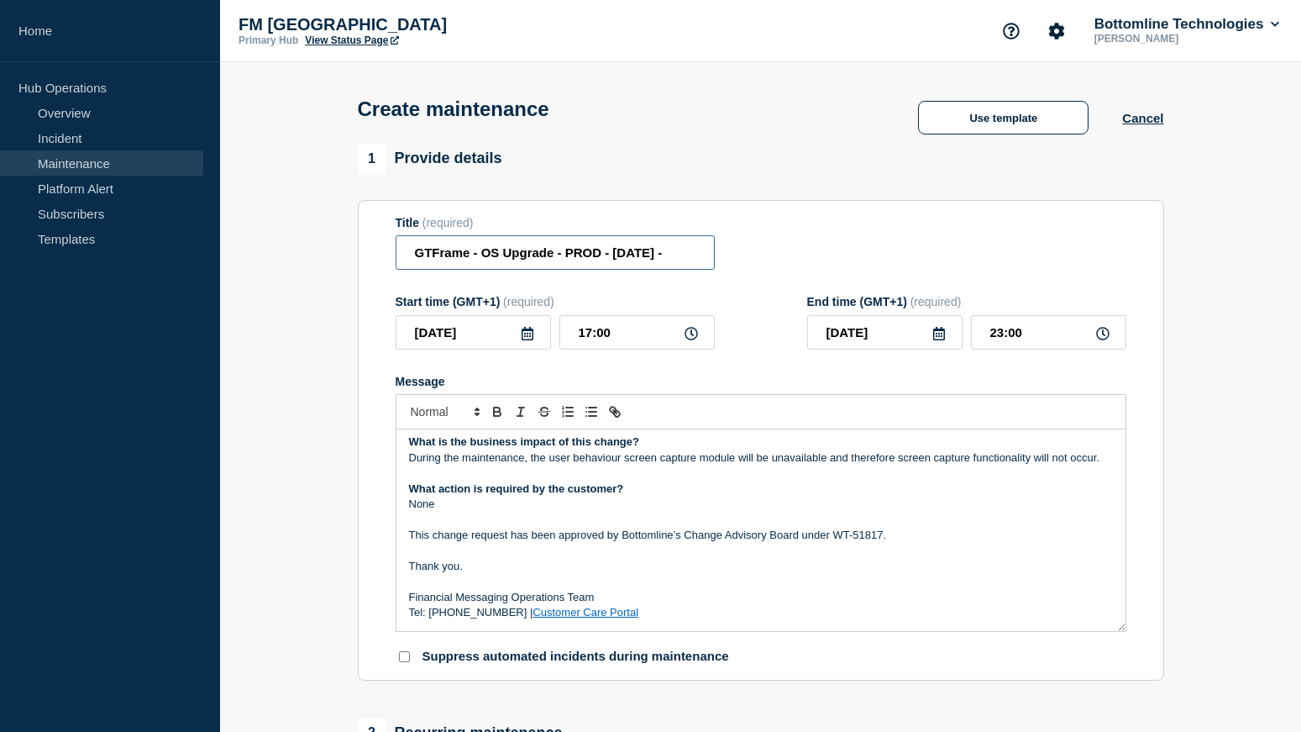
scroll to position [0, 4]
drag, startPoint x: 731, startPoint y: 254, endPoint x: 761, endPoint y: 252, distance: 30.3
click at [761, 252] on div "Title (required) GTFrame - OS Upgrade - PROD - [DATE] -" at bounding box center [761, 243] width 731 height 55
click at [700, 255] on input "GTFrame - OS Upgrade - PROD - [DATE] -" at bounding box center [555, 252] width 319 height 34
click at [702, 255] on input "GTFrame - OS Upgrade - PROD - [DATE] -" at bounding box center [555, 252] width 319 height 34
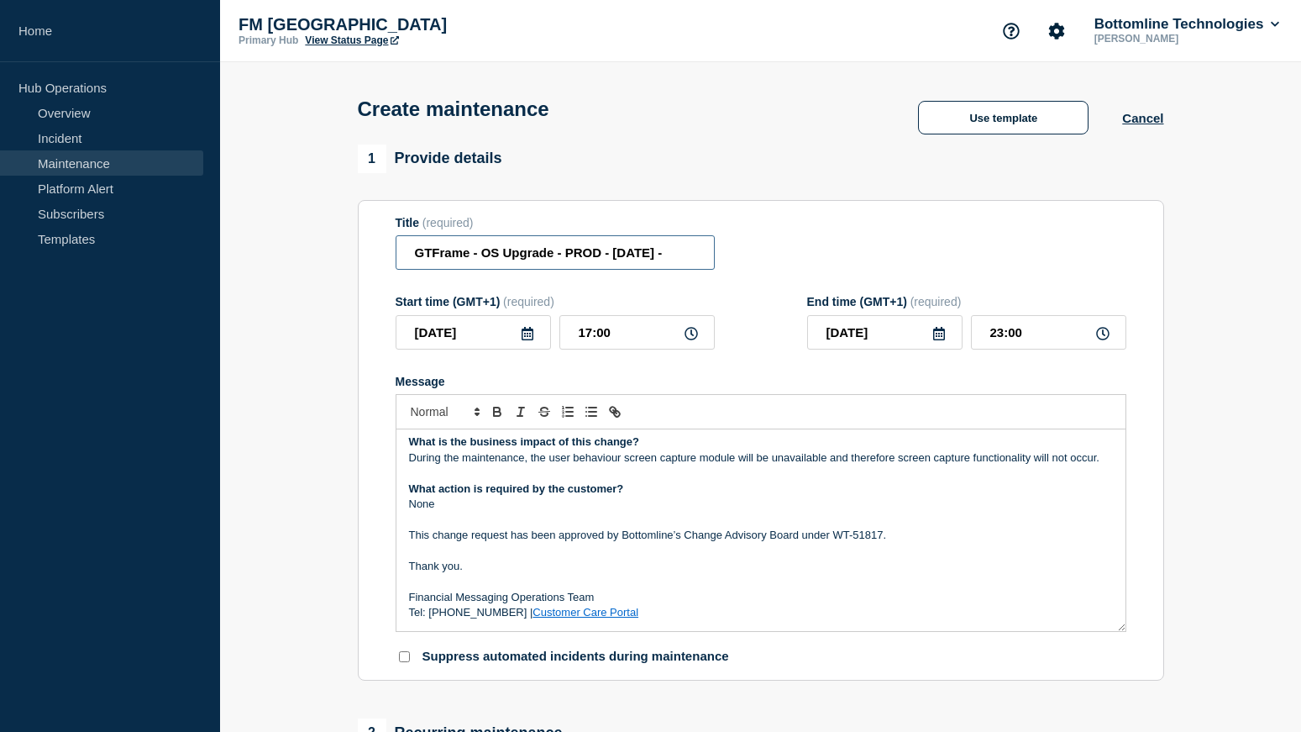
drag, startPoint x: 697, startPoint y: 255, endPoint x: 762, endPoint y: 255, distance: 64.7
click at [762, 255] on div "Title (required) GTFrame - OS Upgrade - PROD - [DATE] -" at bounding box center [761, 243] width 731 height 55
paste input "WT-60280"
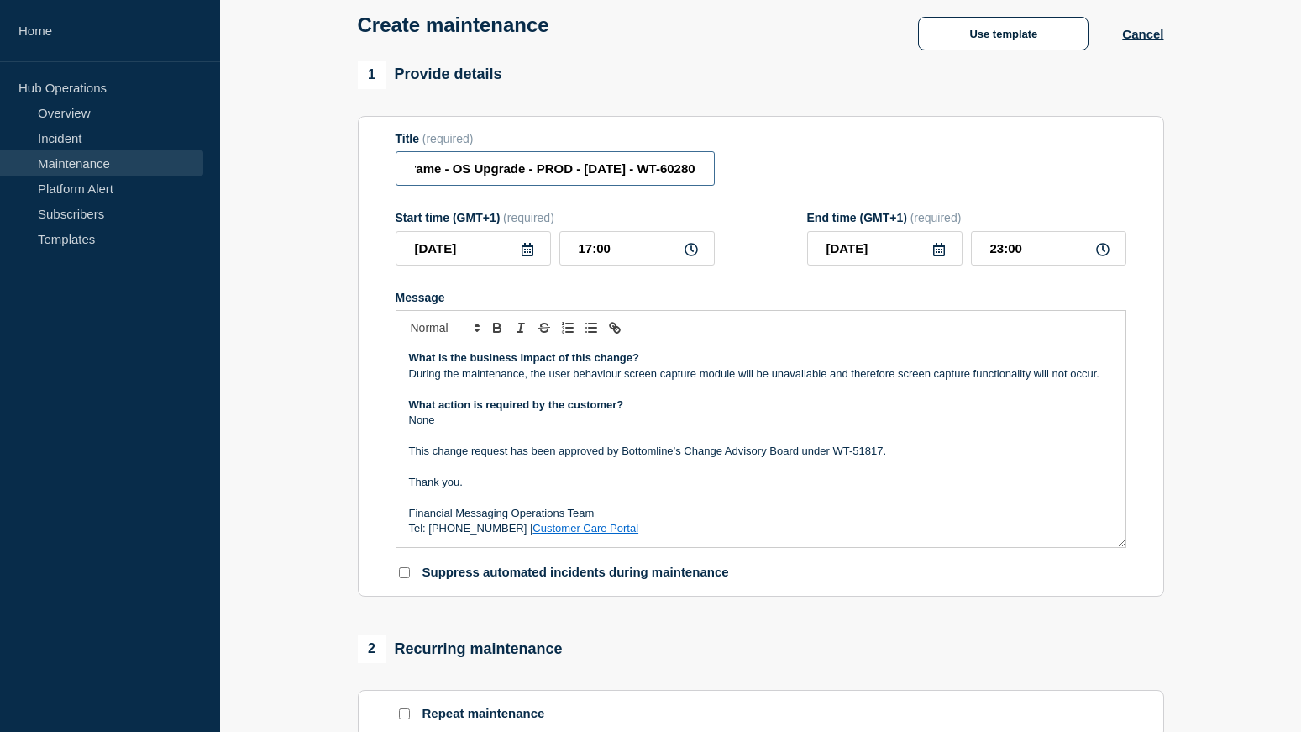
type input "GTFrame - OS Upgrade - PROD - [DATE] - WT-60280"
drag, startPoint x: 834, startPoint y: 453, endPoint x: 881, endPoint y: 453, distance: 47.0
click at [881, 453] on p "This change request has been approved by Bottomline’s Change Advisory Board und…" at bounding box center [761, 451] width 704 height 15
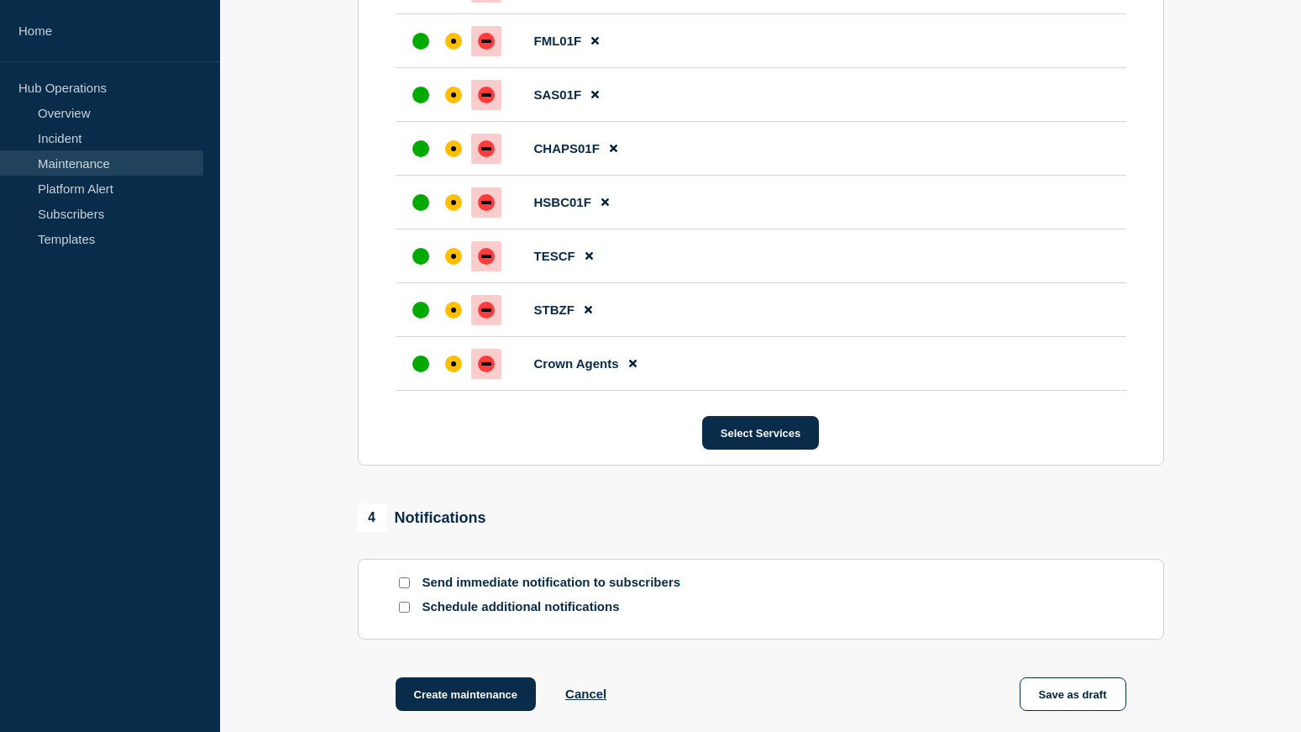
scroll to position [1520, 0]
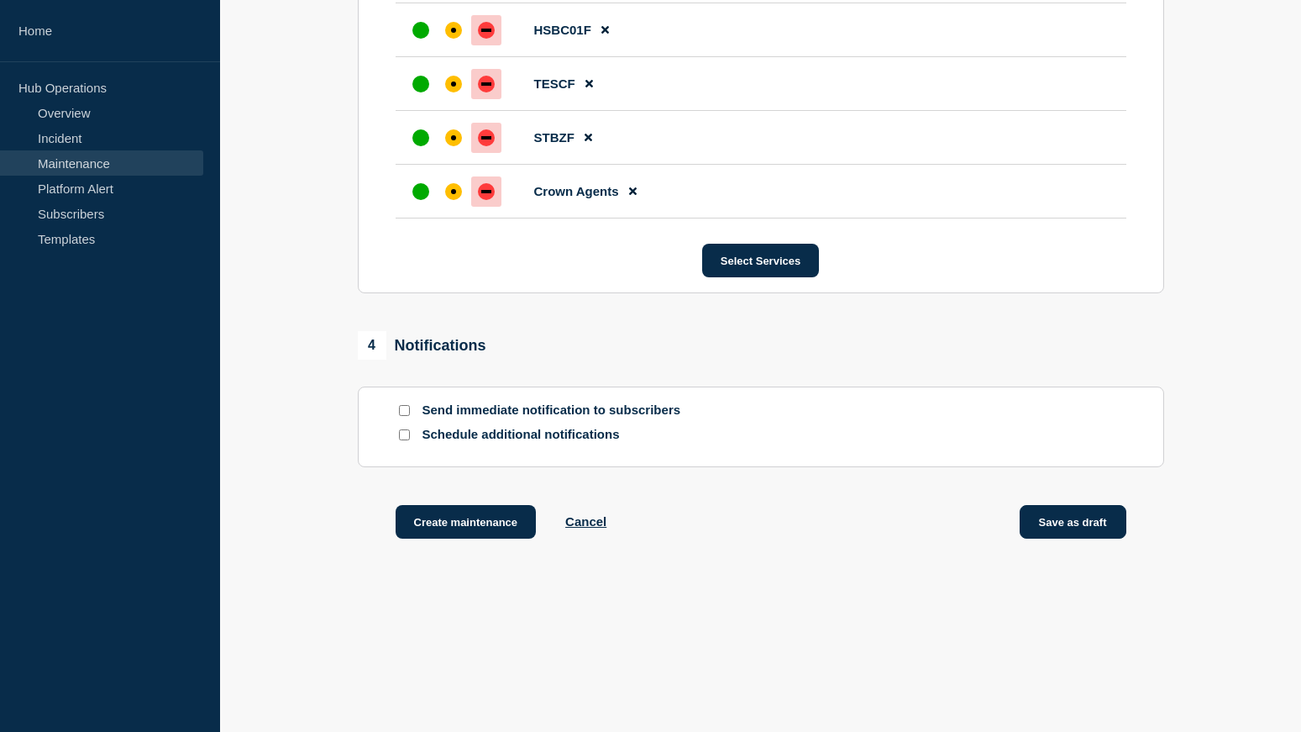
click at [1087, 527] on button "Save as draft" at bounding box center [1073, 522] width 107 height 34
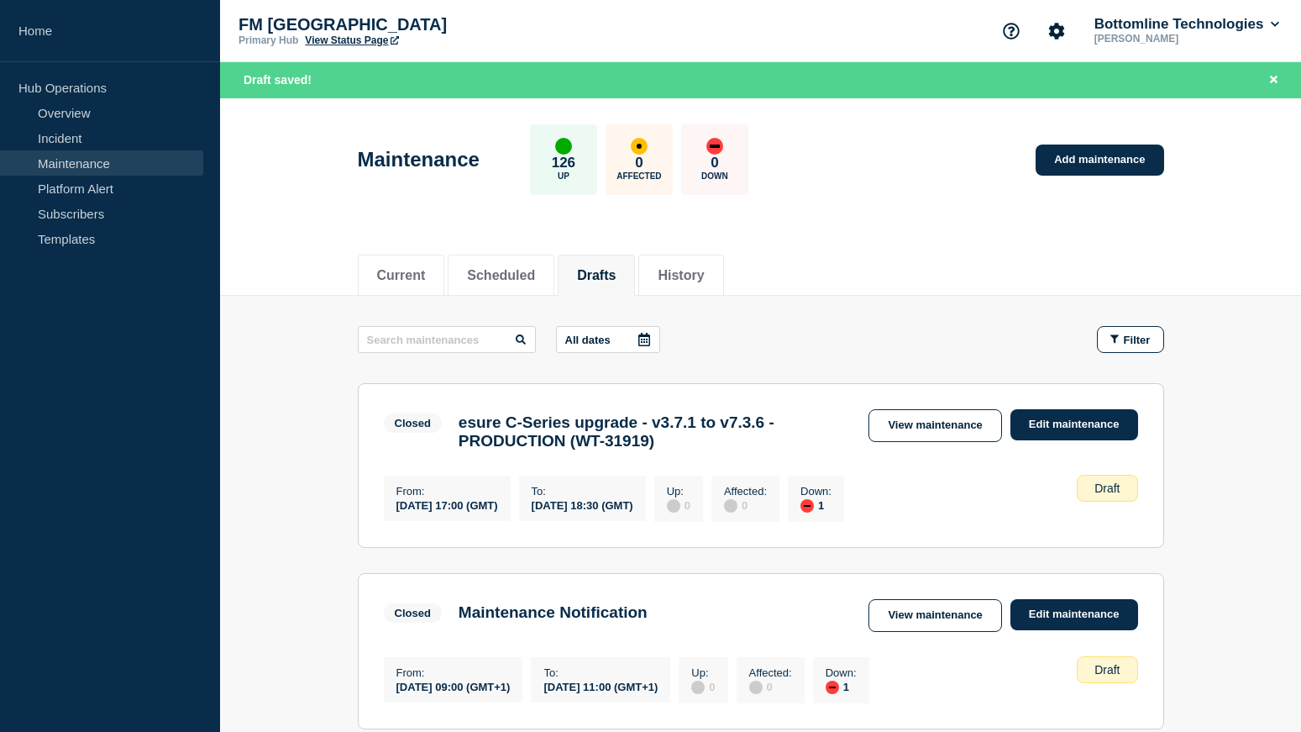
click at [279, 79] on span "Draft saved!" at bounding box center [278, 79] width 68 height 13
click at [79, 166] on link "Maintenance" at bounding box center [101, 162] width 203 height 25
click at [35, 139] on link "Incident" at bounding box center [101, 137] width 203 height 25
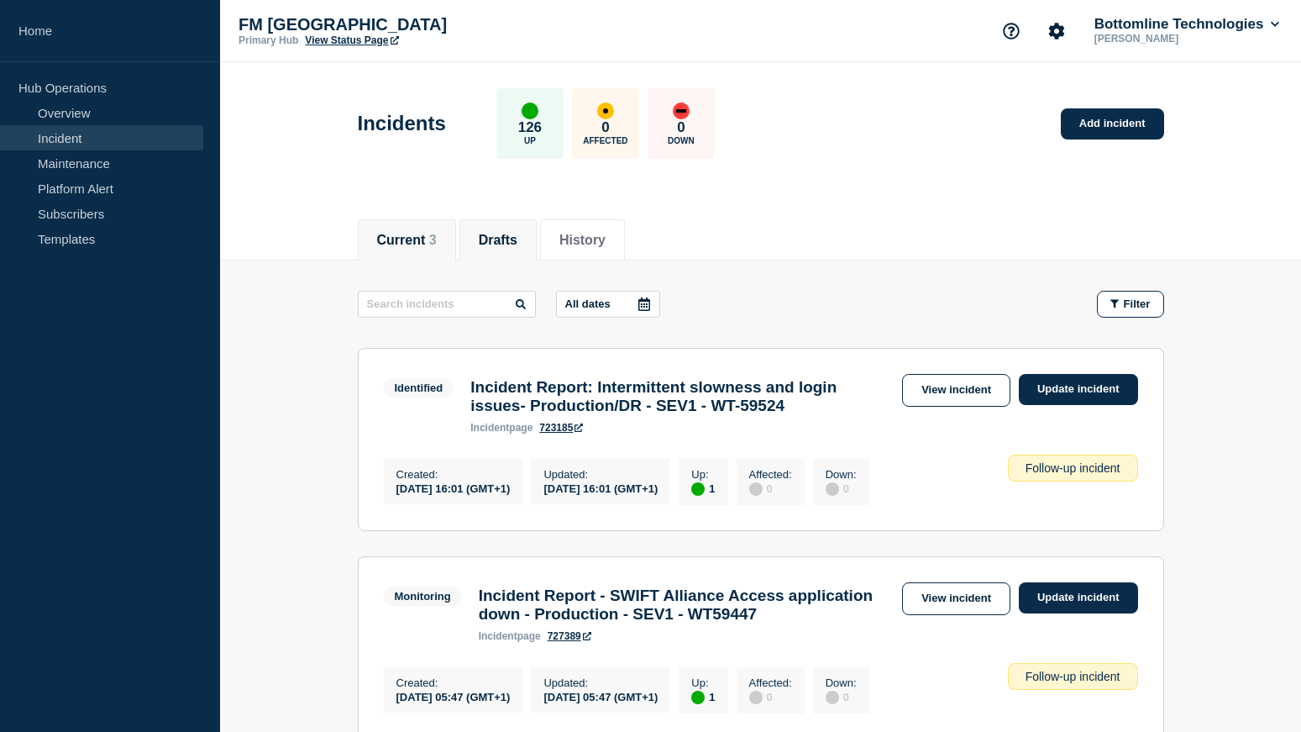
click at [517, 236] on button "Drafts" at bounding box center [498, 240] width 39 height 15
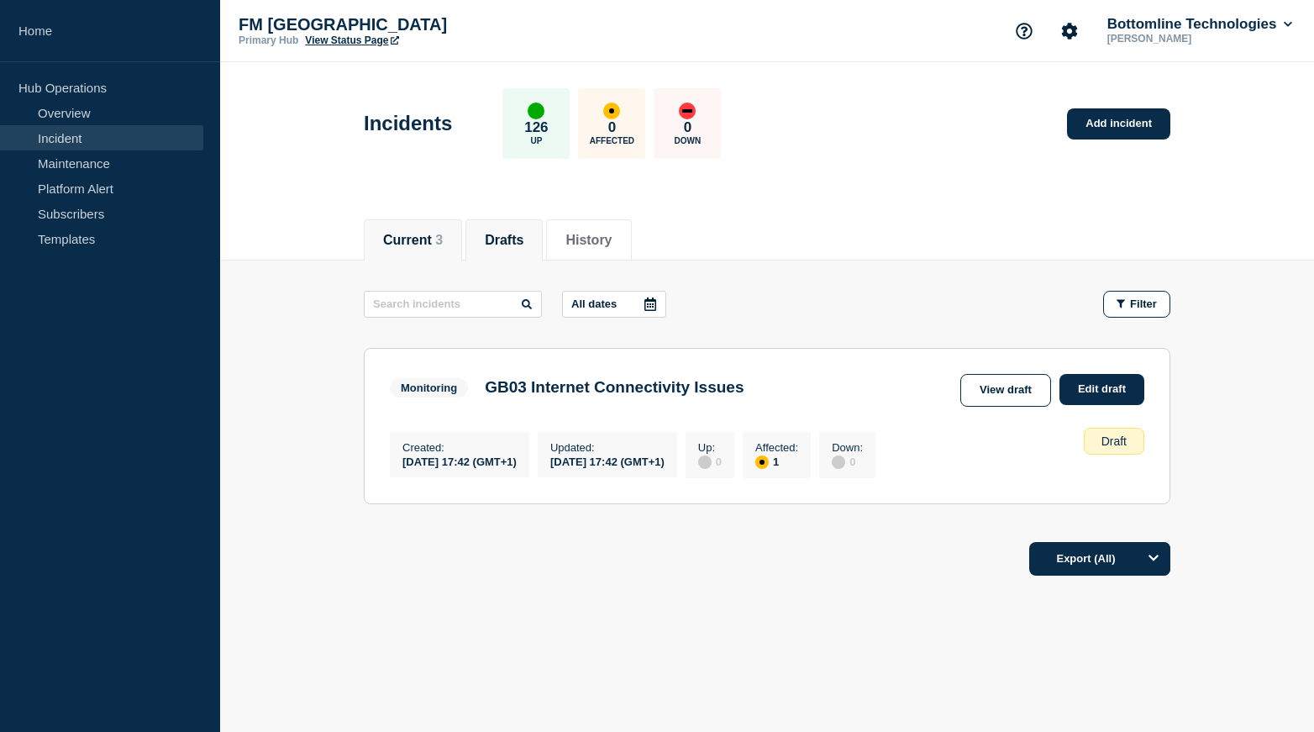
click at [417, 239] on button "Current 3" at bounding box center [413, 240] width 60 height 15
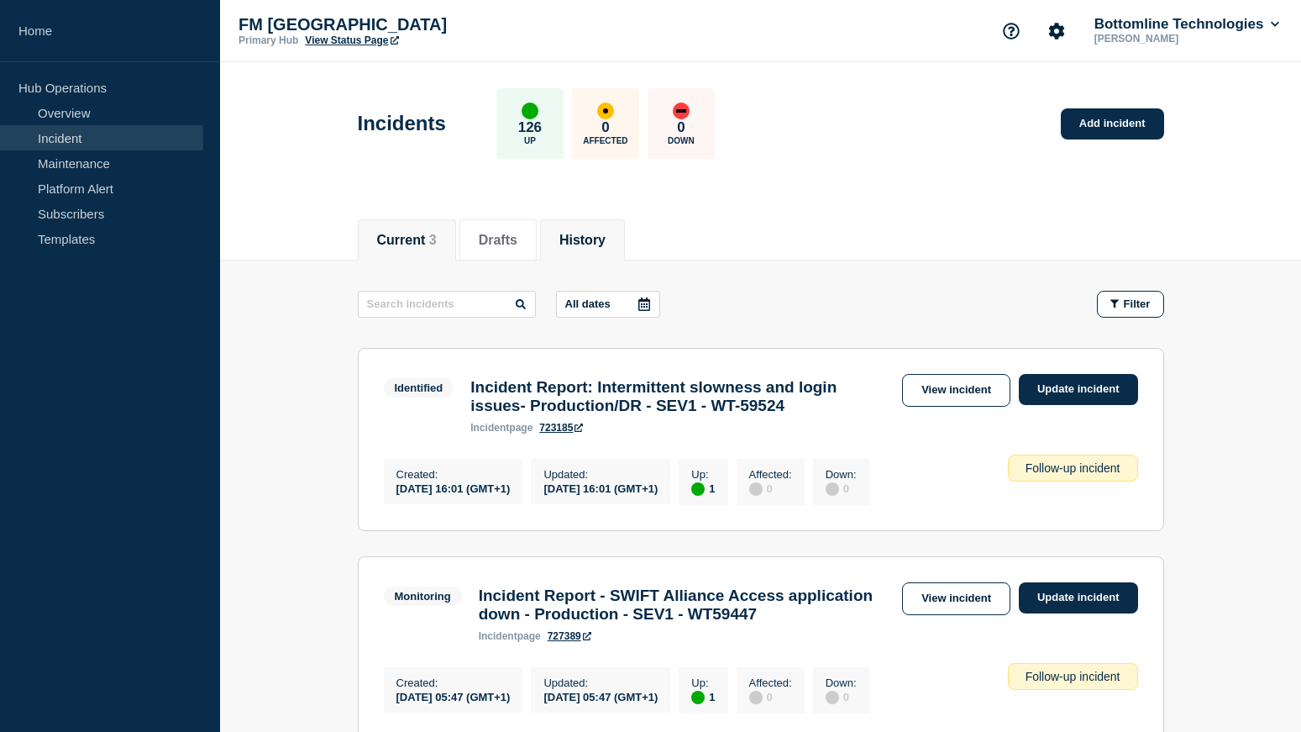
click at [604, 234] on button "History" at bounding box center [582, 240] width 46 height 15
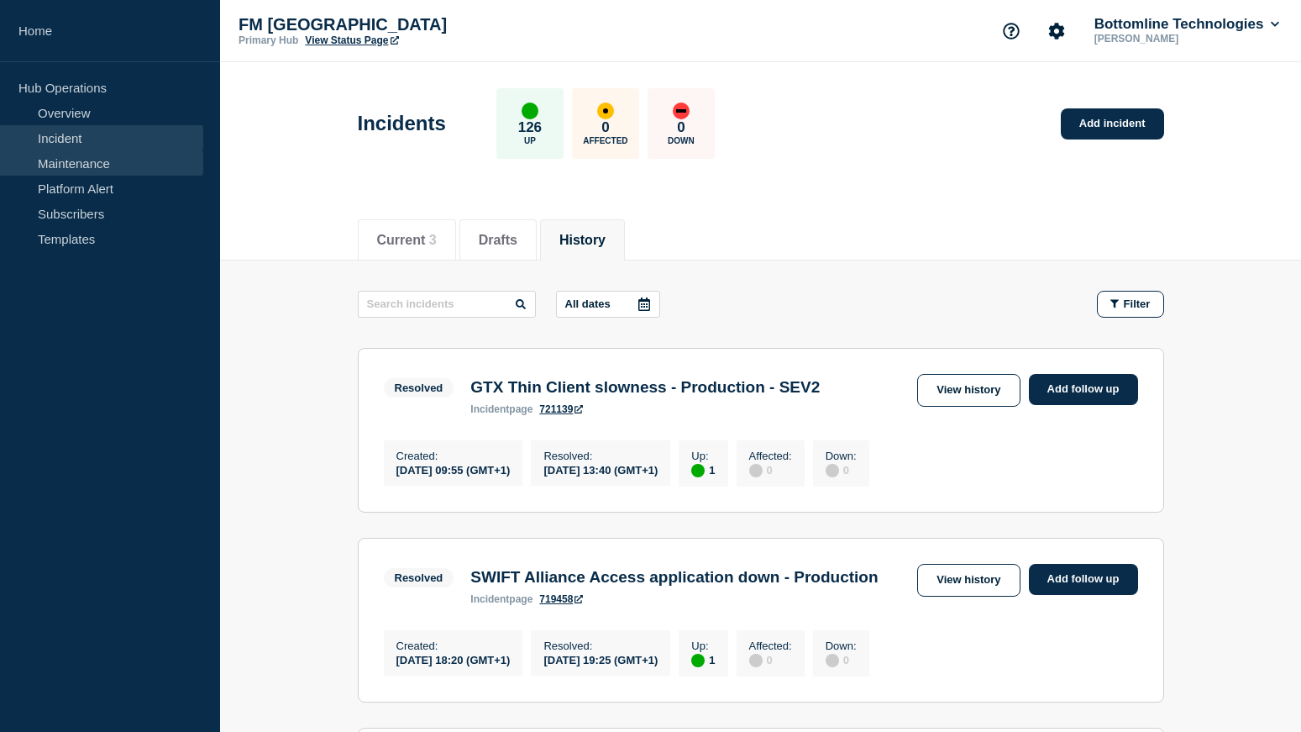
click at [45, 155] on link "Maintenance" at bounding box center [101, 162] width 203 height 25
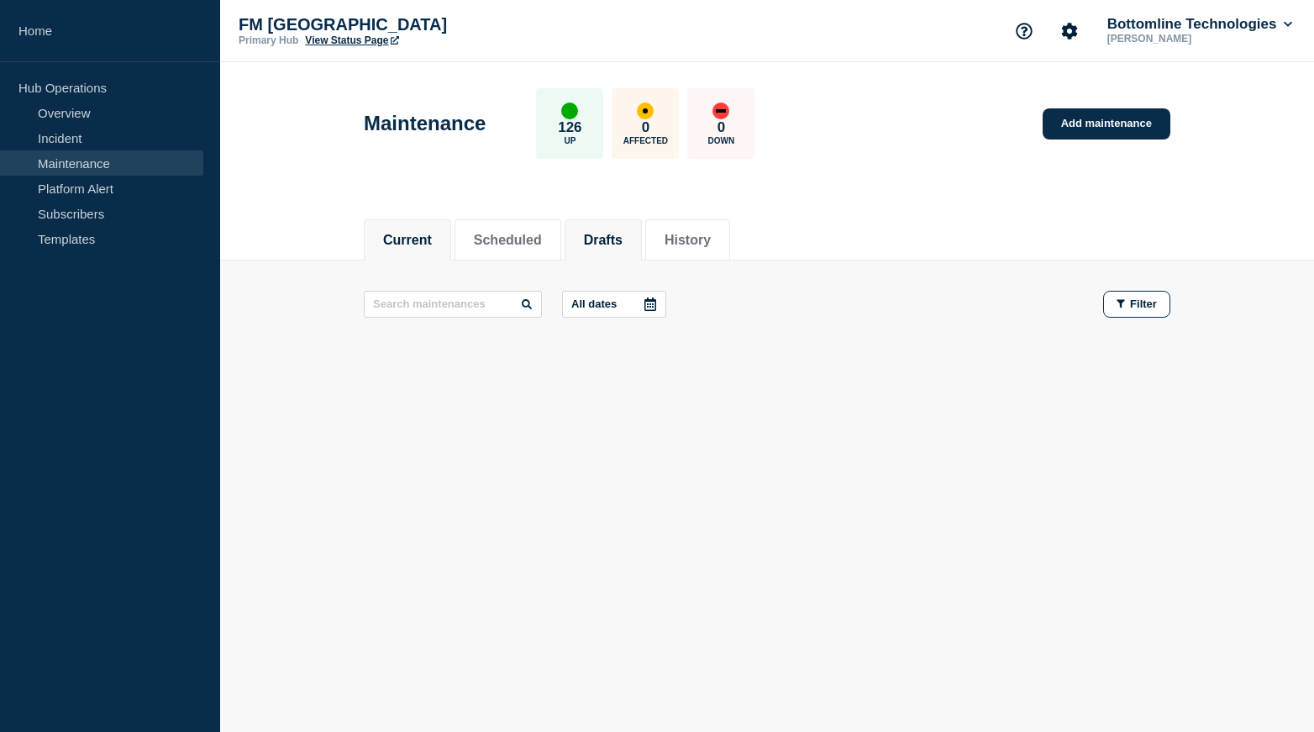
click at [622, 241] on button "Drafts" at bounding box center [603, 240] width 39 height 15
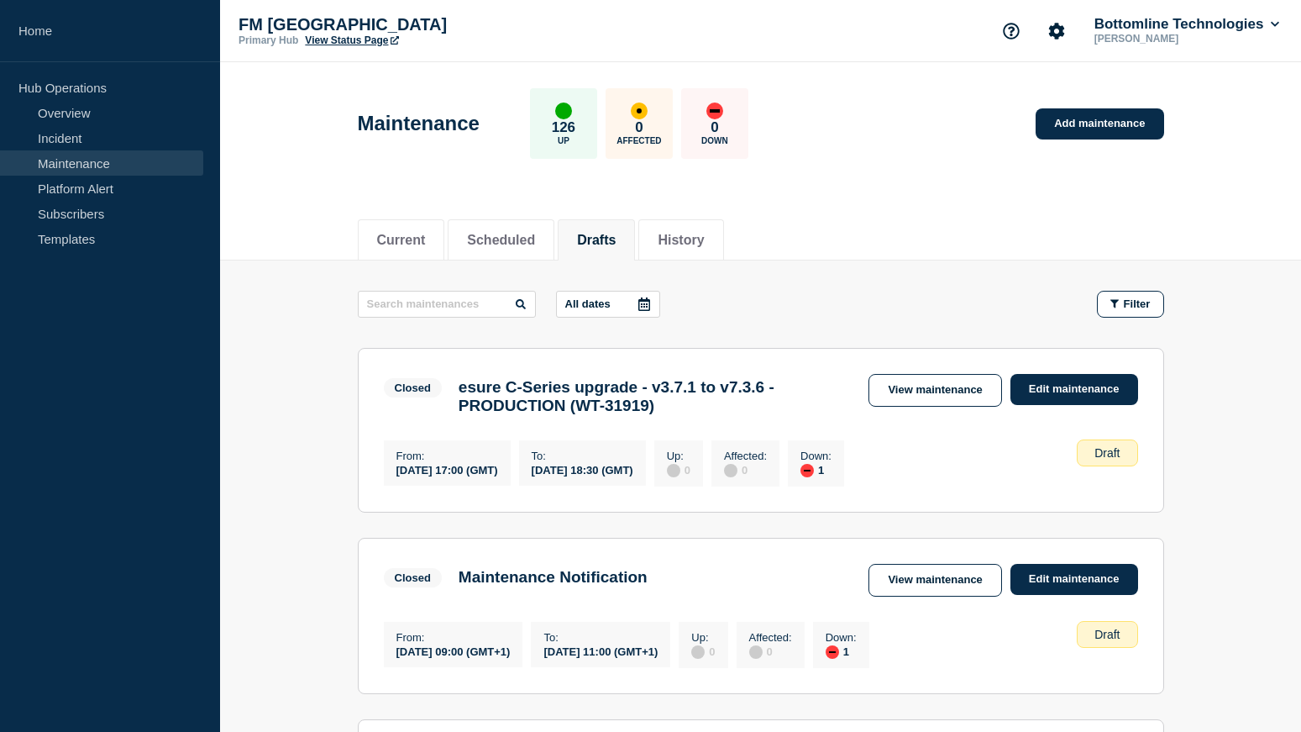
click at [633, 306] on div at bounding box center [644, 303] width 30 height 25
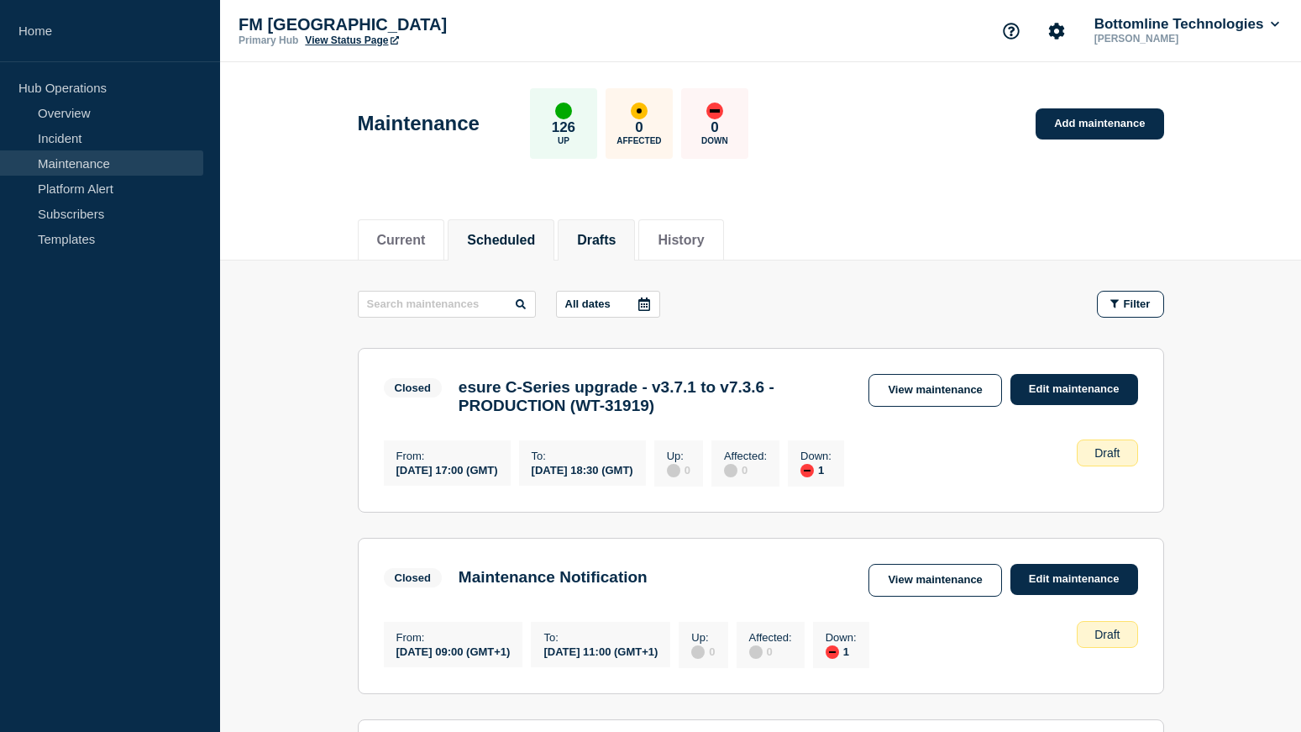
click at [515, 249] on li "Scheduled" at bounding box center [501, 239] width 107 height 41
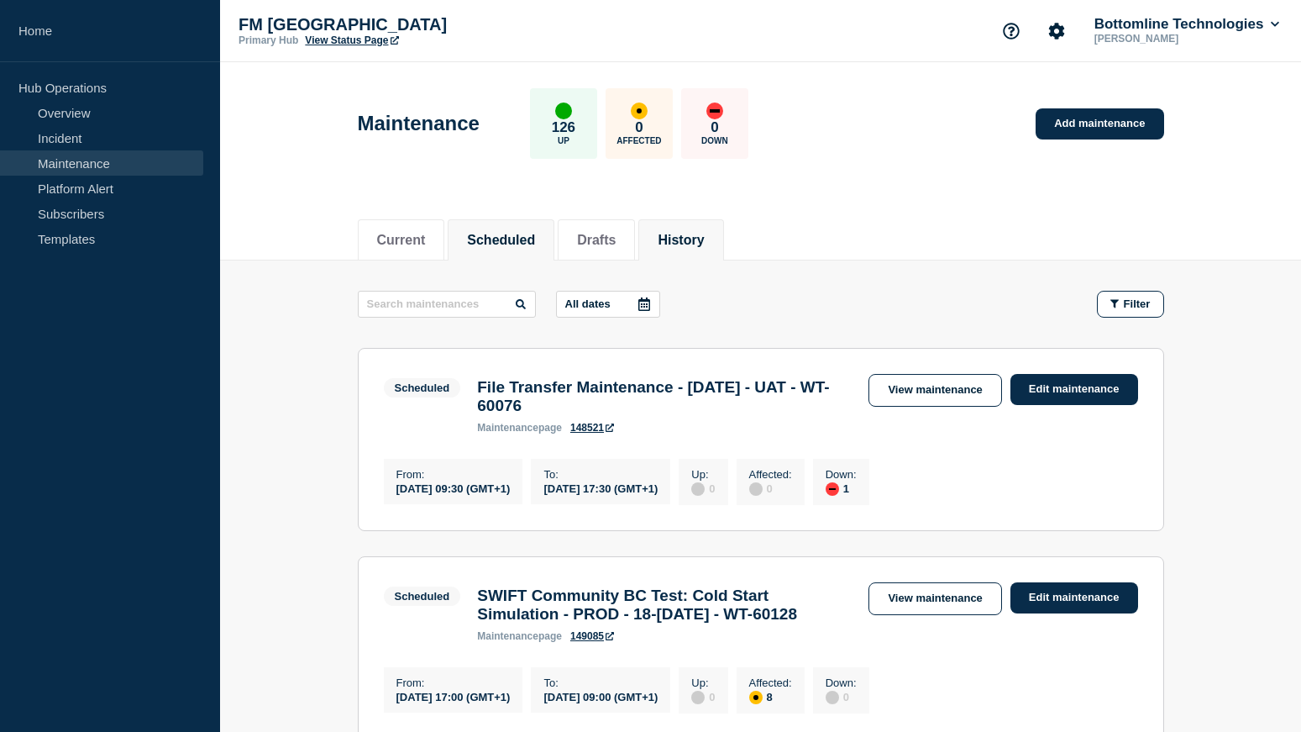
click at [693, 246] on button "History" at bounding box center [681, 240] width 46 height 15
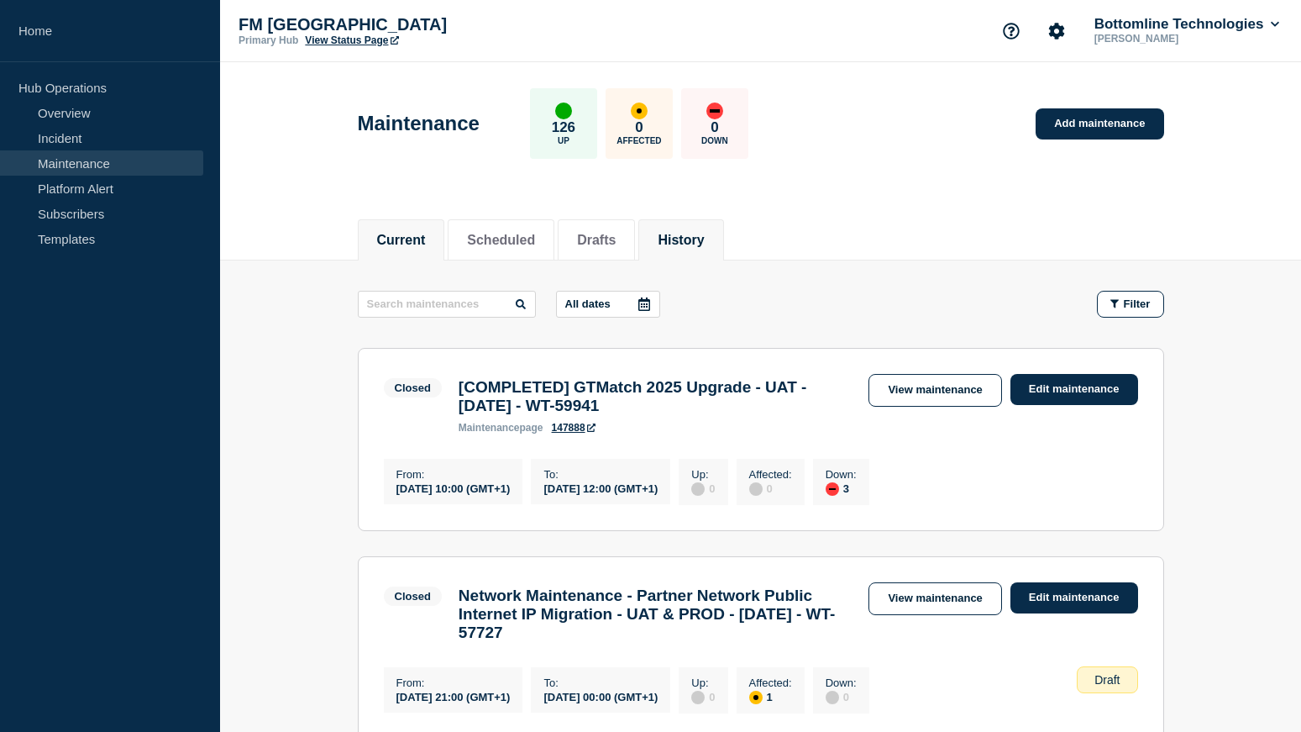
click at [412, 241] on button "Current" at bounding box center [401, 240] width 49 height 15
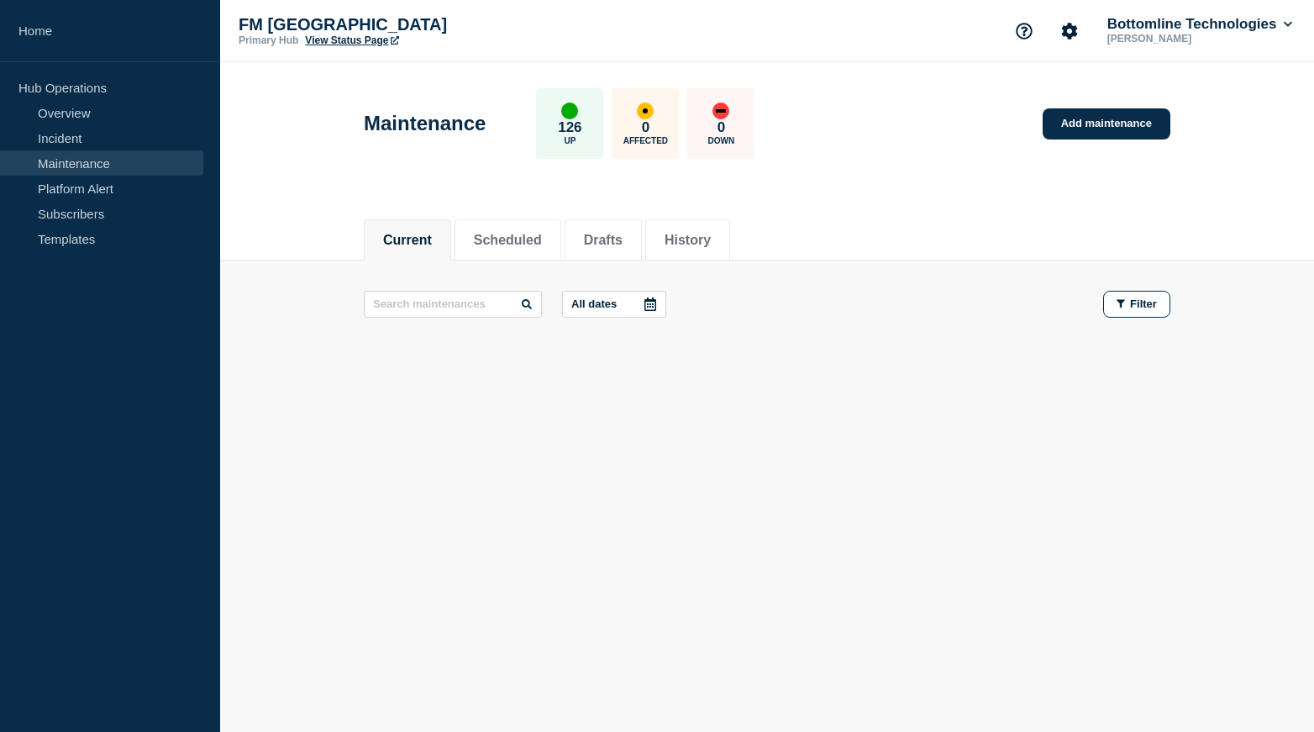
click at [615, 299] on p "All dates" at bounding box center [593, 303] width 45 height 13
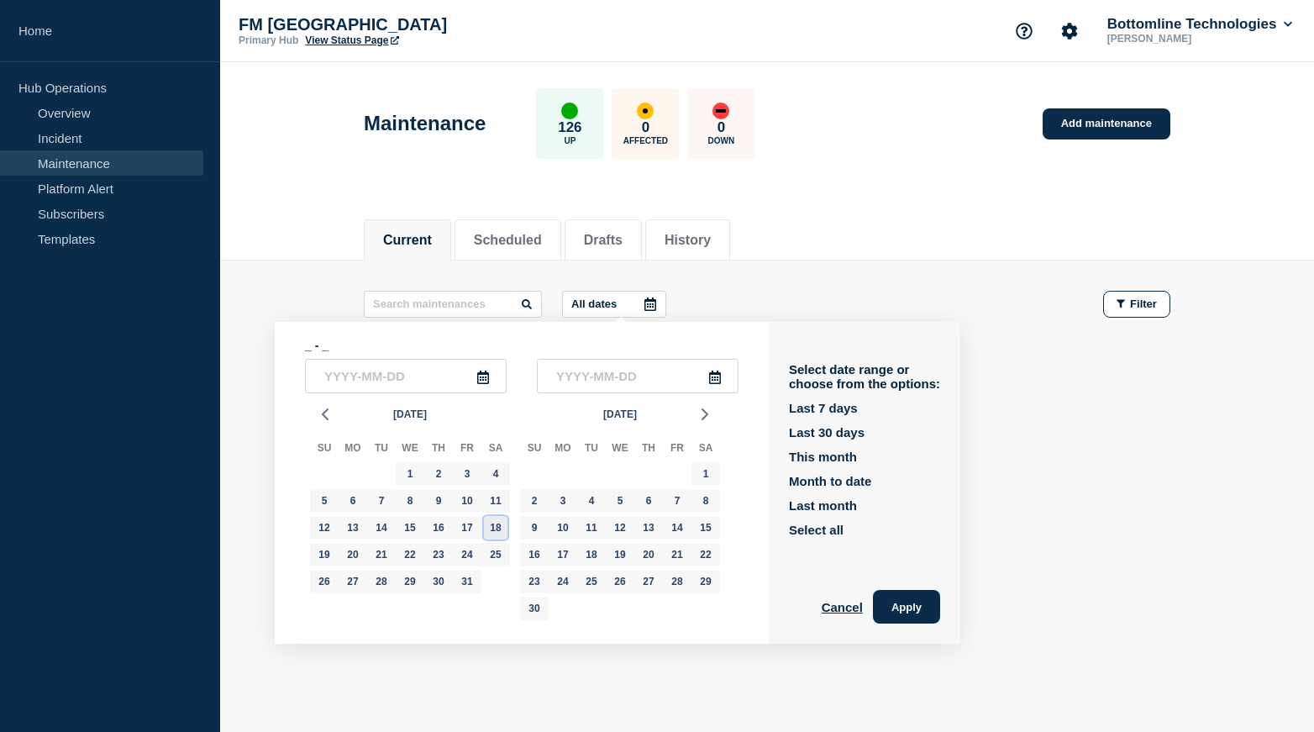
click at [497, 526] on div "18" at bounding box center [496, 528] width 24 height 24
type input "[DATE]"
click at [537, 225] on li "Scheduled" at bounding box center [507, 239] width 107 height 41
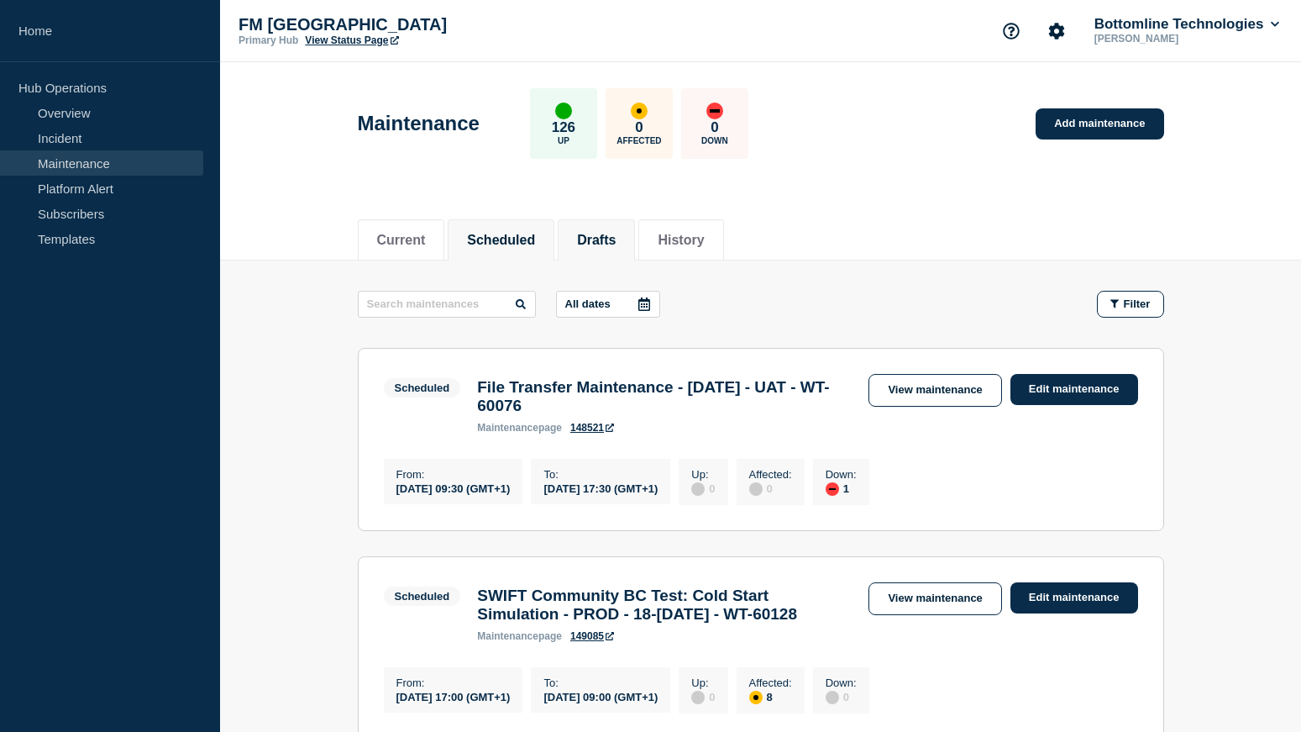
click at [592, 238] on li "Drafts" at bounding box center [596, 239] width 77 height 41
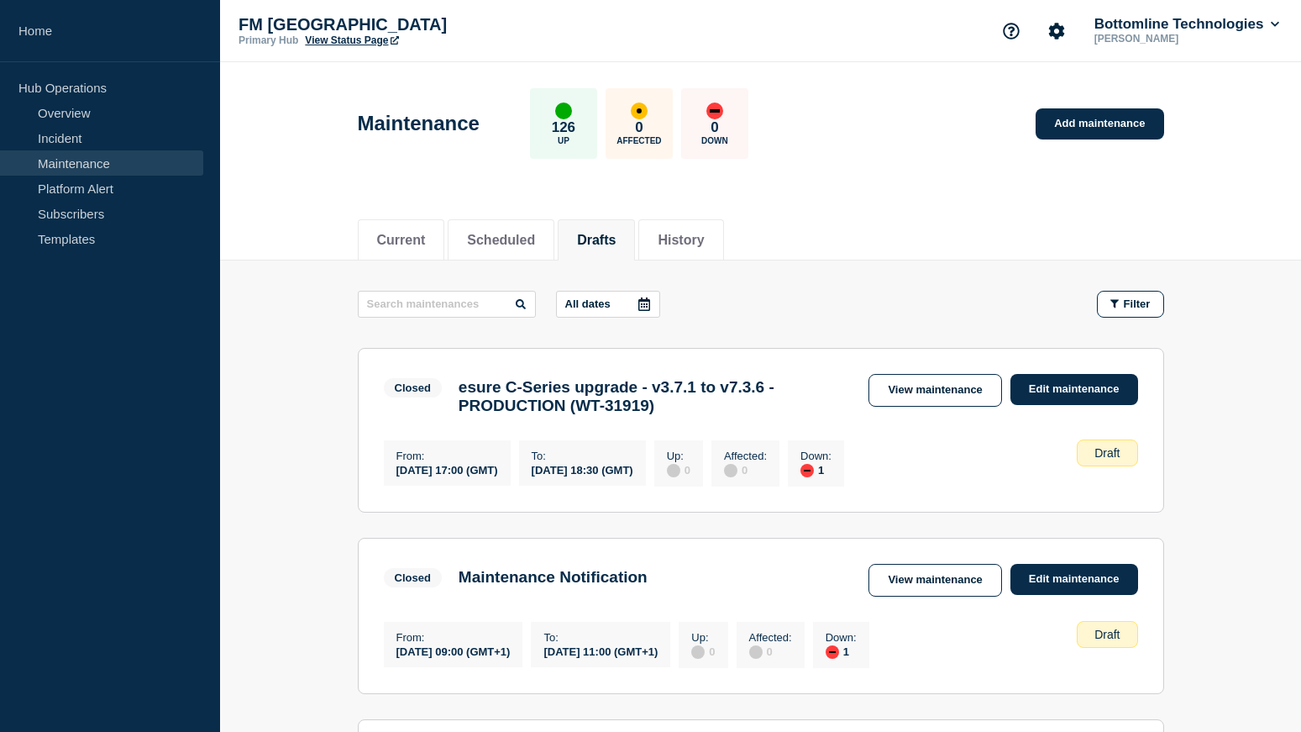
click at [641, 302] on icon at bounding box center [644, 303] width 13 height 13
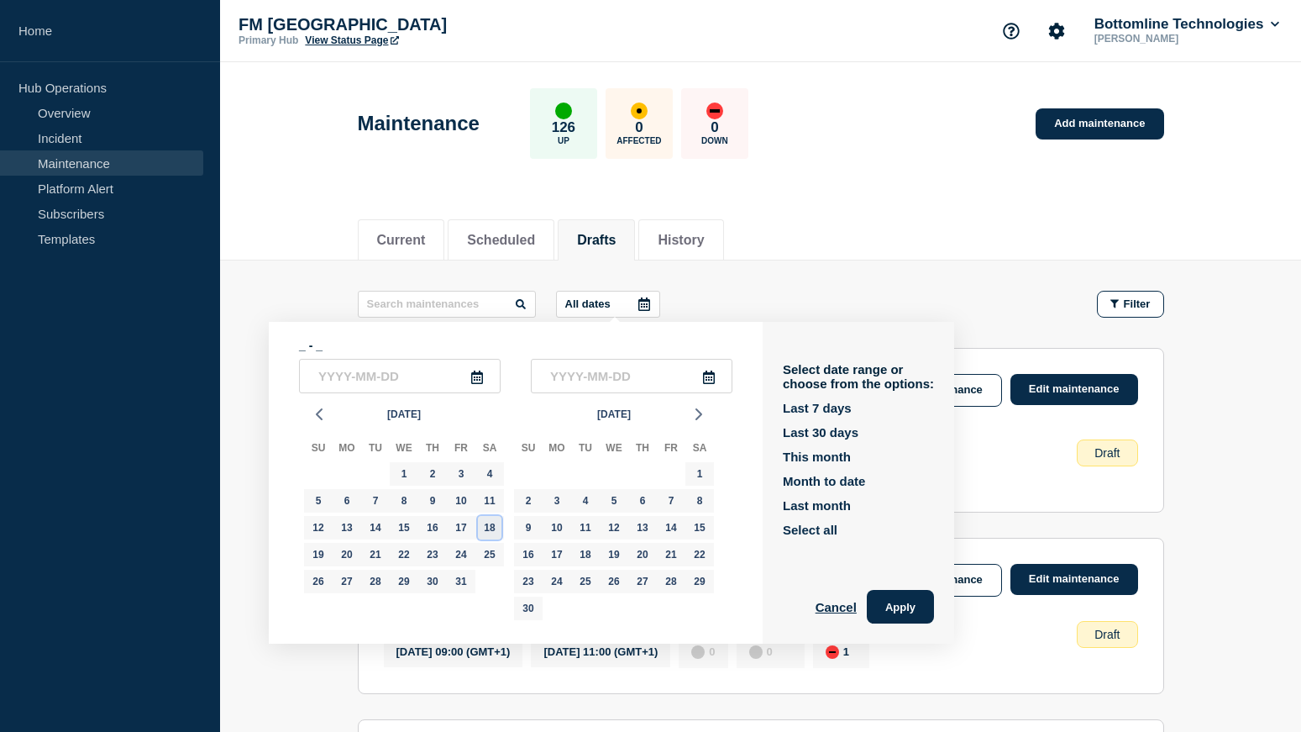
click at [491, 528] on div "18" at bounding box center [490, 528] width 24 height 24
type input "[DATE]"
click at [691, 525] on div "15" at bounding box center [700, 528] width 24 height 24
type input "2025-11-15"
click at [864, 586] on div "Select date range or choose from the options: Last 7 days Last 30 days This mon…" at bounding box center [859, 483] width 192 height 322
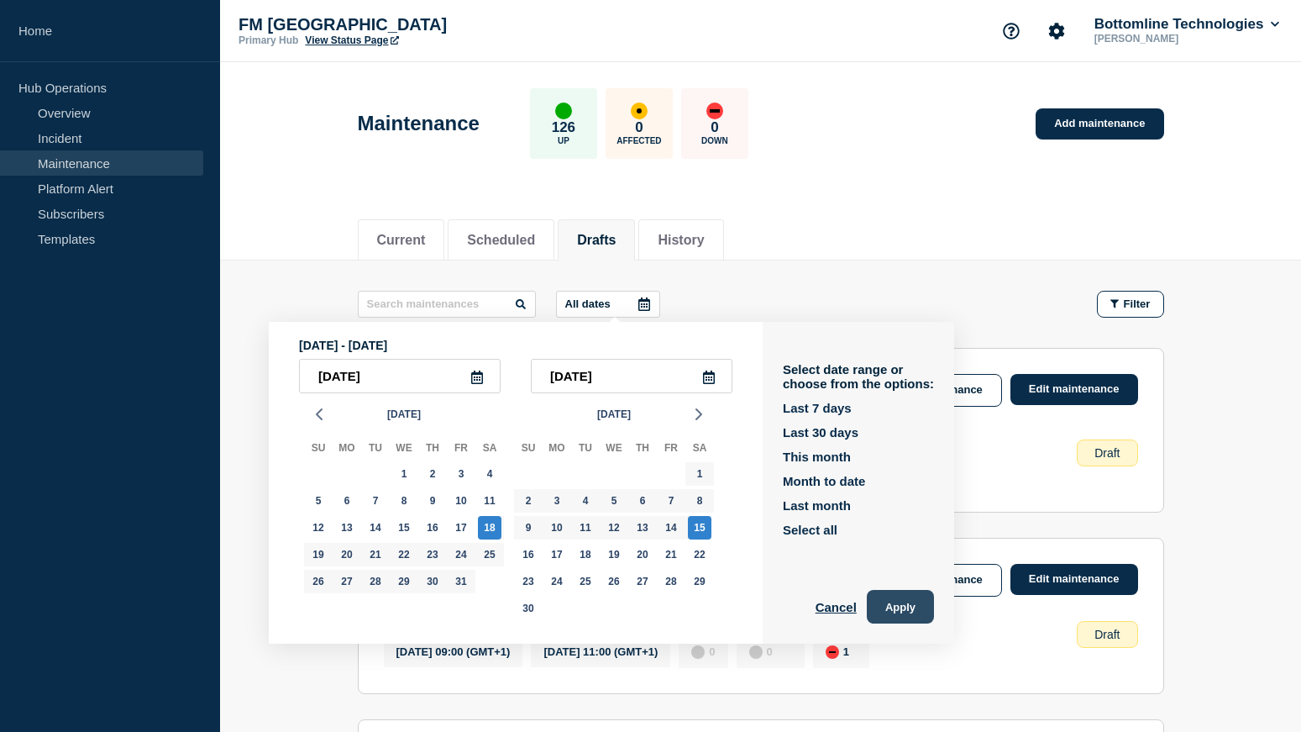
click at [893, 593] on button "Apply" at bounding box center [900, 607] width 67 height 34
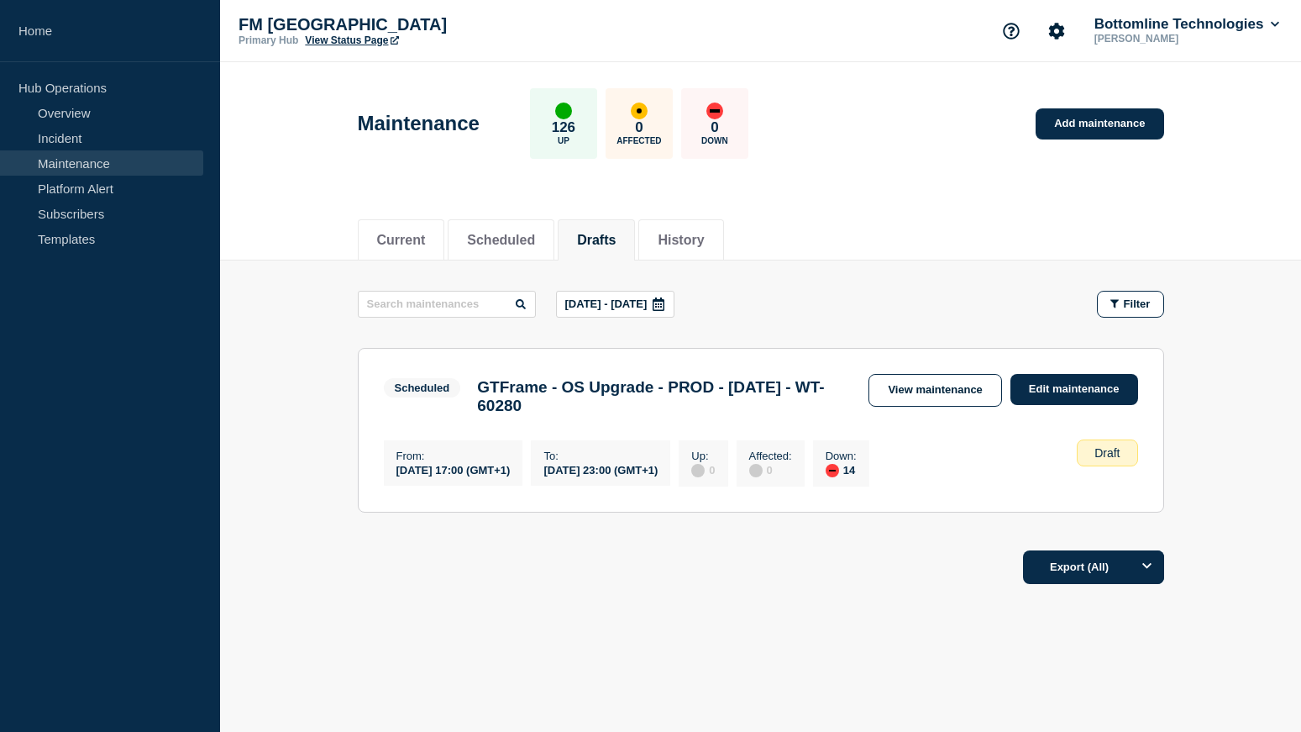
click at [559, 403] on h3 "GTFrame - OS Upgrade - PROD - [DATE] - WT-60280" at bounding box center [664, 396] width 375 height 37
click at [906, 390] on link "View maintenance" at bounding box center [935, 390] width 133 height 33
